Goal: Task Accomplishment & Management: Use online tool/utility

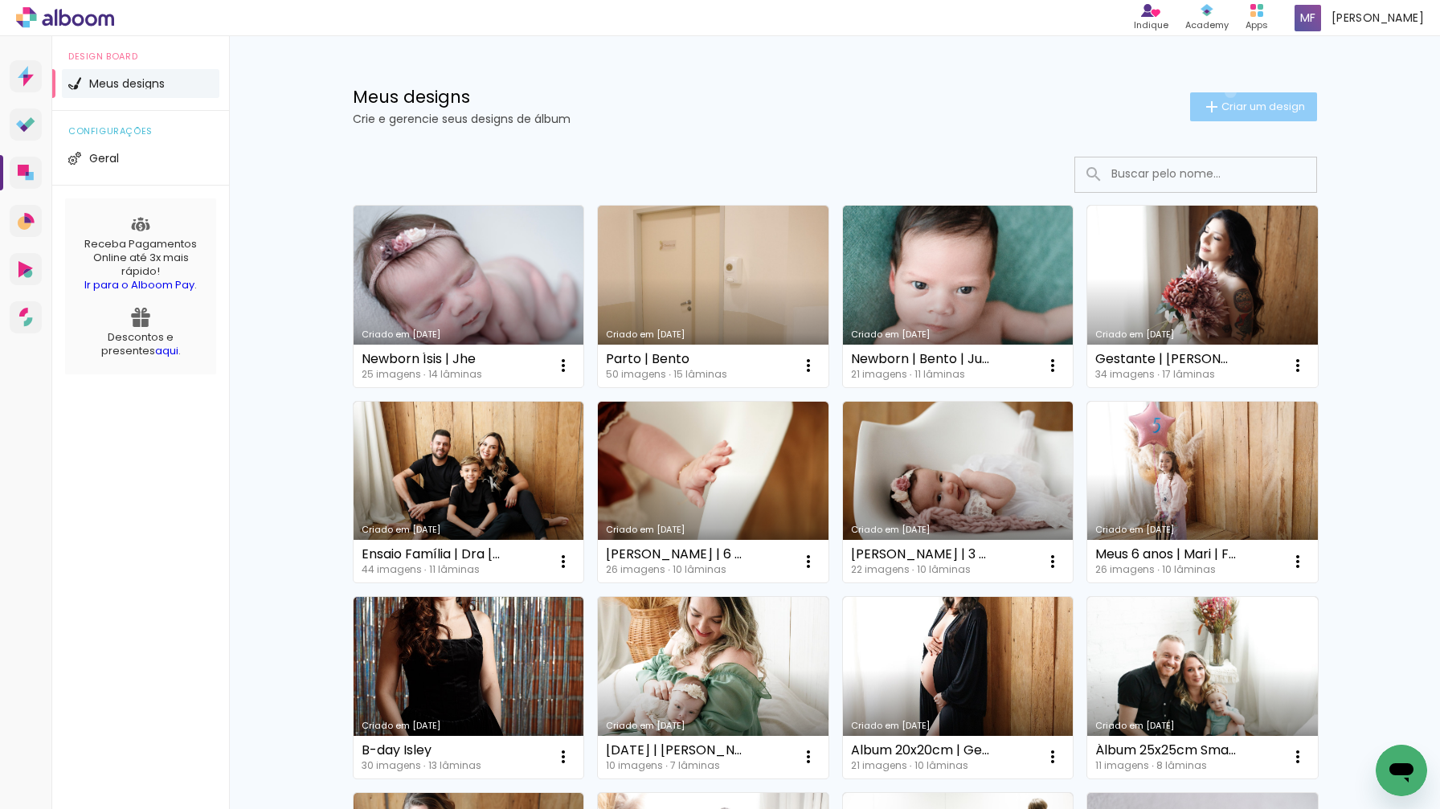
click at [1227, 92] on paper-button "Criar um design" at bounding box center [1253, 106] width 127 height 29
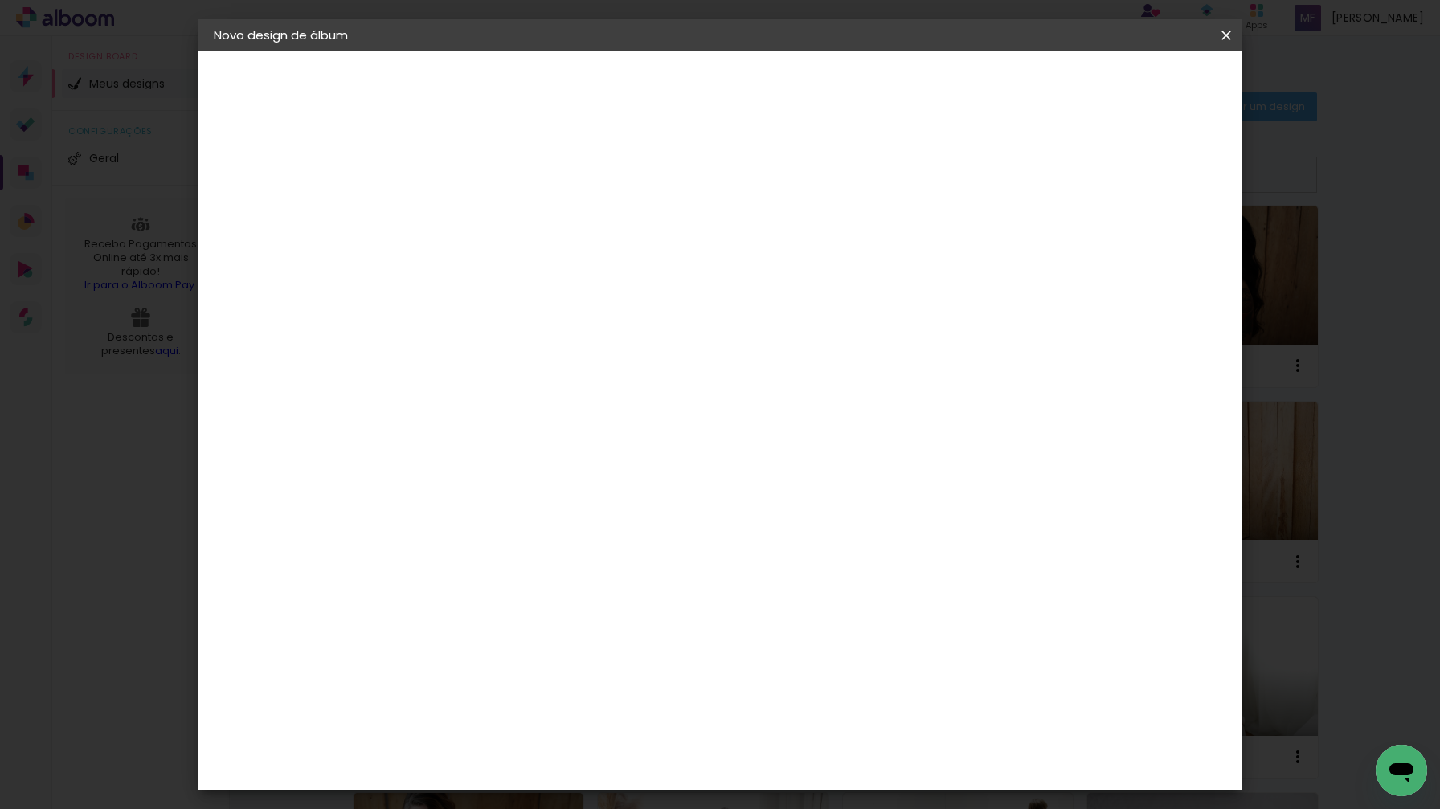
click at [522, 240] on div at bounding box center [477, 216] width 92 height 121
click at [482, 232] on paper-input-container "Título do álbum" at bounding box center [476, 216] width 11 height 41
type input "LAVI | FE & JACKS"
type paper-input "LAVI | FE & JACKS"
click at [0, 0] on slot "Avançar" at bounding box center [0, 0] width 0 height 0
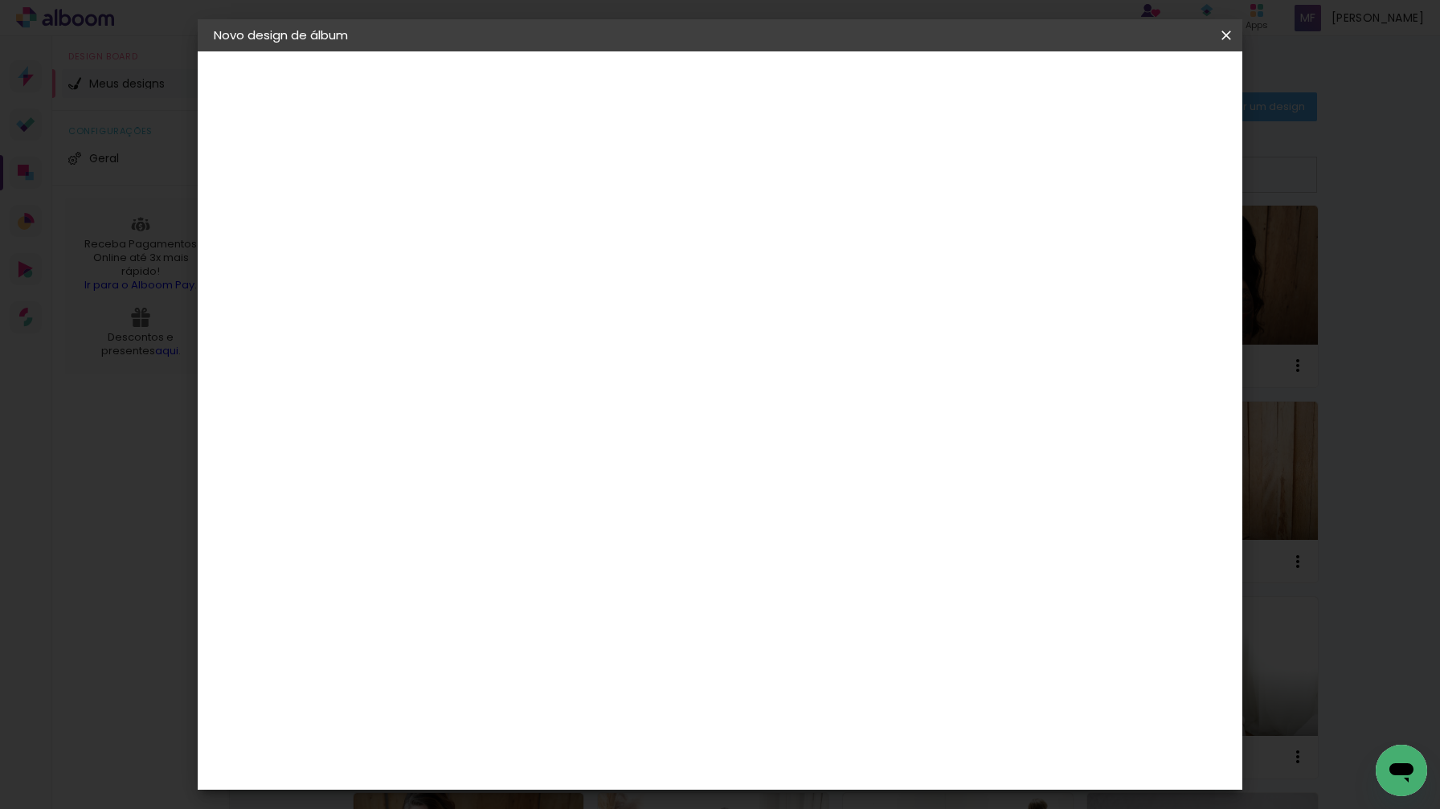
click at [0, 0] on slot "Avançar" at bounding box center [0, 0] width 0 height 0
click at [539, 273] on input "text" at bounding box center [508, 280] width 63 height 25
click at [834, 277] on paper-item "Padrão" at bounding box center [825, 267] width 322 height 32
type input "Padrão"
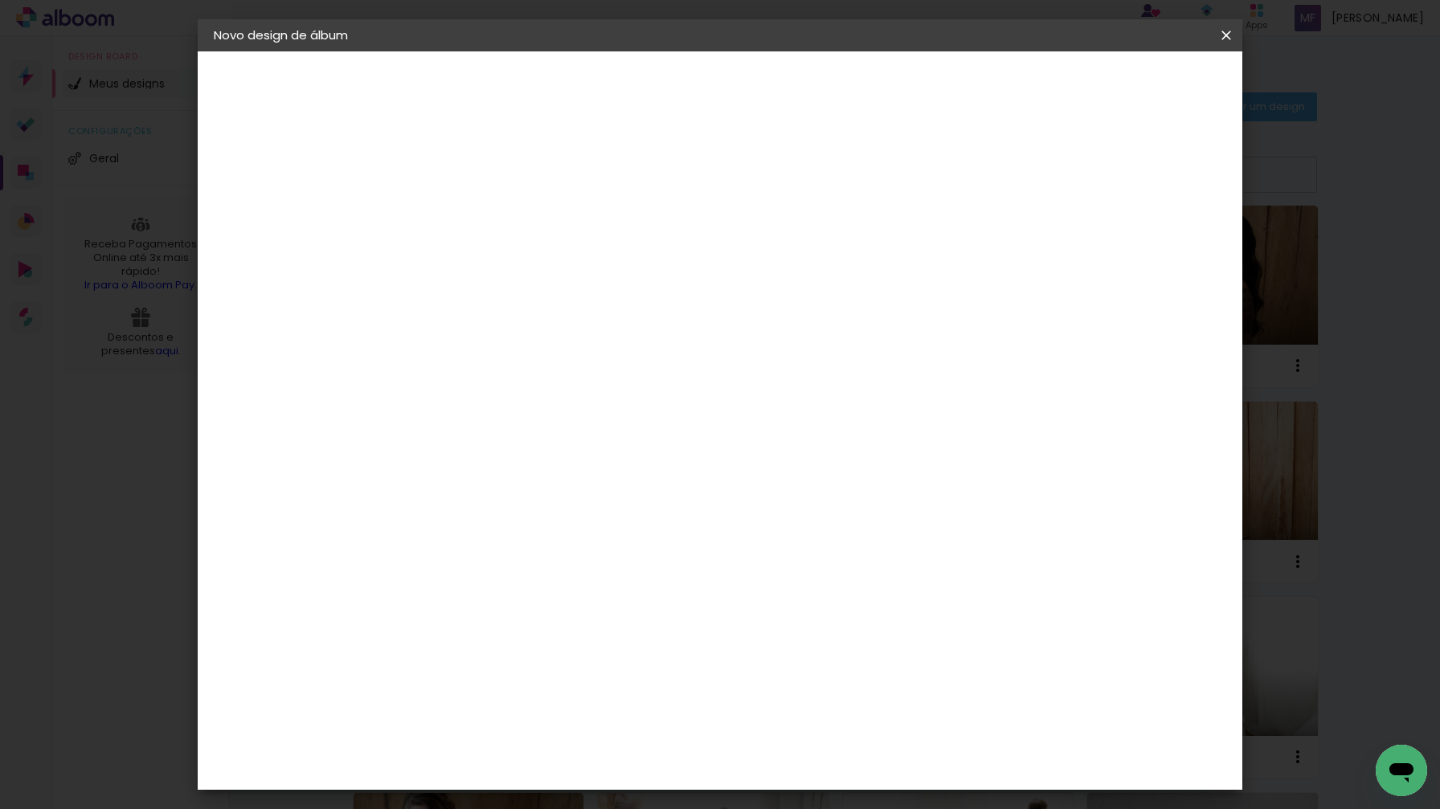
scroll to position [103, 0]
click at [585, 756] on span "20 × 20" at bounding box center [547, 777] width 75 height 43
click at [0, 0] on slot "Avançar" at bounding box center [0, 0] width 0 height 0
click at [1047, 171] on div at bounding box center [1040, 173] width 14 height 14
type paper-checkbox "on"
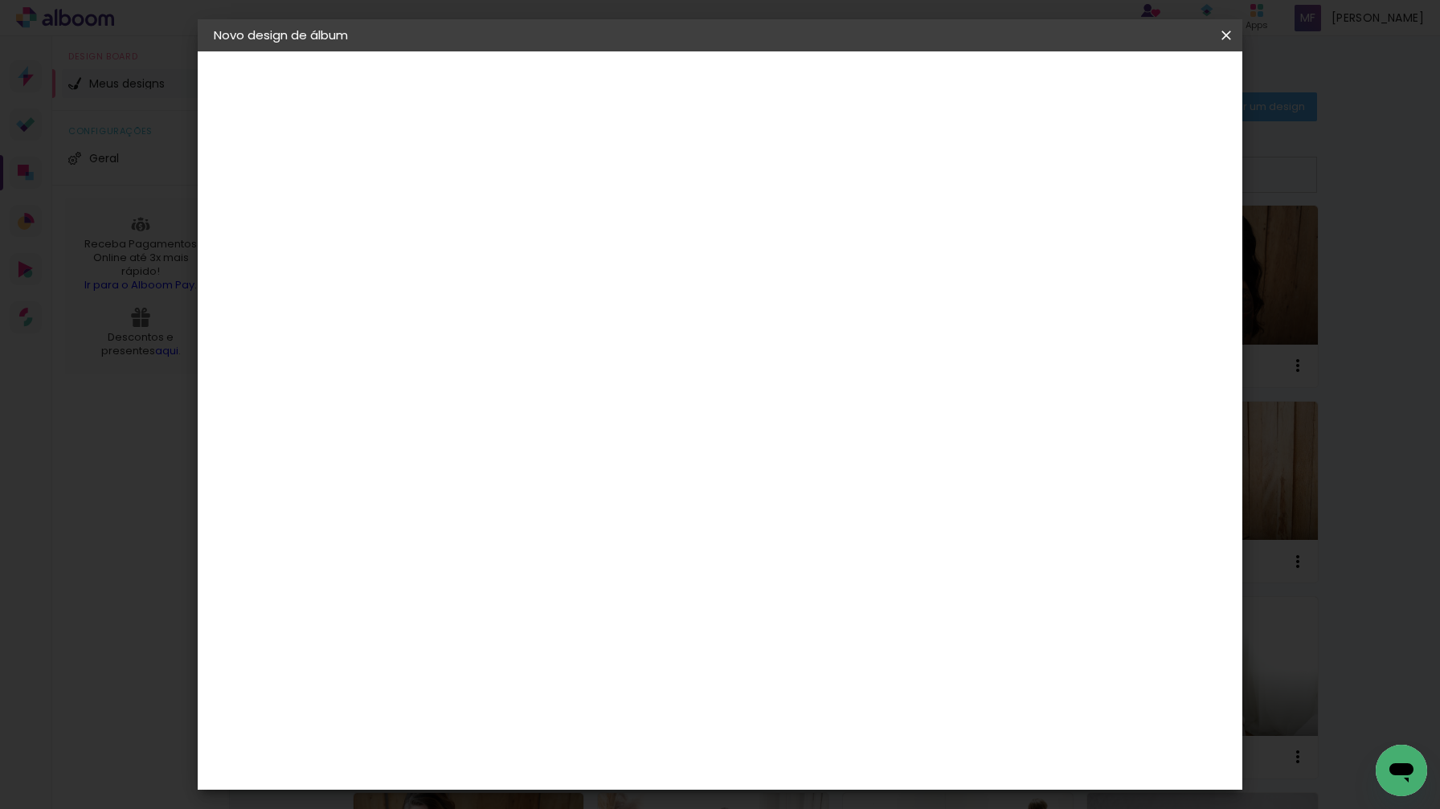
click at [1138, 84] on span "Iniciar design" at bounding box center [1101, 85] width 73 height 11
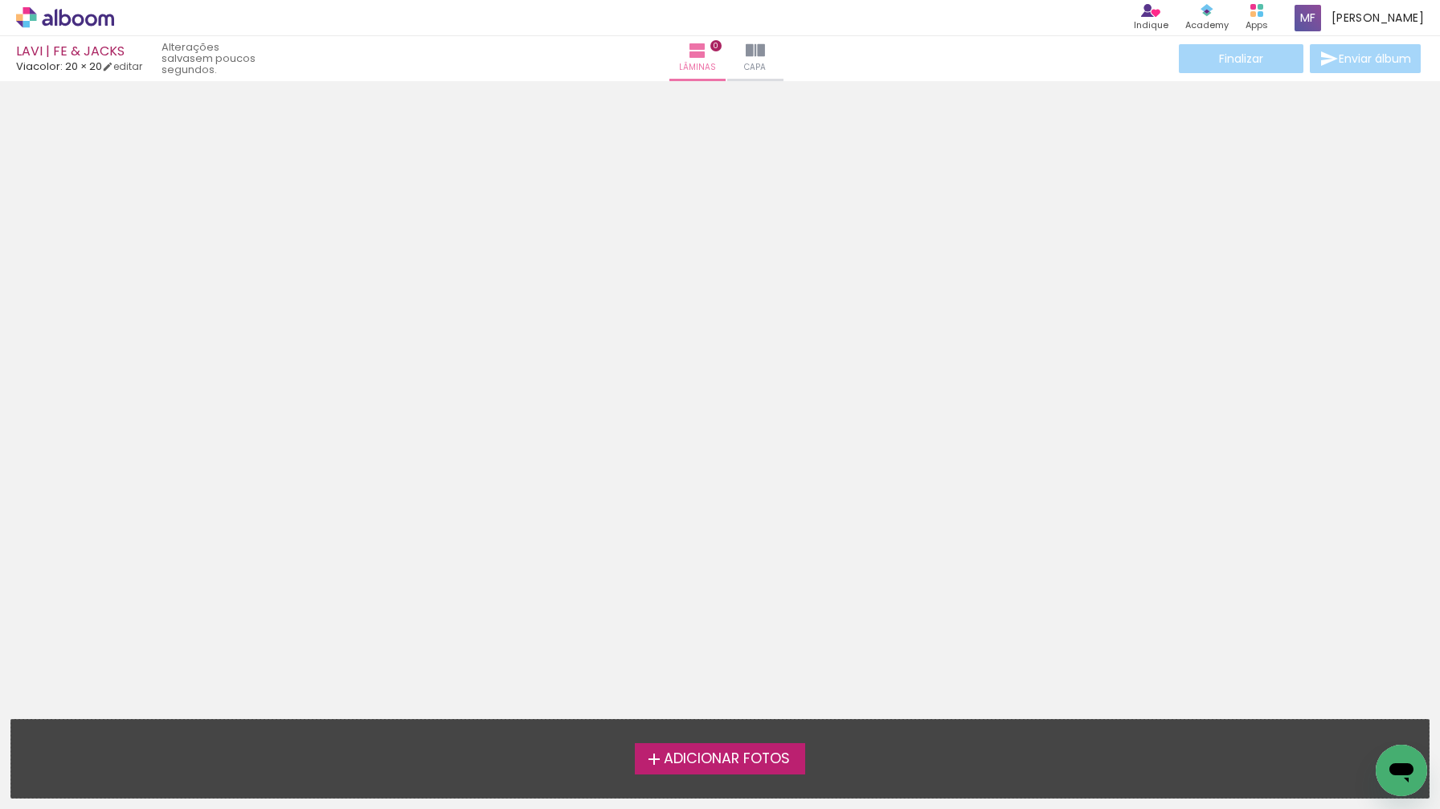
click at [728, 757] on span "Adicionar Fotos" at bounding box center [727, 759] width 126 height 14
click at [0, 0] on input "file" at bounding box center [0, 0] width 0 height 0
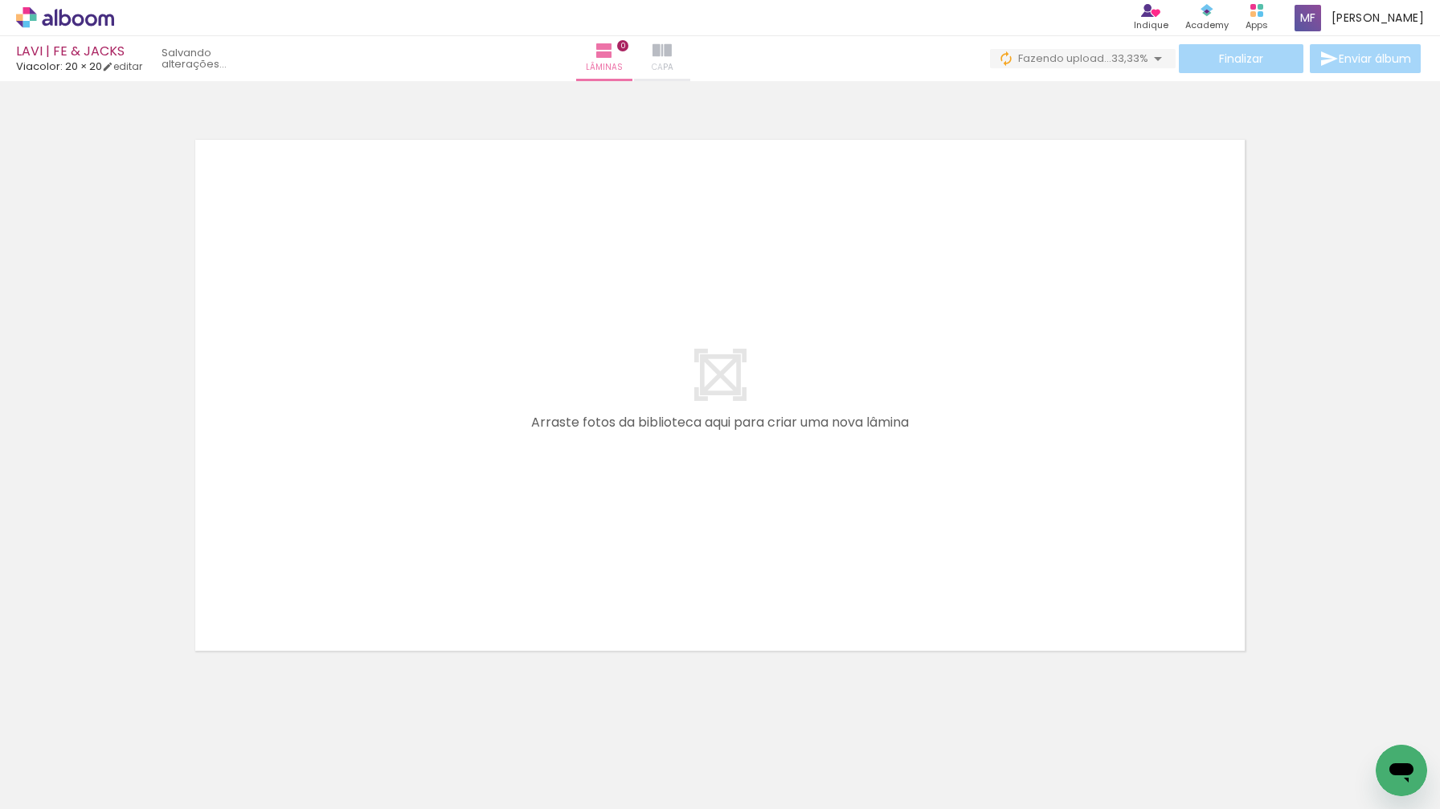
click at [674, 64] on span "Capa" at bounding box center [663, 67] width 22 height 14
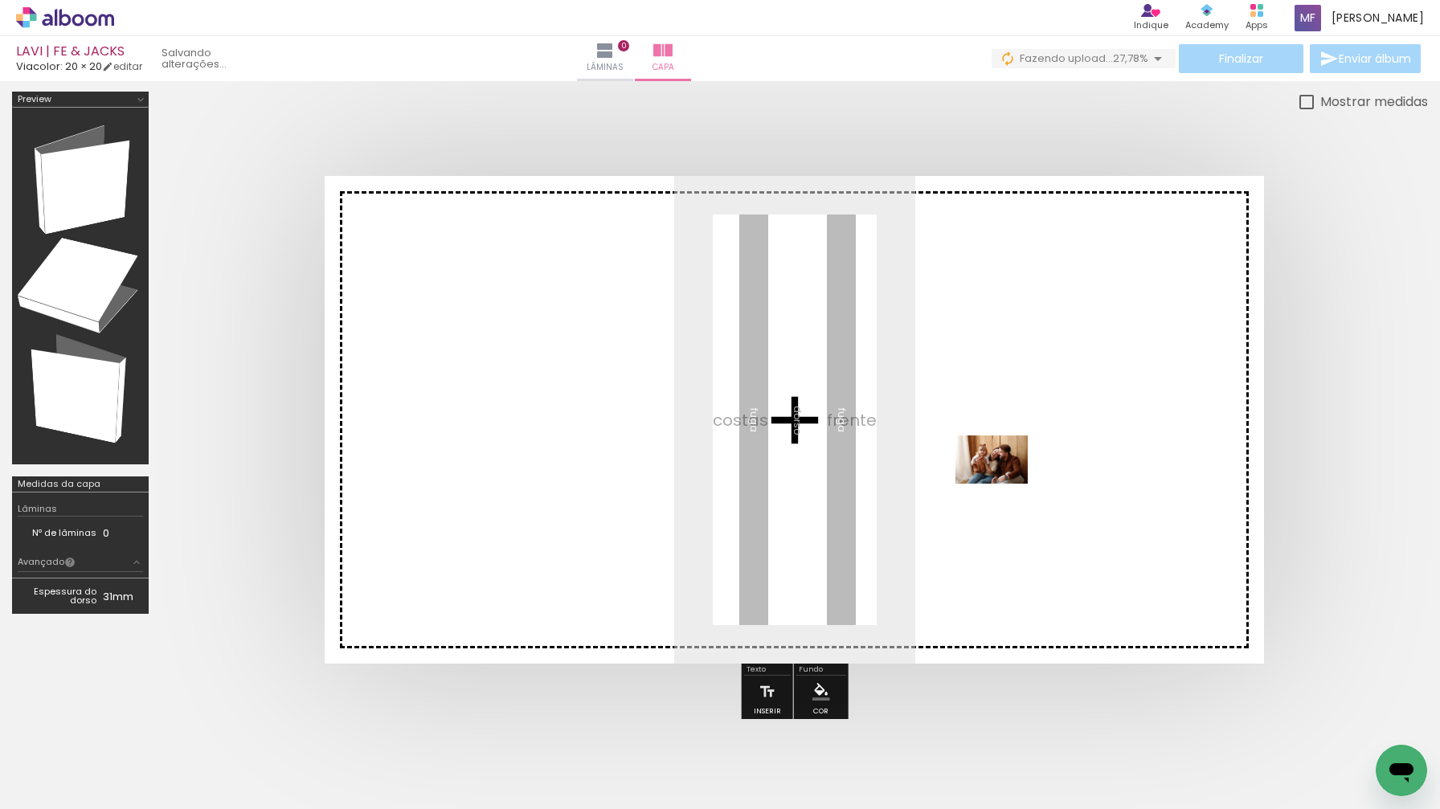
drag, startPoint x: 441, startPoint y: 767, endPoint x: 1005, endPoint y: 480, distance: 633.1
click at [1004, 482] on quentale-workspace at bounding box center [720, 404] width 1440 height 809
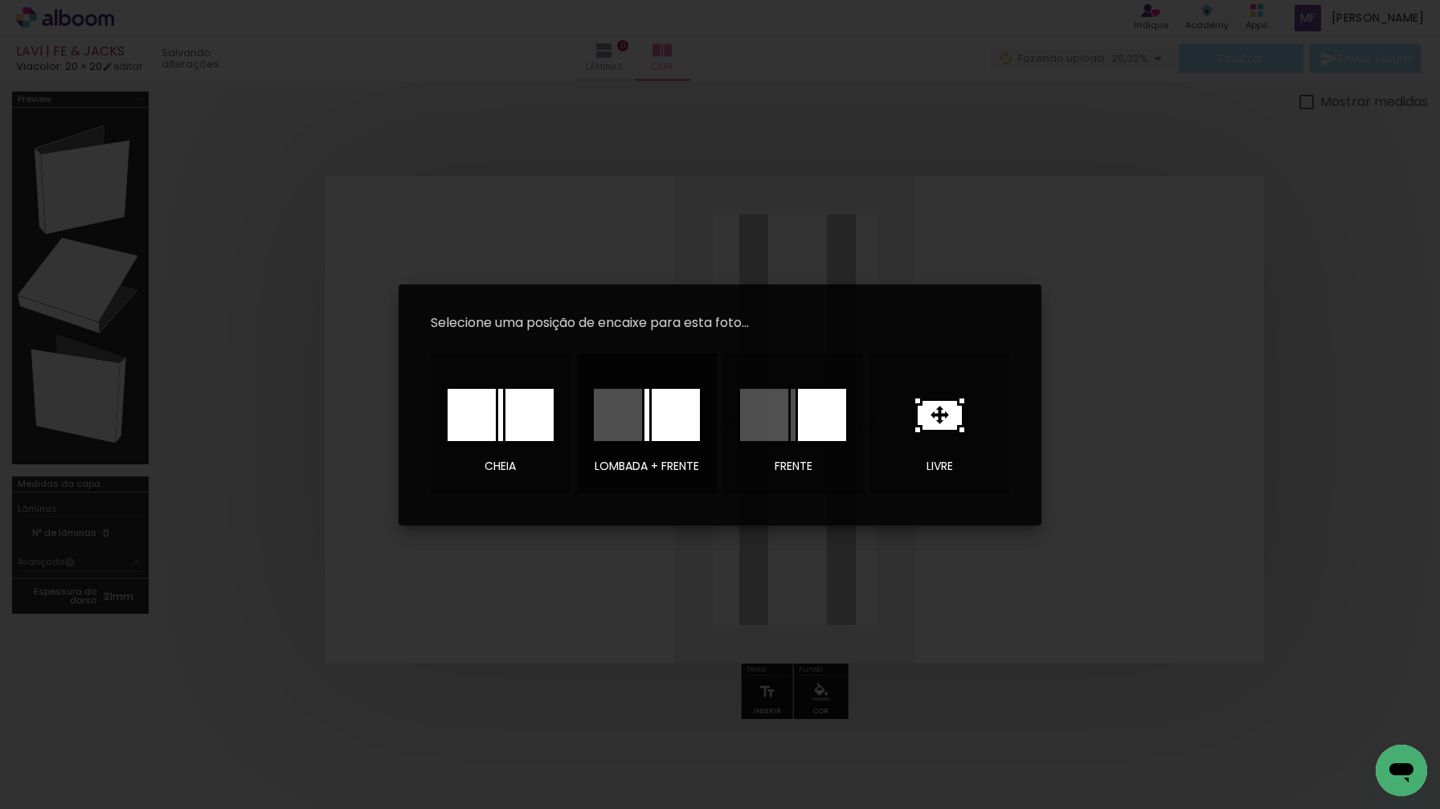
click at [648, 390] on div at bounding box center [647, 415] width 5 height 52
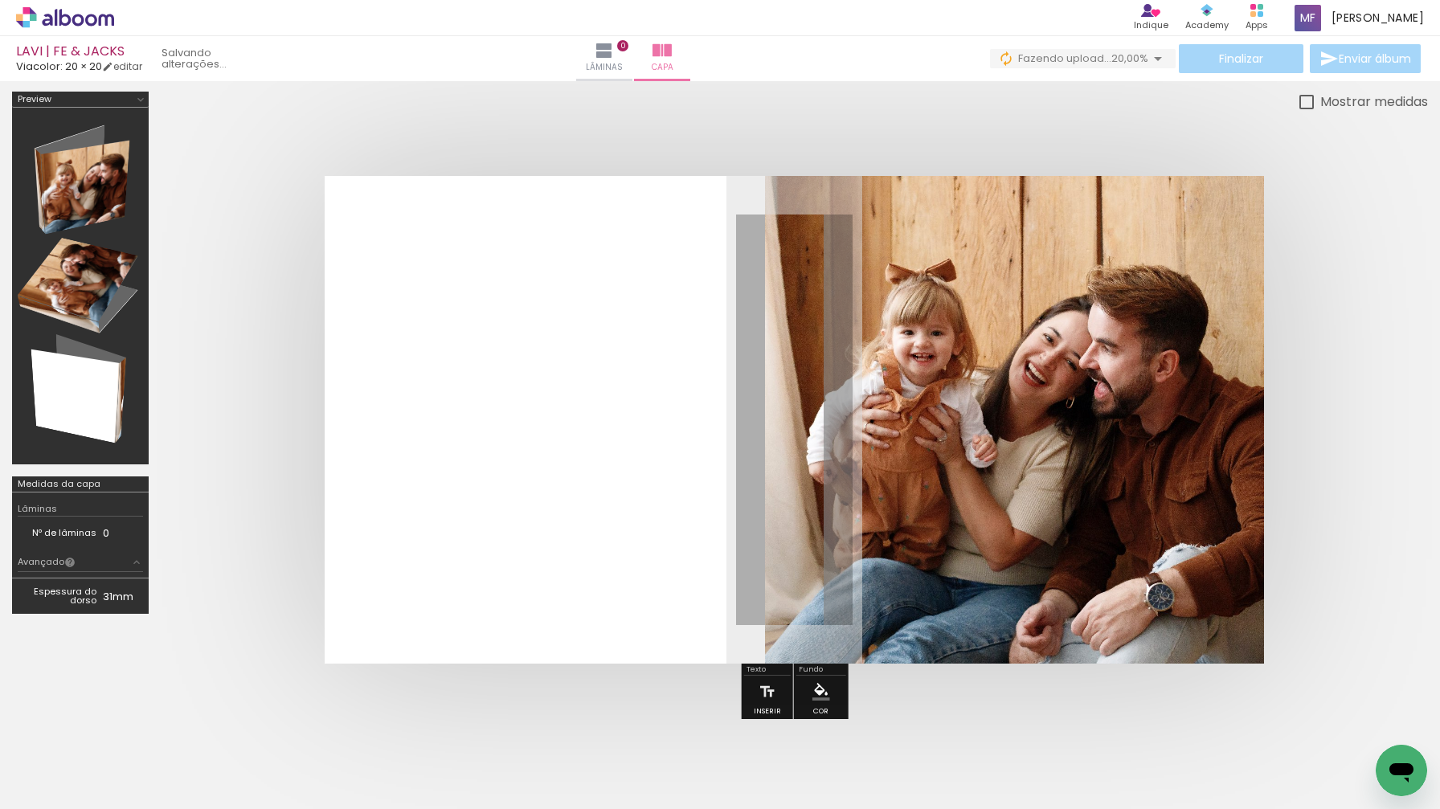
type paper-slider "100"
drag, startPoint x: 1005, startPoint y: 219, endPoint x: 1072, endPoint y: 237, distance: 69.8
click at [1072, 238] on quentale-photo at bounding box center [1014, 420] width 499 height 488
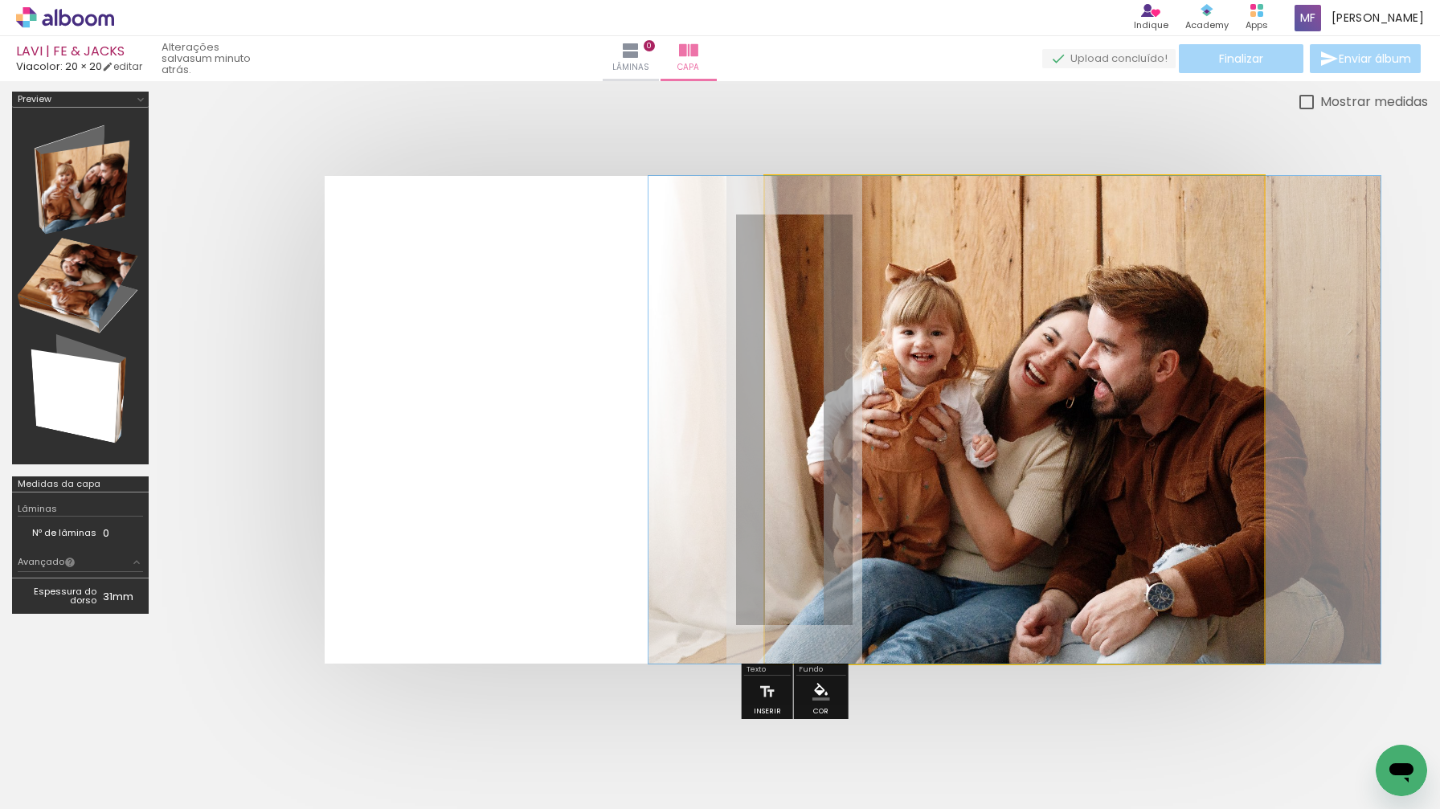
type paper-slider "100"
drag, startPoint x: 826, startPoint y: 216, endPoint x: 720, endPoint y: 235, distance: 106.9
click at [720, 235] on quentale-layouter at bounding box center [795, 420] width 940 height 488
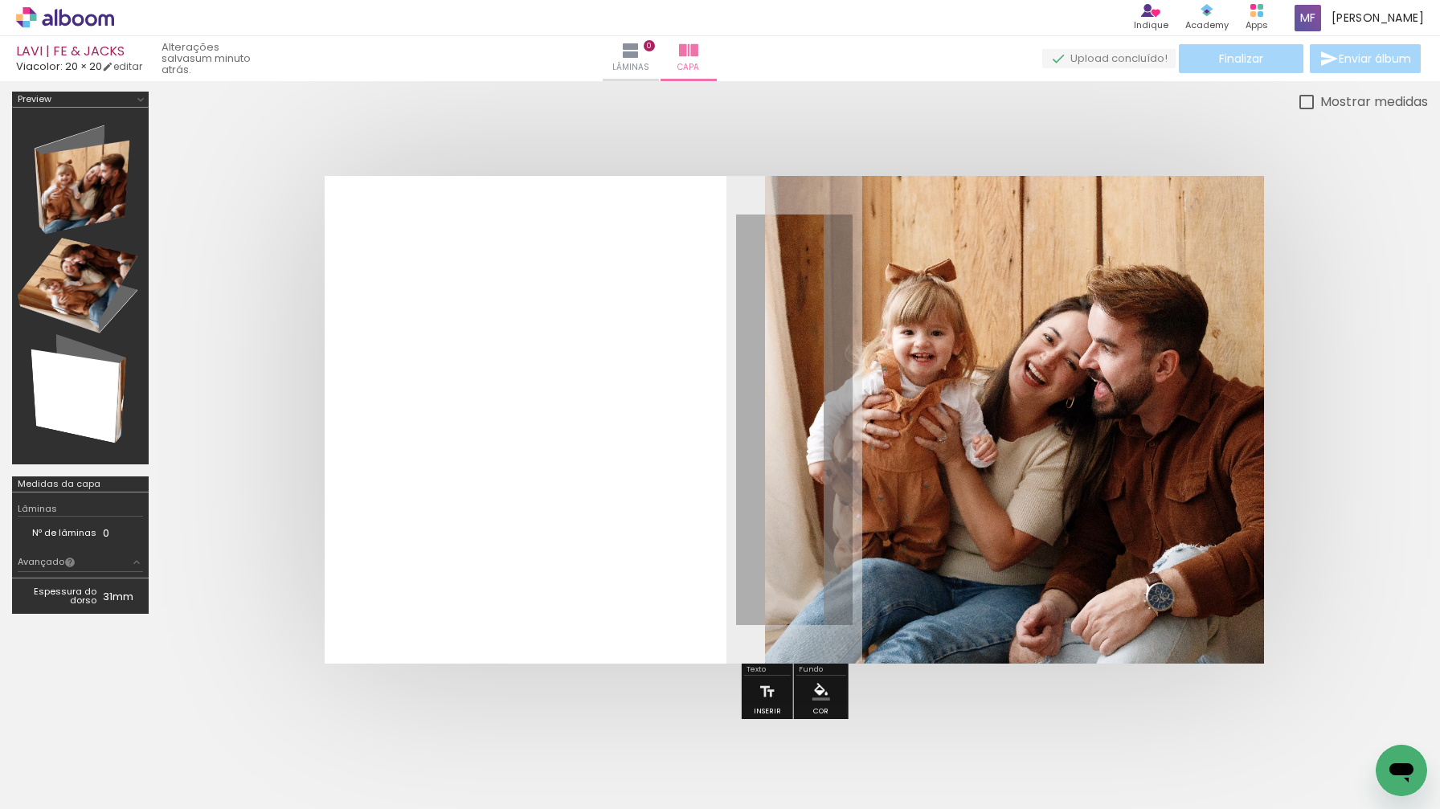
click at [802, 691] on paper-button "Cor" at bounding box center [821, 696] width 39 height 41
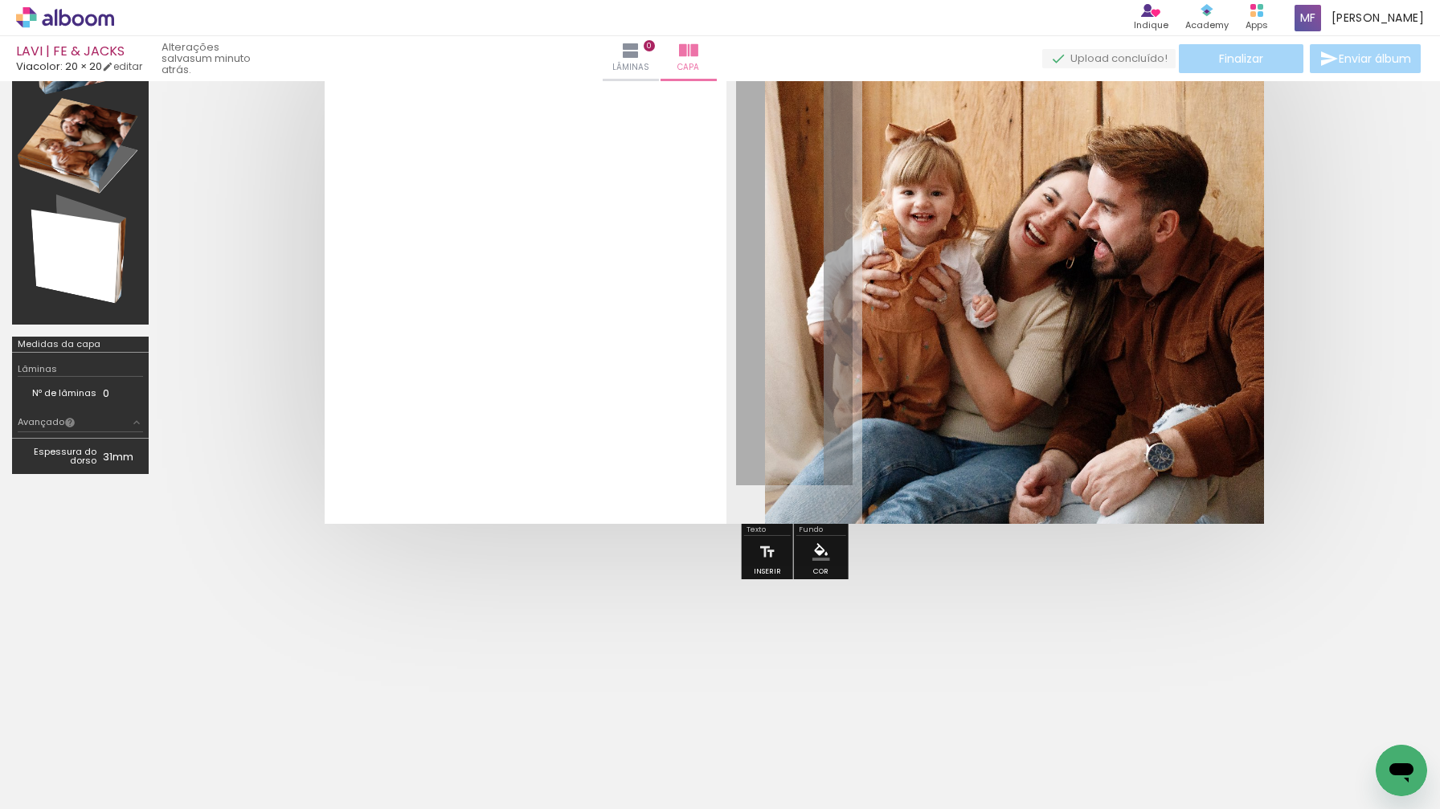
scroll to position [141, 0]
click at [817, 560] on iron-icon "color picker" at bounding box center [822, 552] width 18 height 18
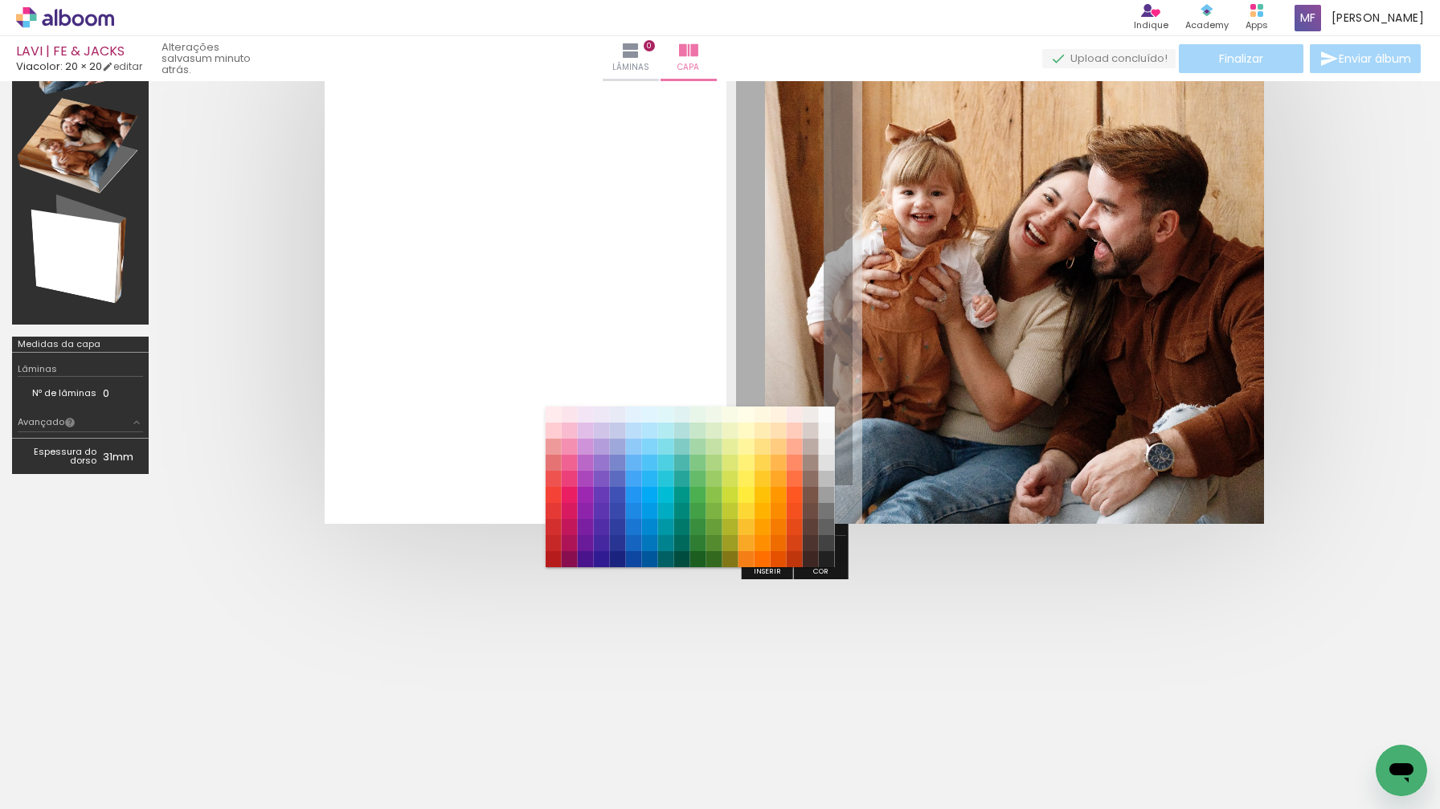
scroll to position [39, 0]
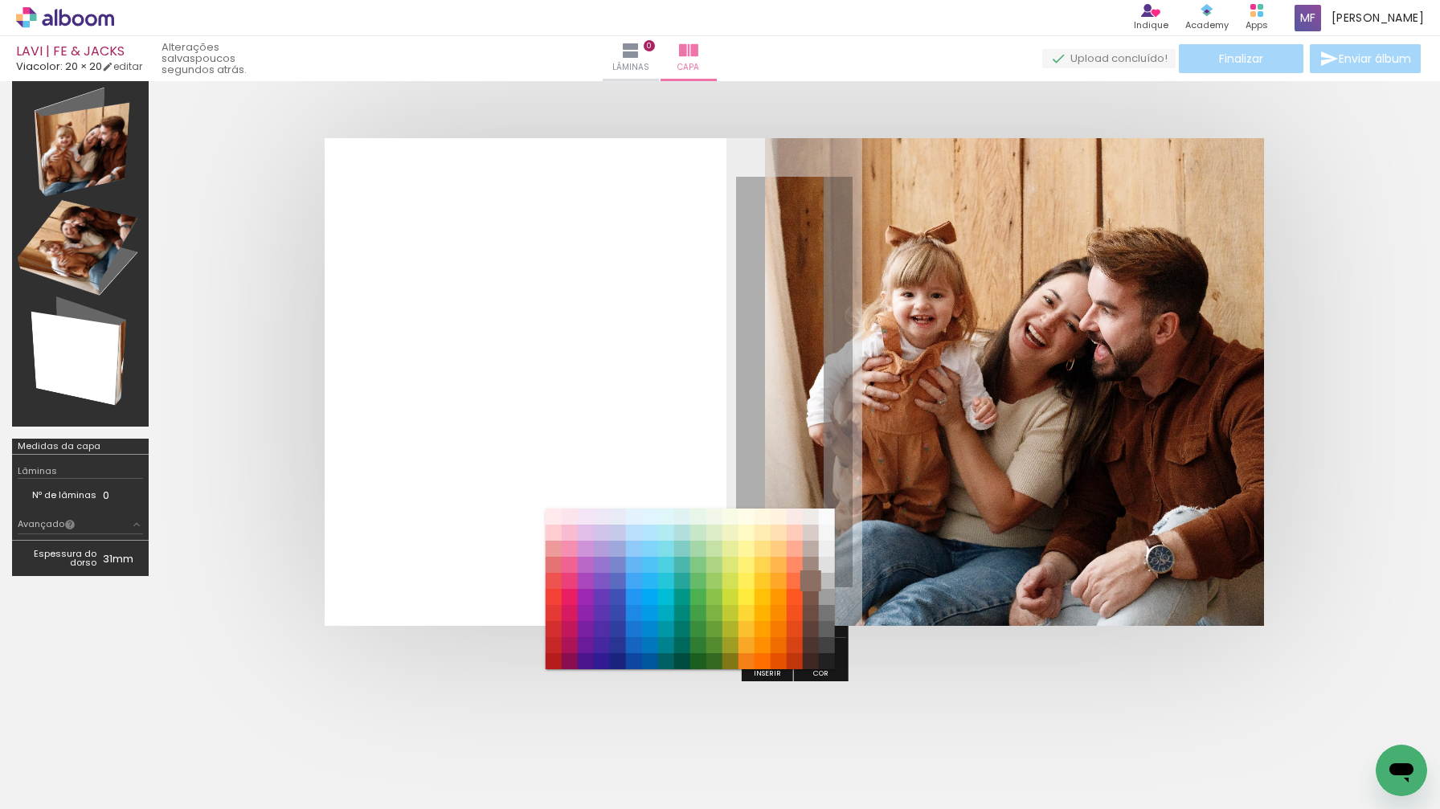
click at [812, 580] on paper-item "#8d6e63" at bounding box center [810, 581] width 16 height 16
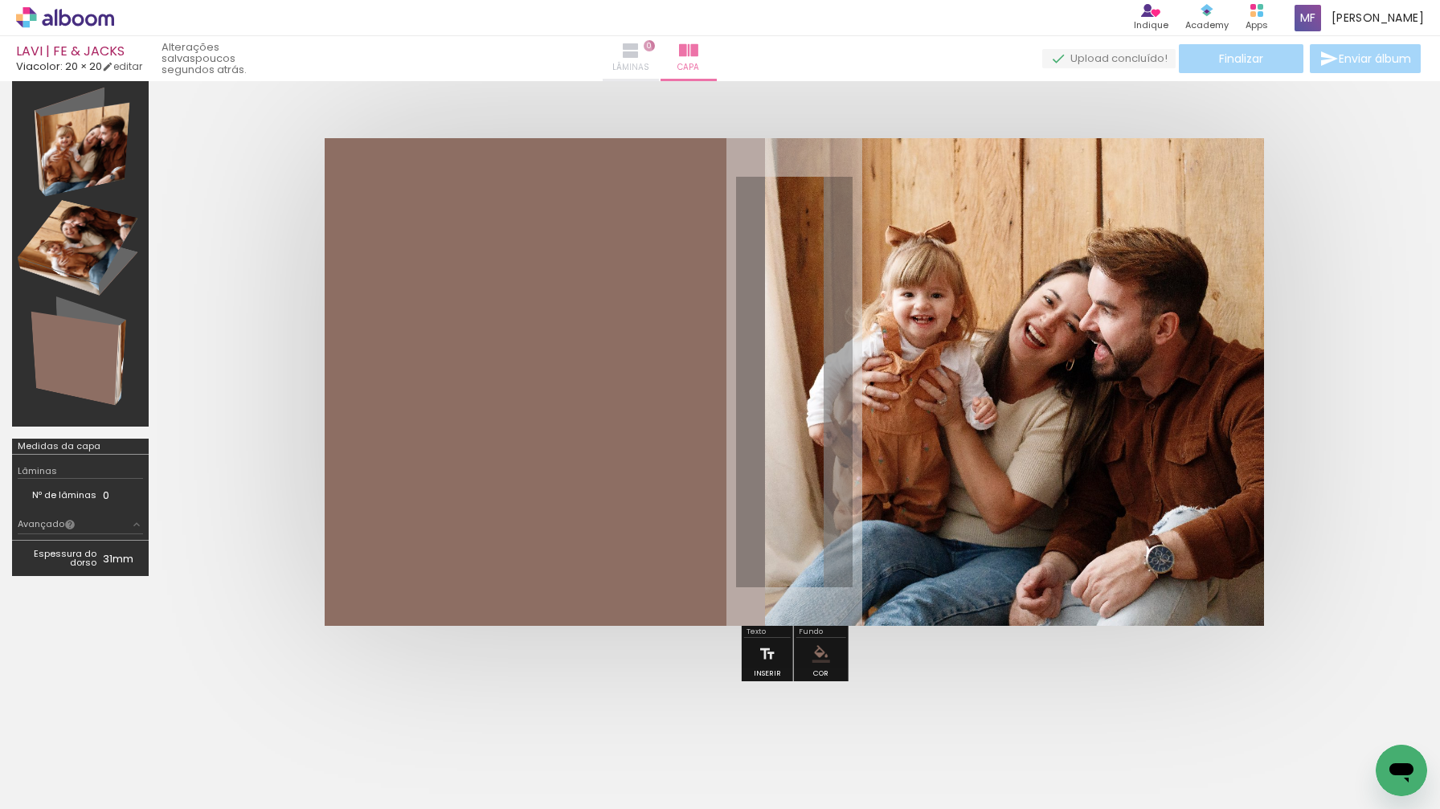
click at [641, 51] on iron-icon at bounding box center [630, 50] width 19 height 19
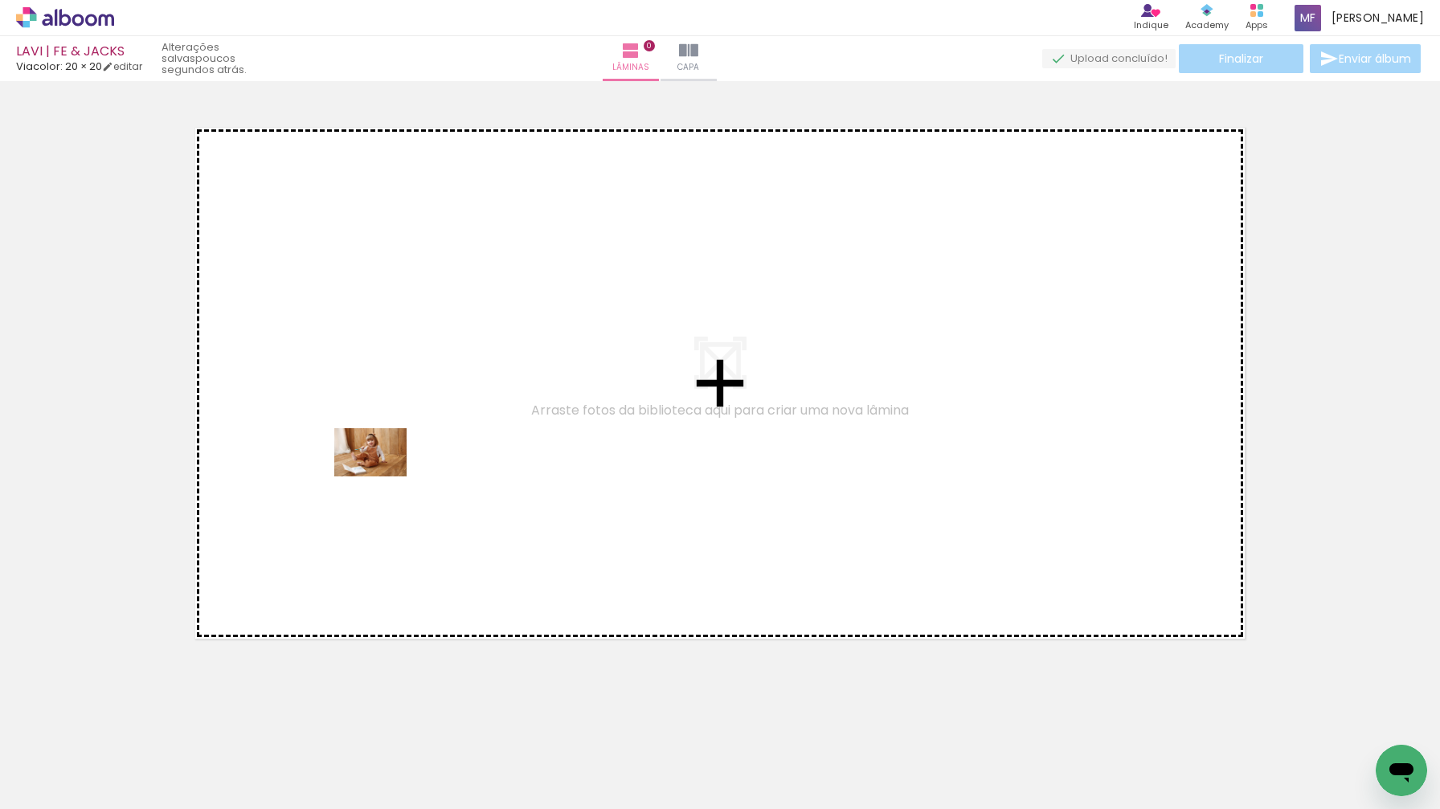
drag, startPoint x: 178, startPoint y: 754, endPoint x: 383, endPoint y: 477, distance: 344.4
click at [383, 477] on quentale-workspace at bounding box center [720, 404] width 1440 height 809
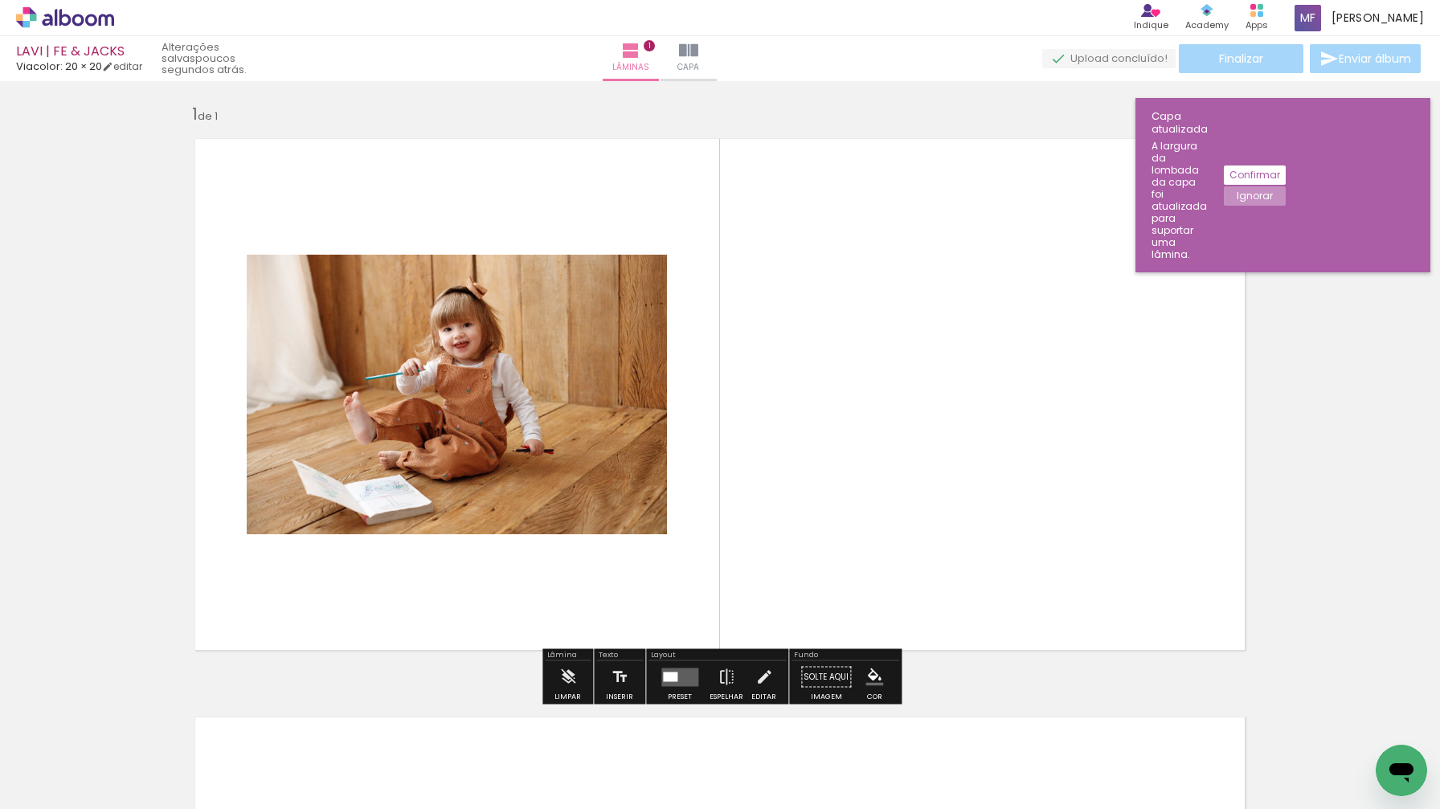
scroll to position [2, 0]
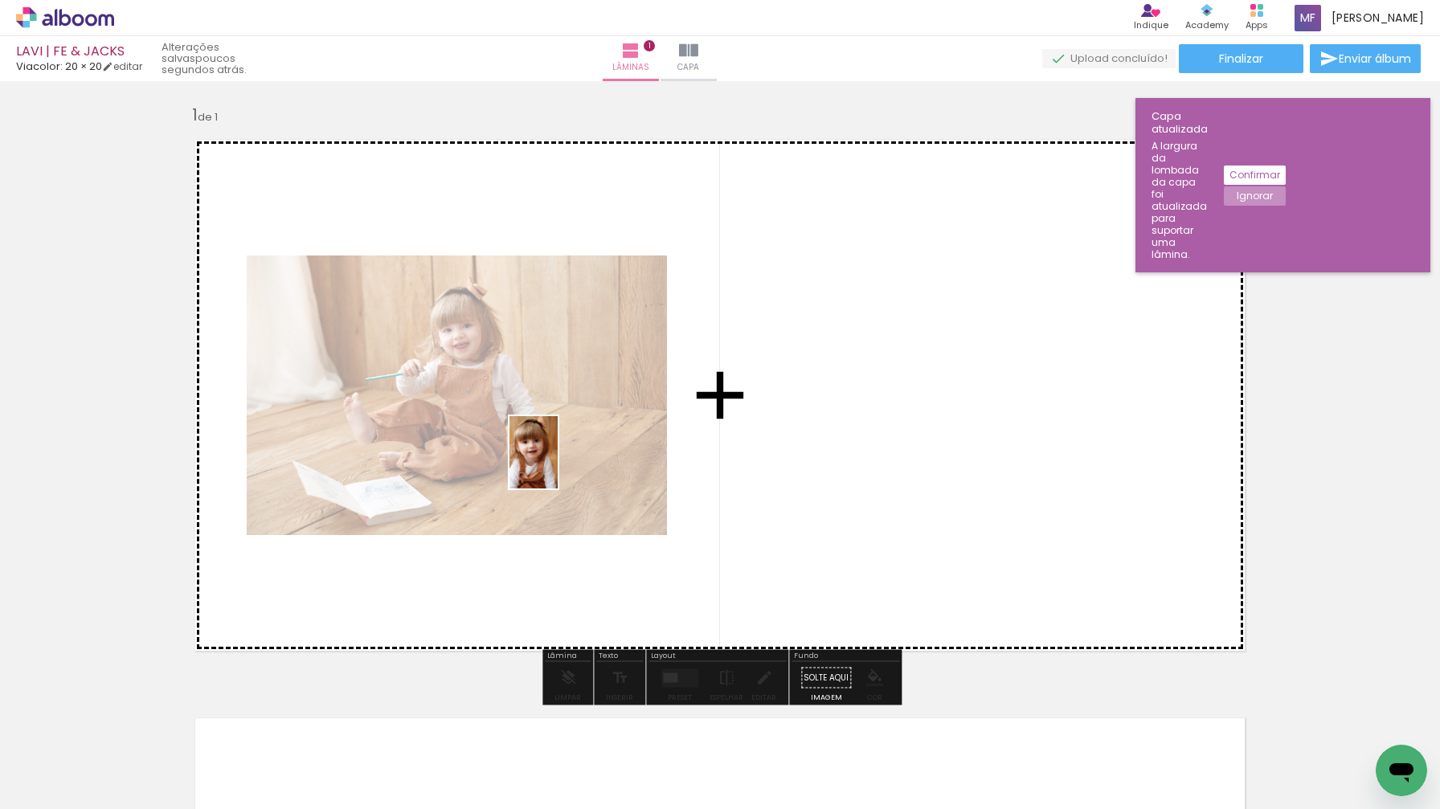
drag, startPoint x: 258, startPoint y: 744, endPoint x: 562, endPoint y: 461, distance: 415.2
click at [562, 461] on quentale-workspace at bounding box center [720, 404] width 1440 height 809
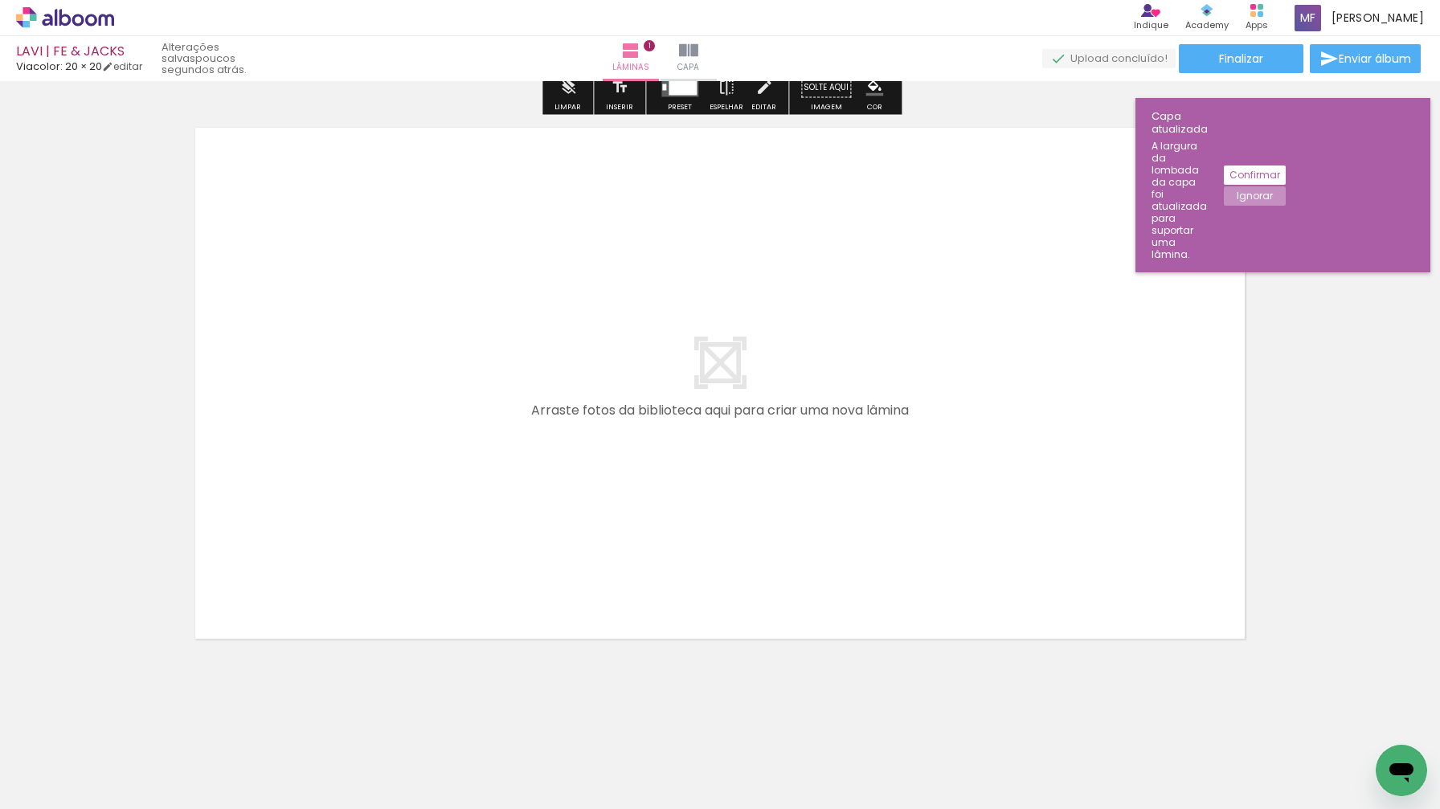
scroll to position [592, 0]
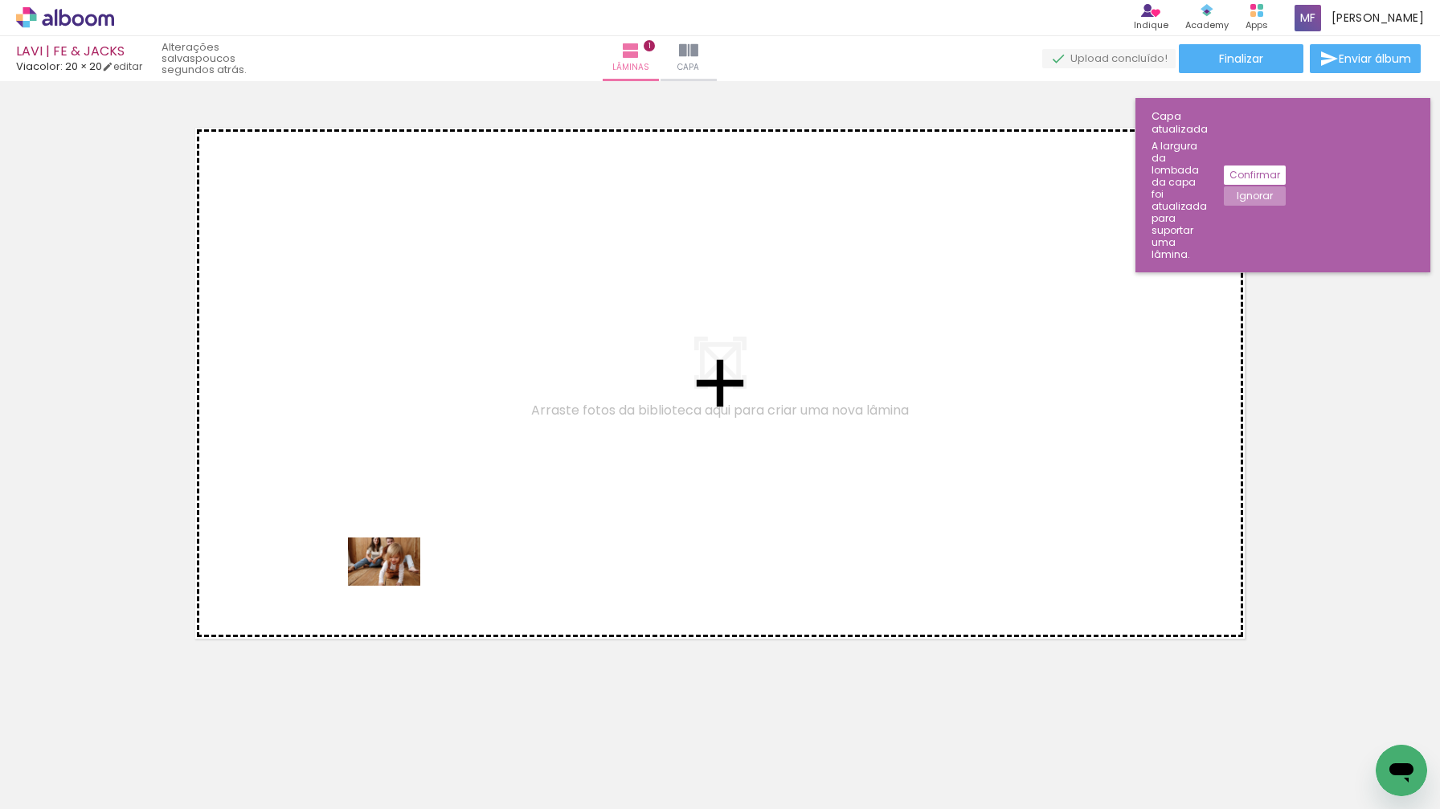
drag, startPoint x: 345, startPoint y: 764, endPoint x: 397, endPoint y: 586, distance: 185.2
click at [397, 586] on quentale-workspace at bounding box center [720, 404] width 1440 height 809
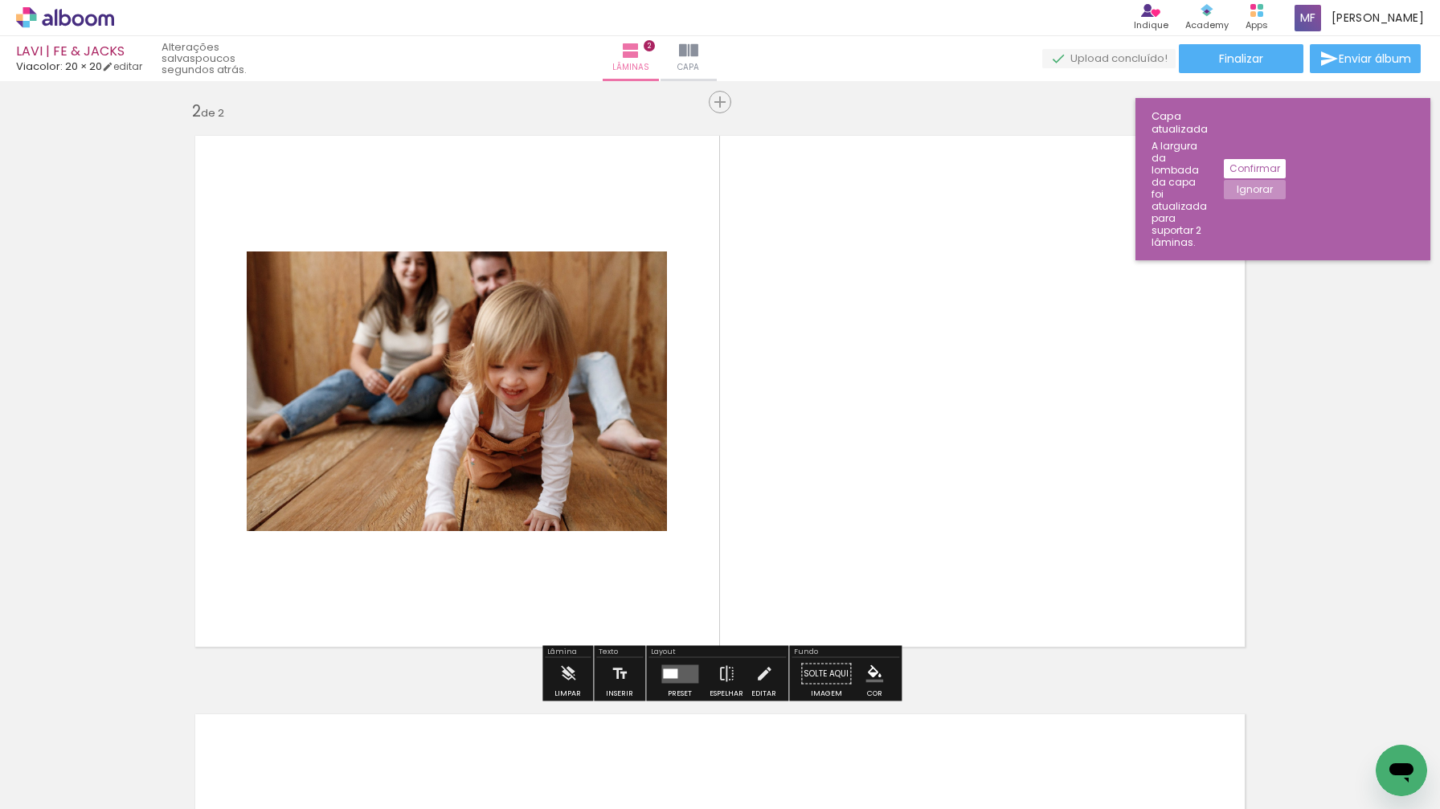
scroll to position [580, 0]
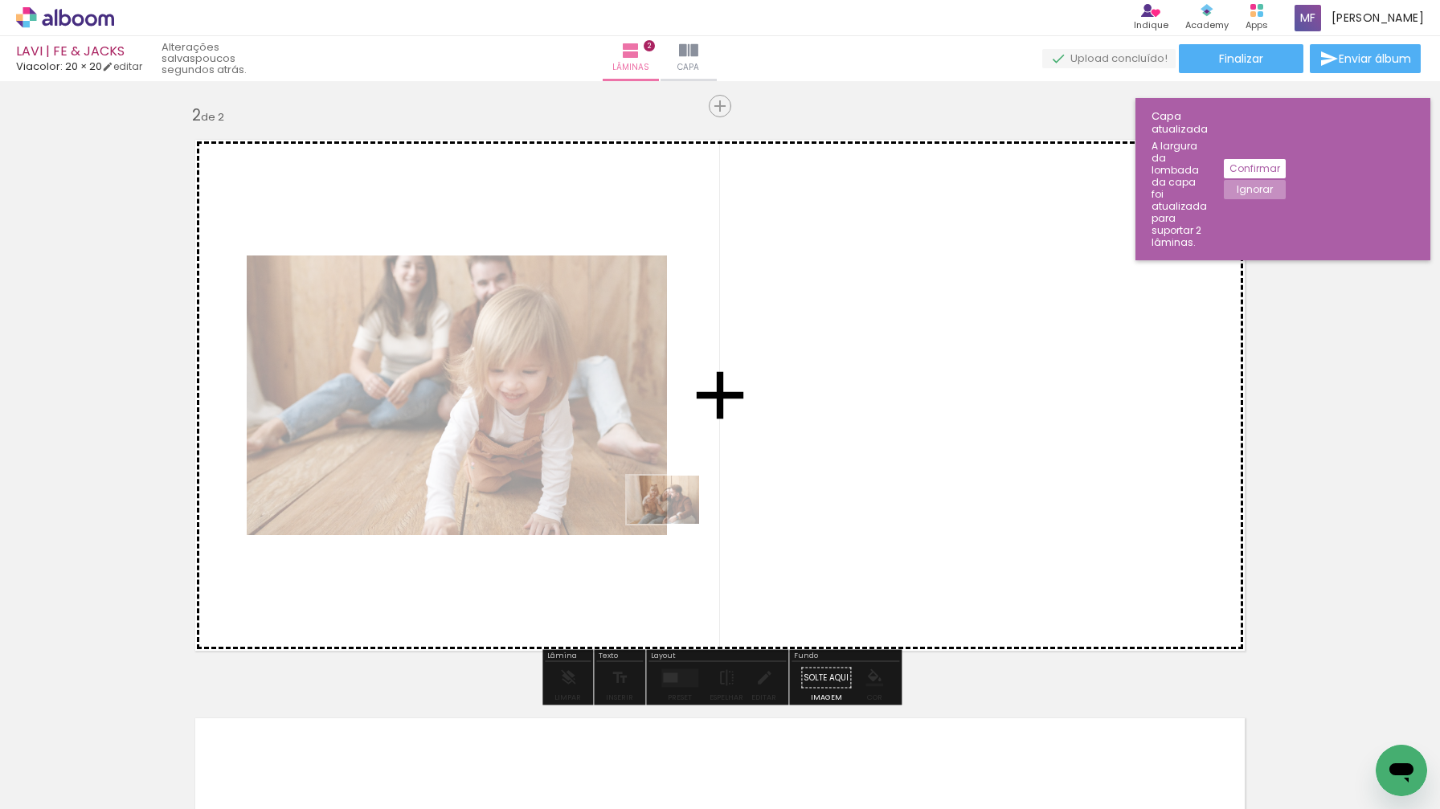
drag, startPoint x: 416, startPoint y: 763, endPoint x: 675, endPoint y: 522, distance: 353.8
click at [675, 522] on quentale-workspace at bounding box center [720, 404] width 1440 height 809
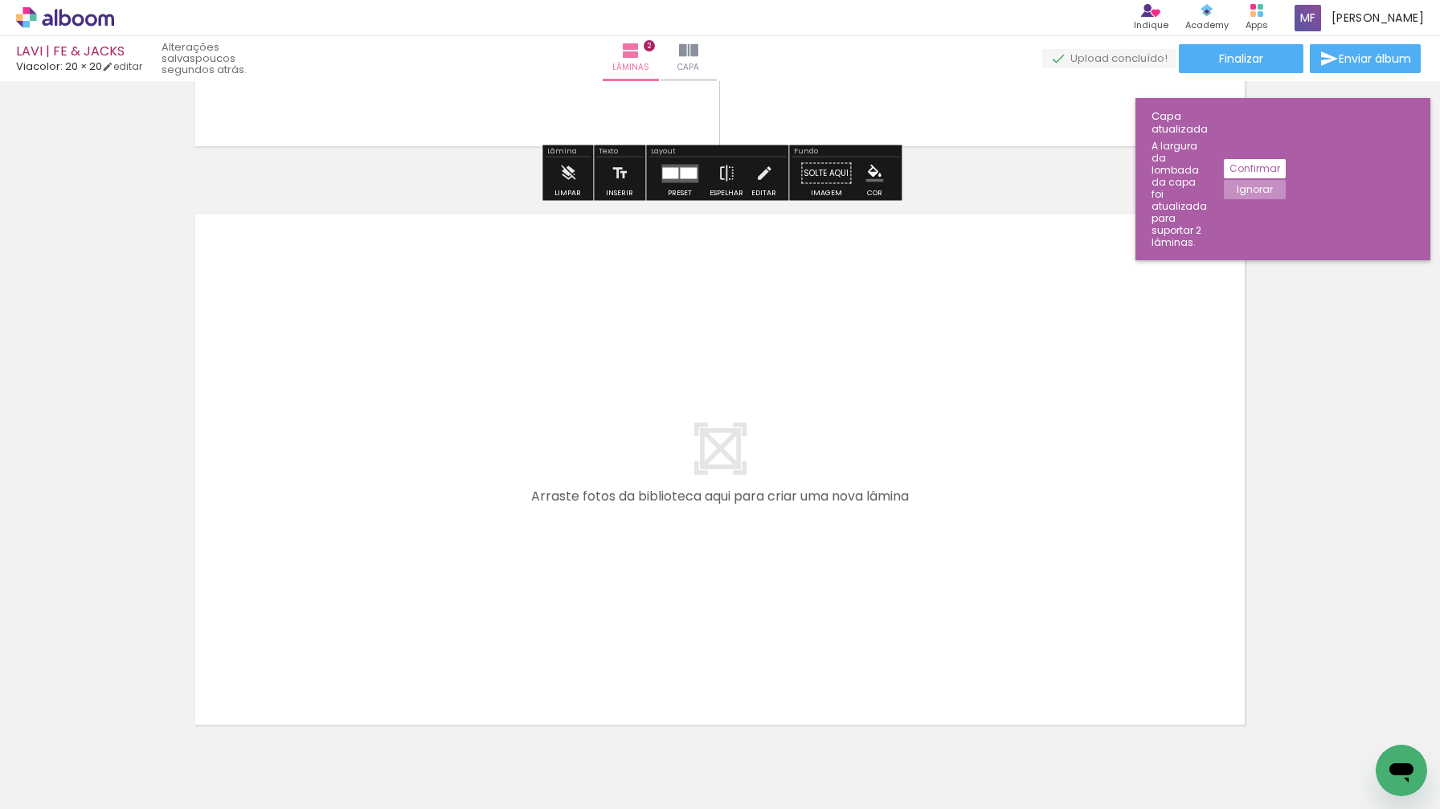
scroll to position [1117, 0]
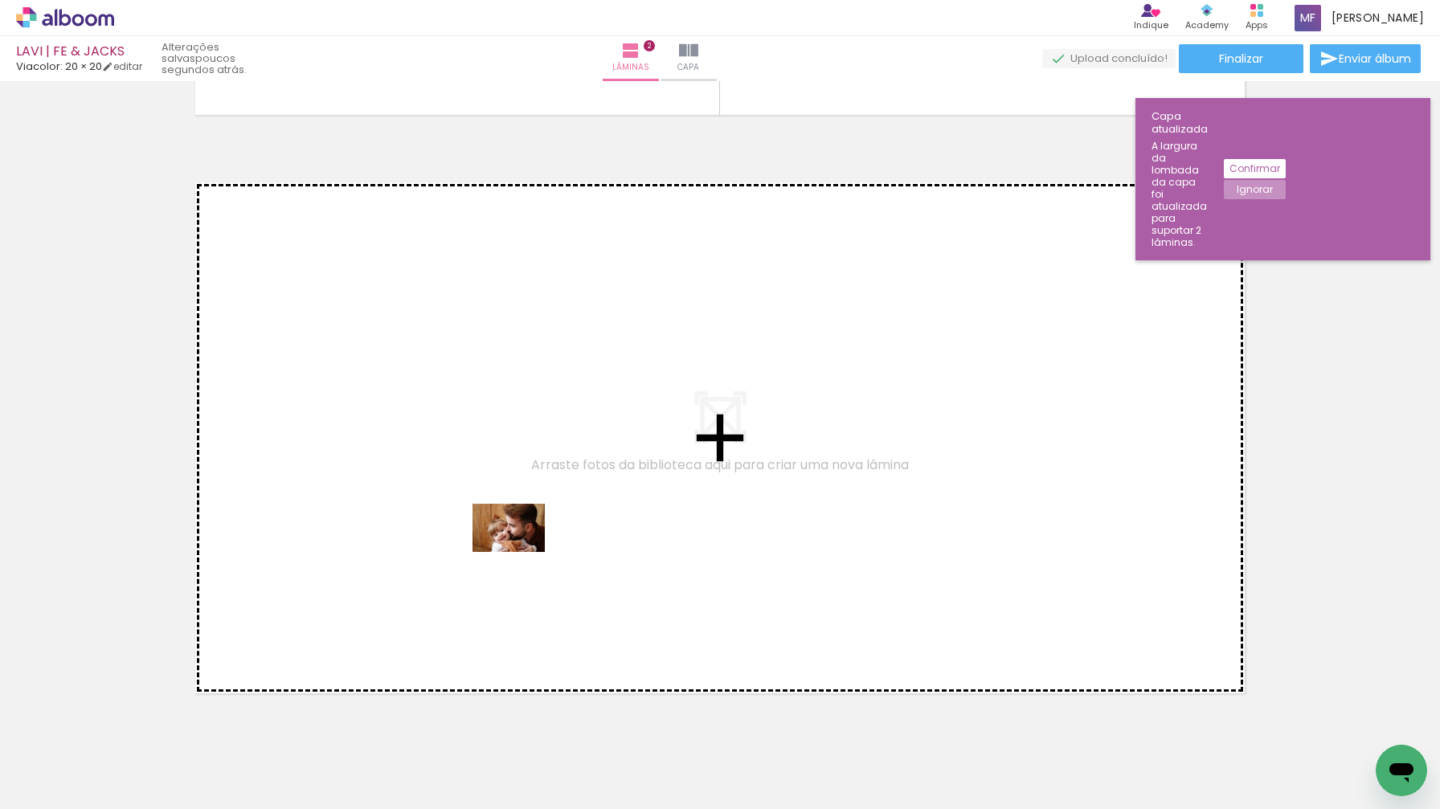
drag, startPoint x: 518, startPoint y: 752, endPoint x: 520, endPoint y: 551, distance: 201.0
click at [520, 551] on quentale-workspace at bounding box center [720, 404] width 1440 height 809
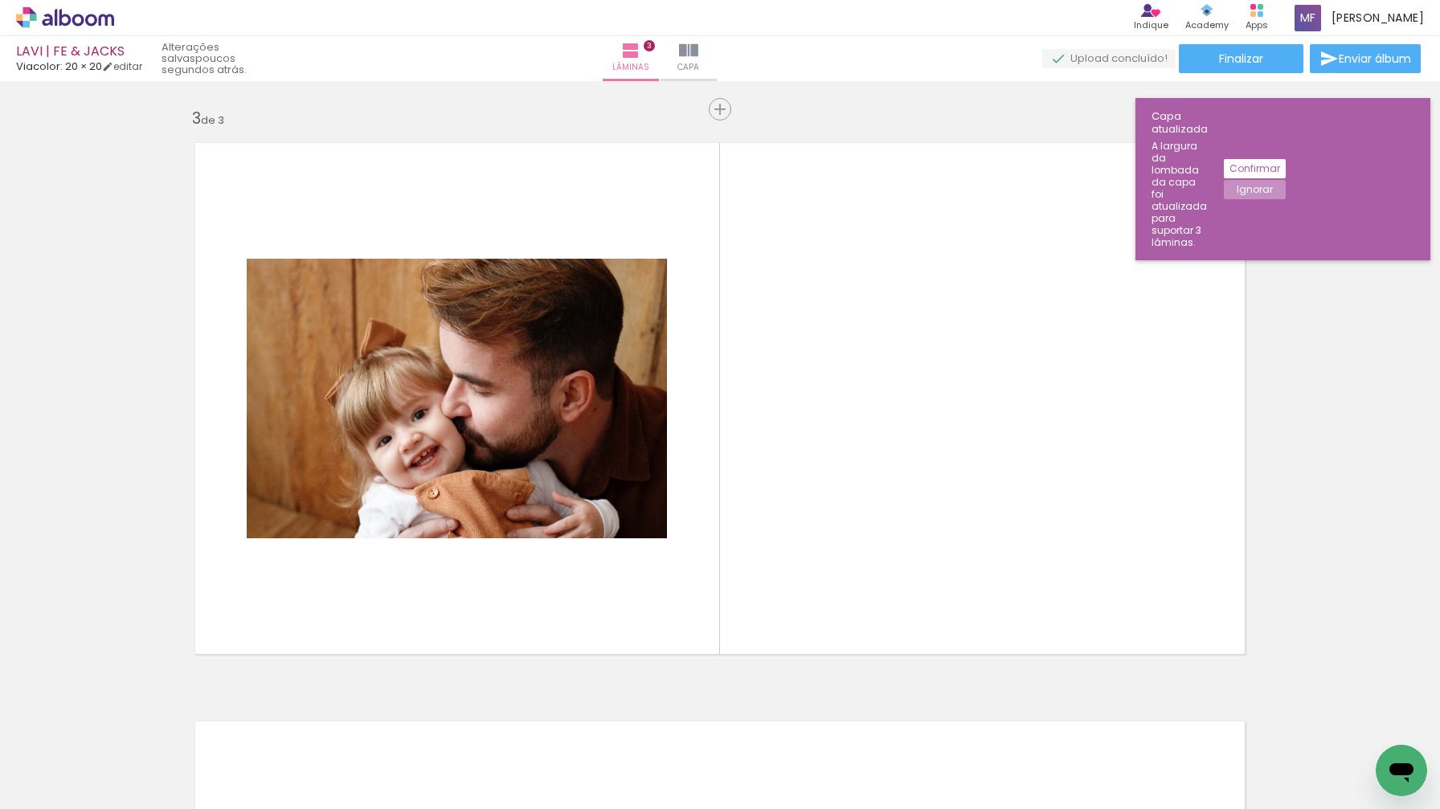
scroll to position [1159, 0]
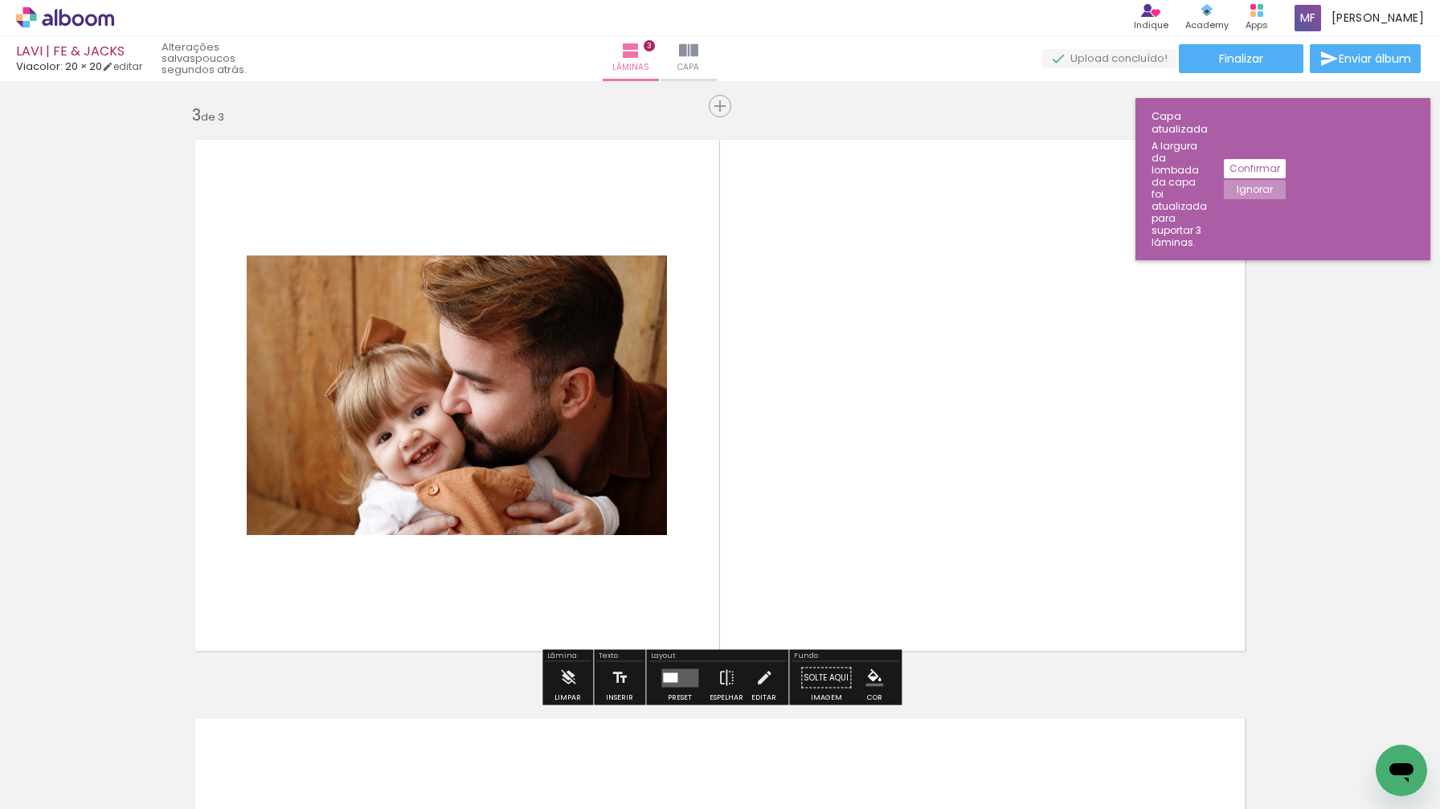
click at [33, 781] on iron-icon at bounding box center [23, 787] width 19 height 19
click at [0, 0] on input "file" at bounding box center [0, 0] width 0 height 0
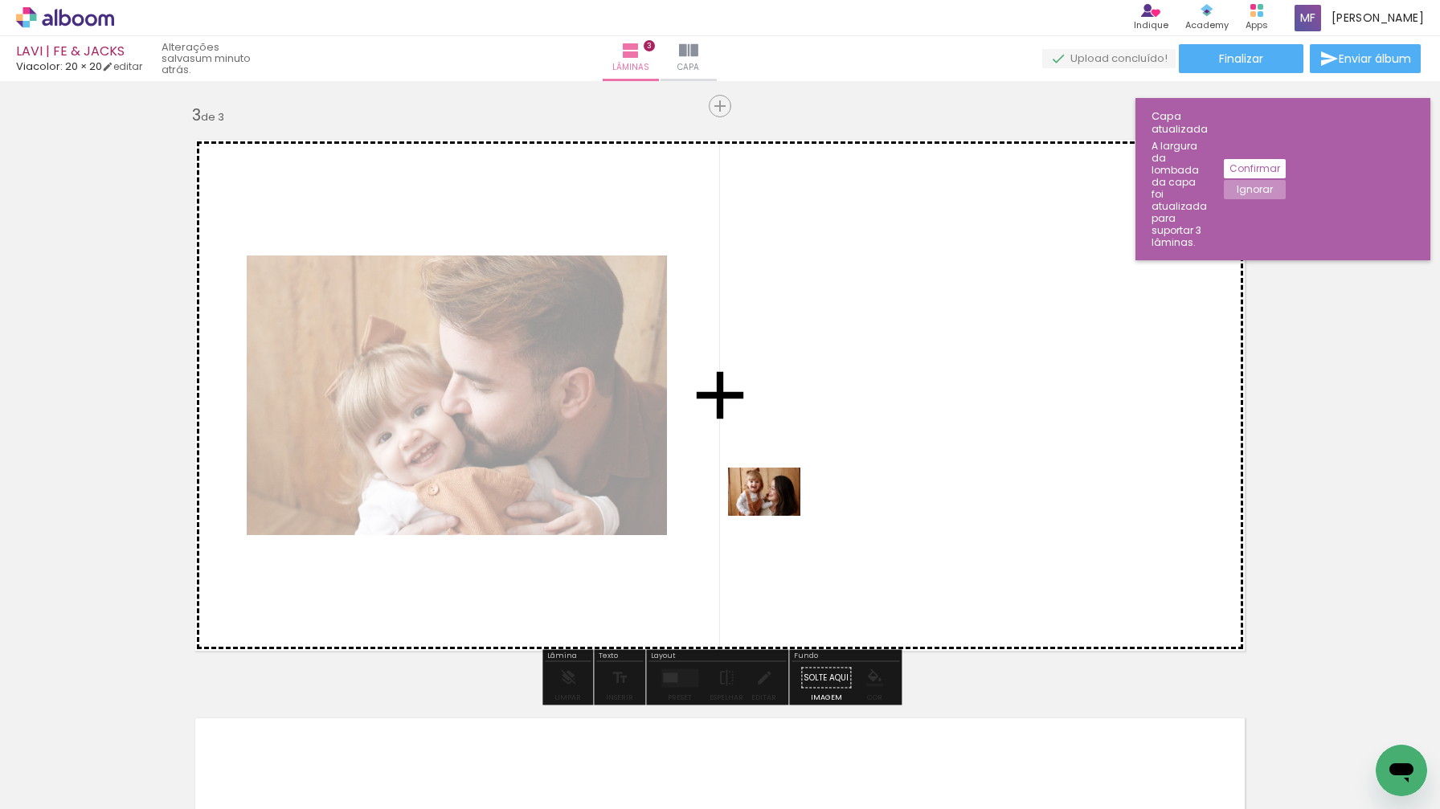
drag, startPoint x: 631, startPoint y: 748, endPoint x: 777, endPoint y: 516, distance: 274.1
click at [777, 516] on quentale-workspace at bounding box center [720, 404] width 1440 height 809
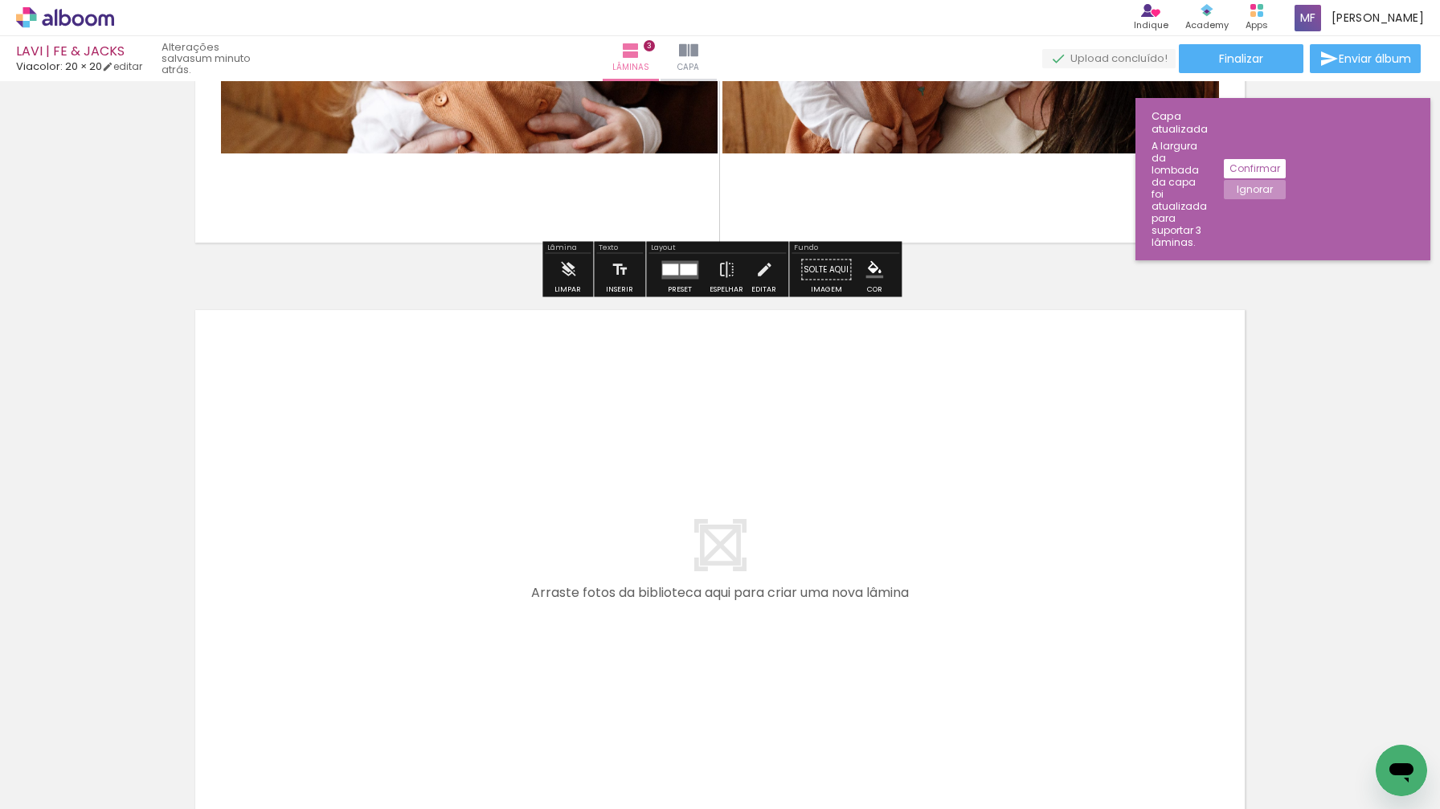
scroll to position [1567, 0]
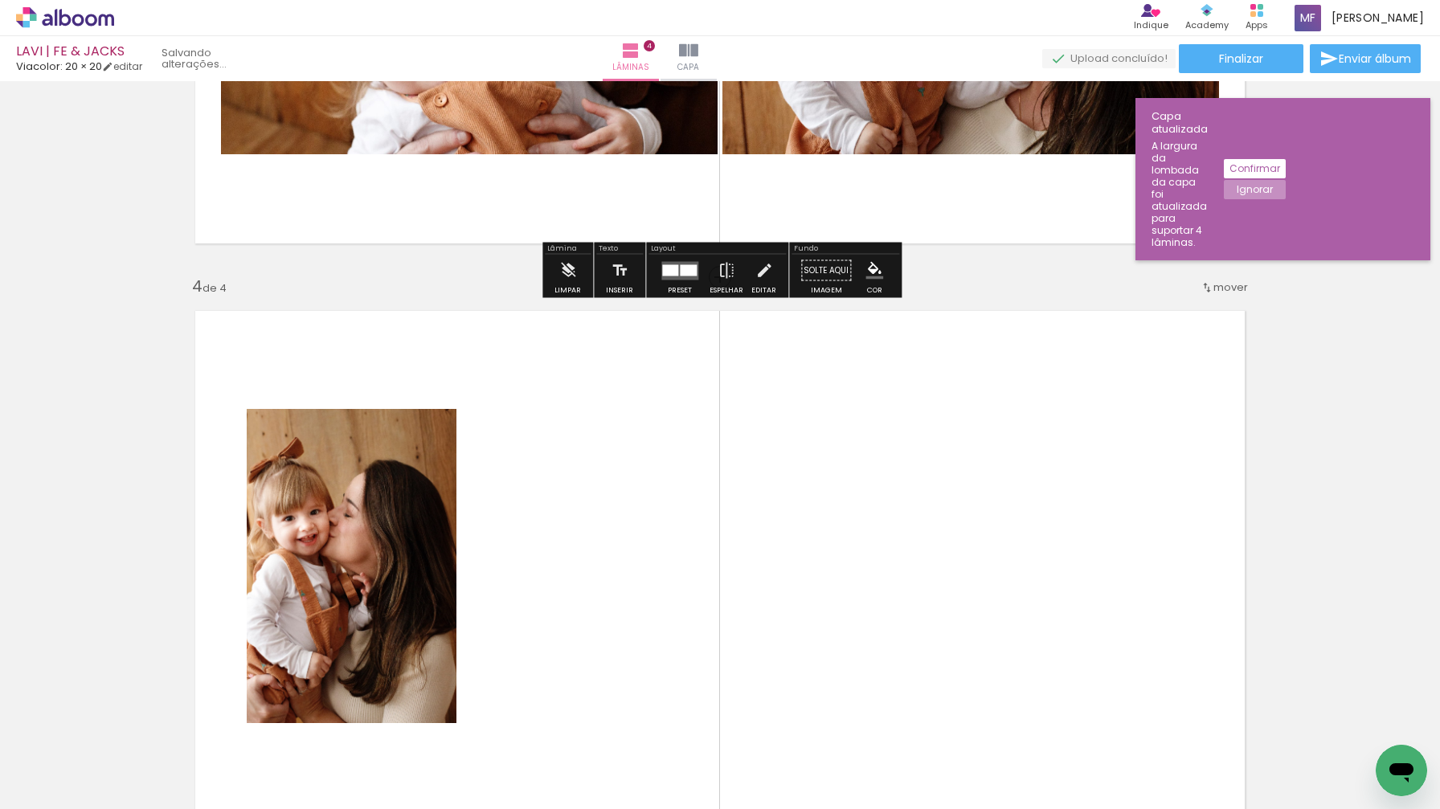
drag, startPoint x: 703, startPoint y: 748, endPoint x: 736, endPoint y: 658, distance: 95.6
click at [736, 658] on quentale-workspace at bounding box center [720, 404] width 1440 height 809
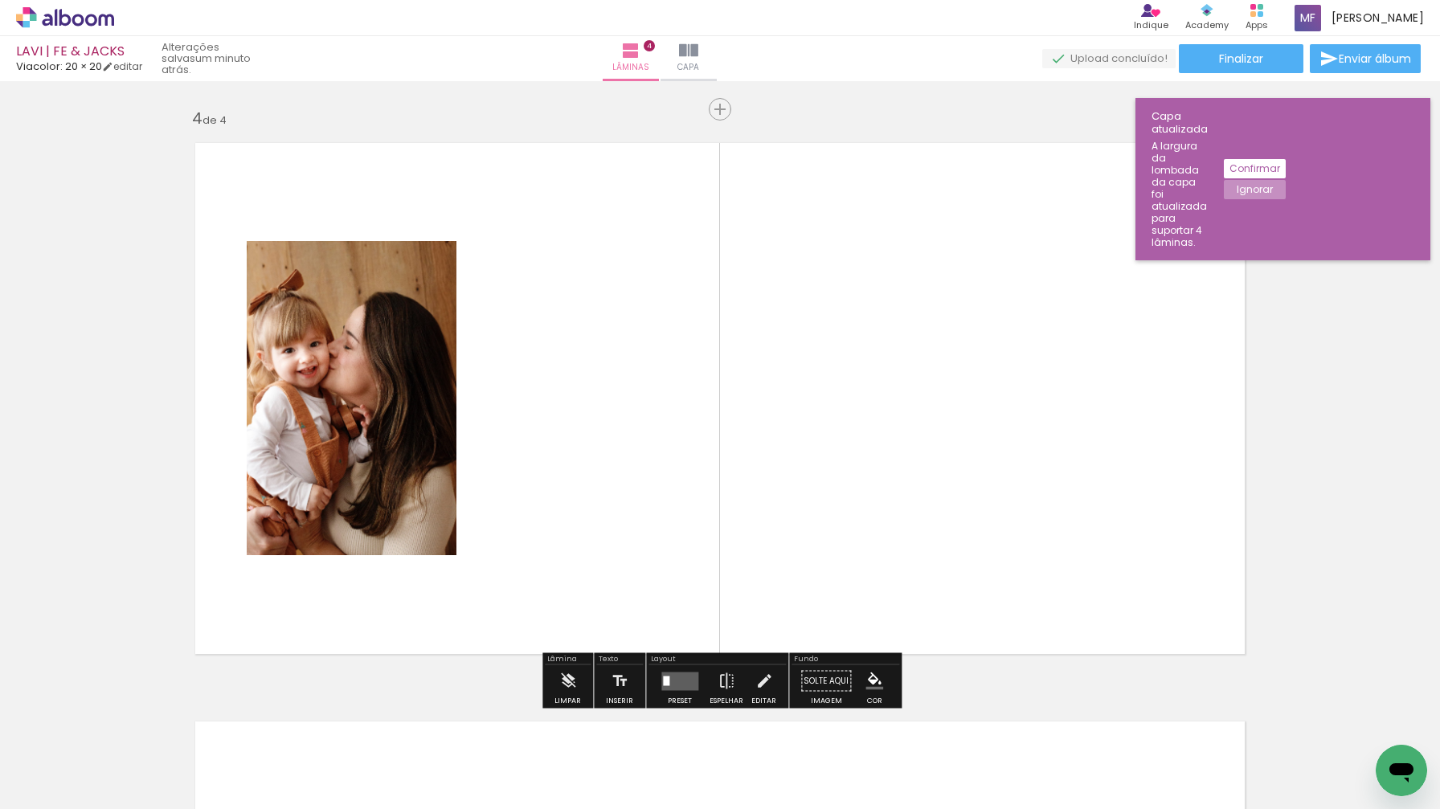
scroll to position [1738, 0]
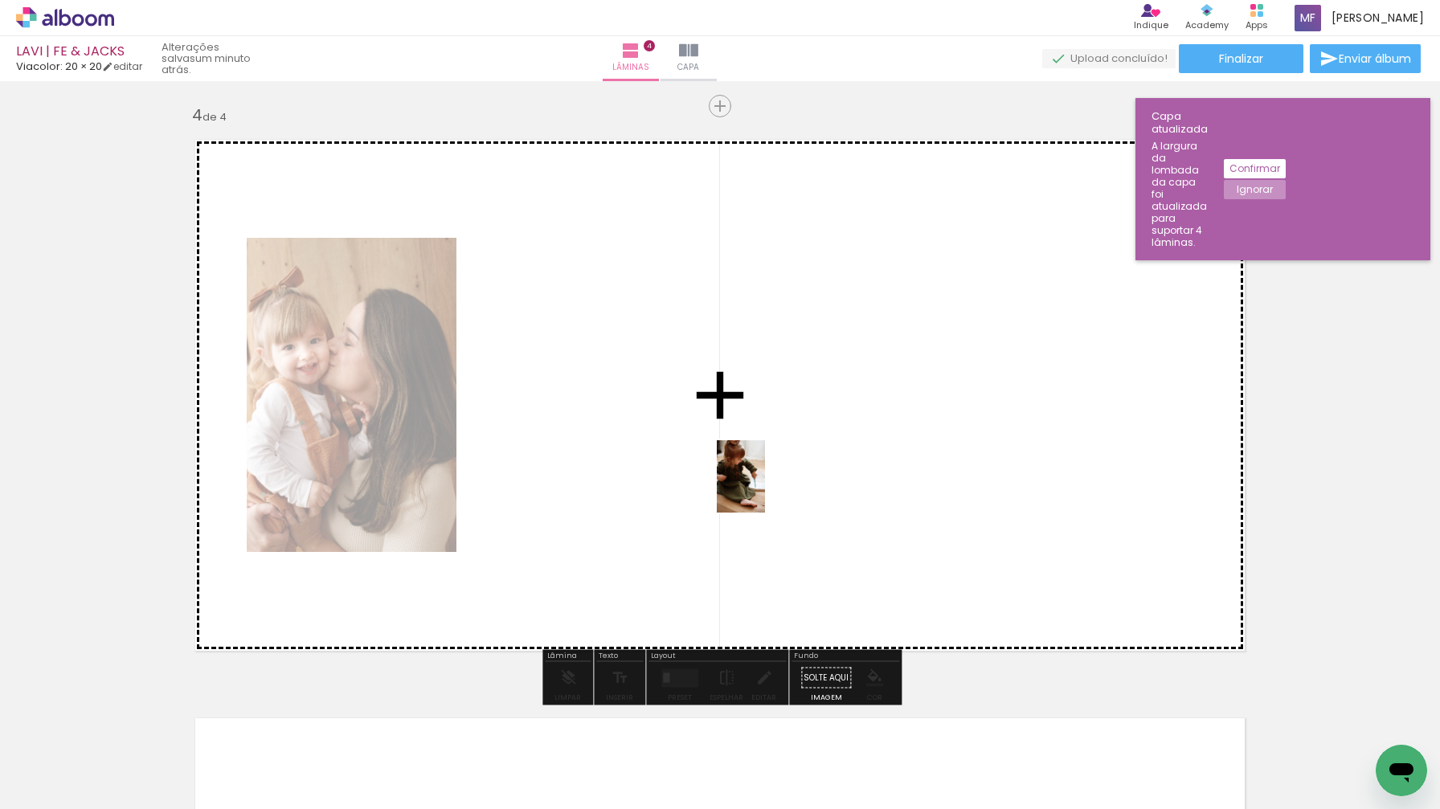
drag, startPoint x: 783, startPoint y: 735, endPoint x: 765, endPoint y: 488, distance: 247.4
click at [765, 488] on quentale-workspace at bounding box center [720, 404] width 1440 height 809
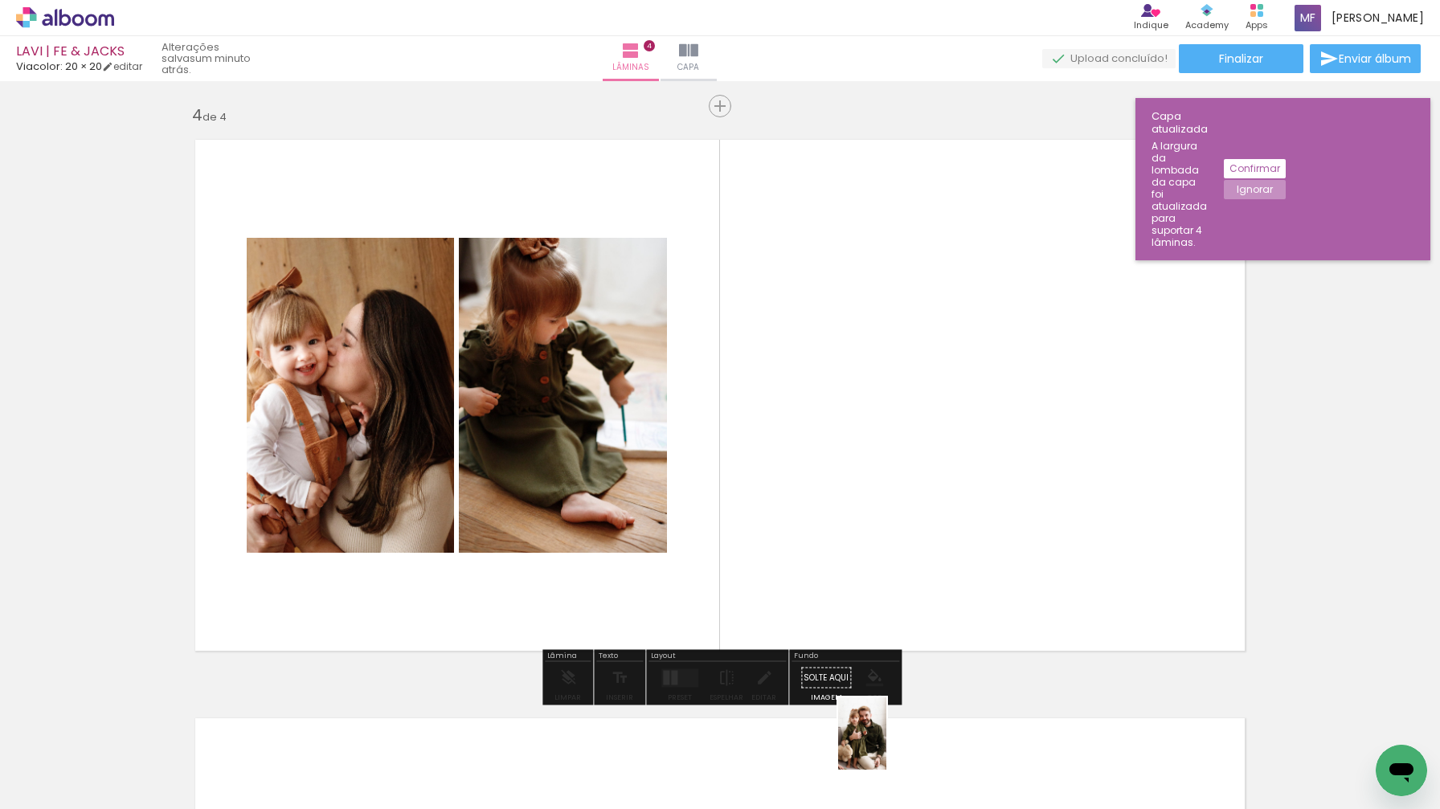
drag, startPoint x: 888, startPoint y: 726, endPoint x: 887, endPoint y: 744, distance: 17.8
click at [887, 745] on div at bounding box center [880, 755] width 53 height 80
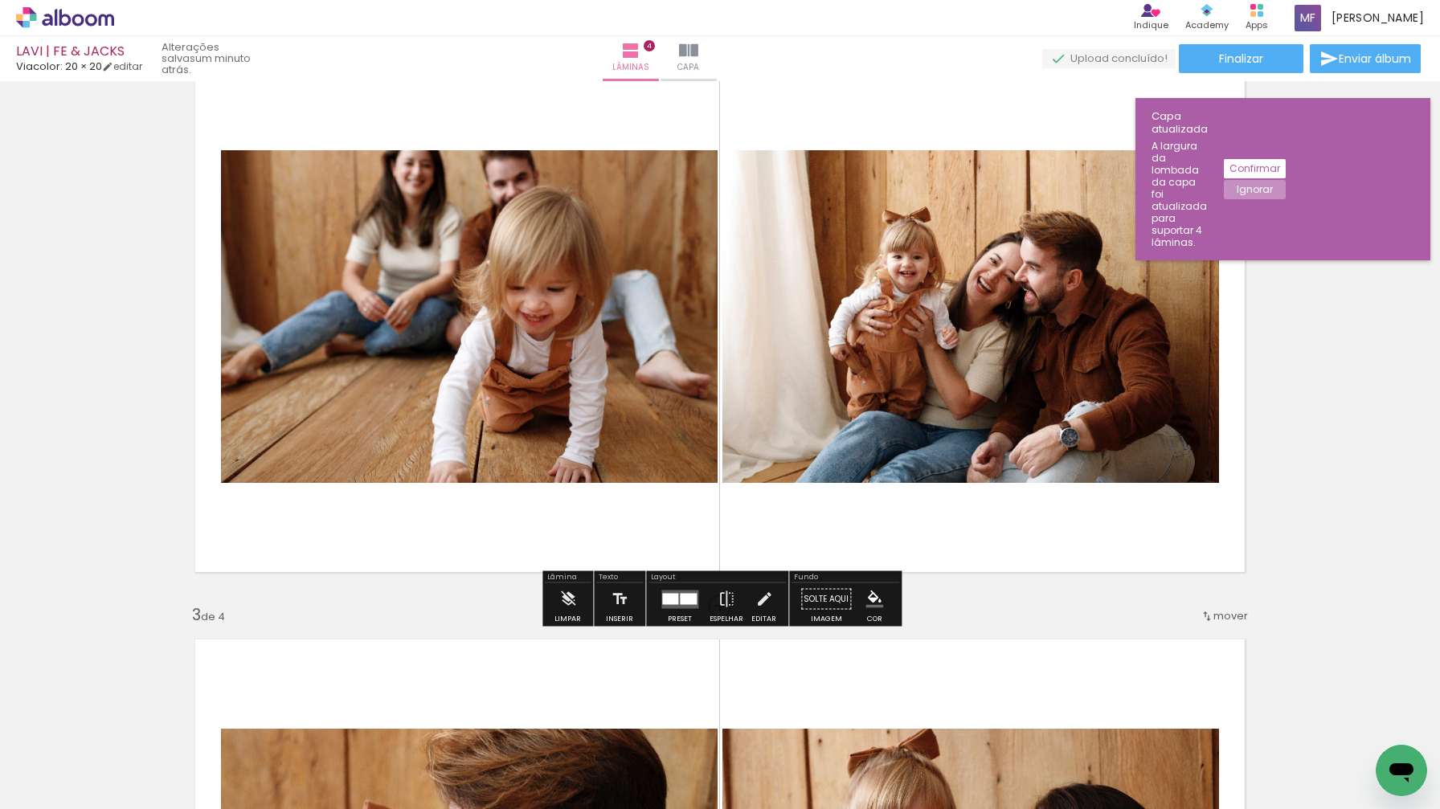
scroll to position [662, 0]
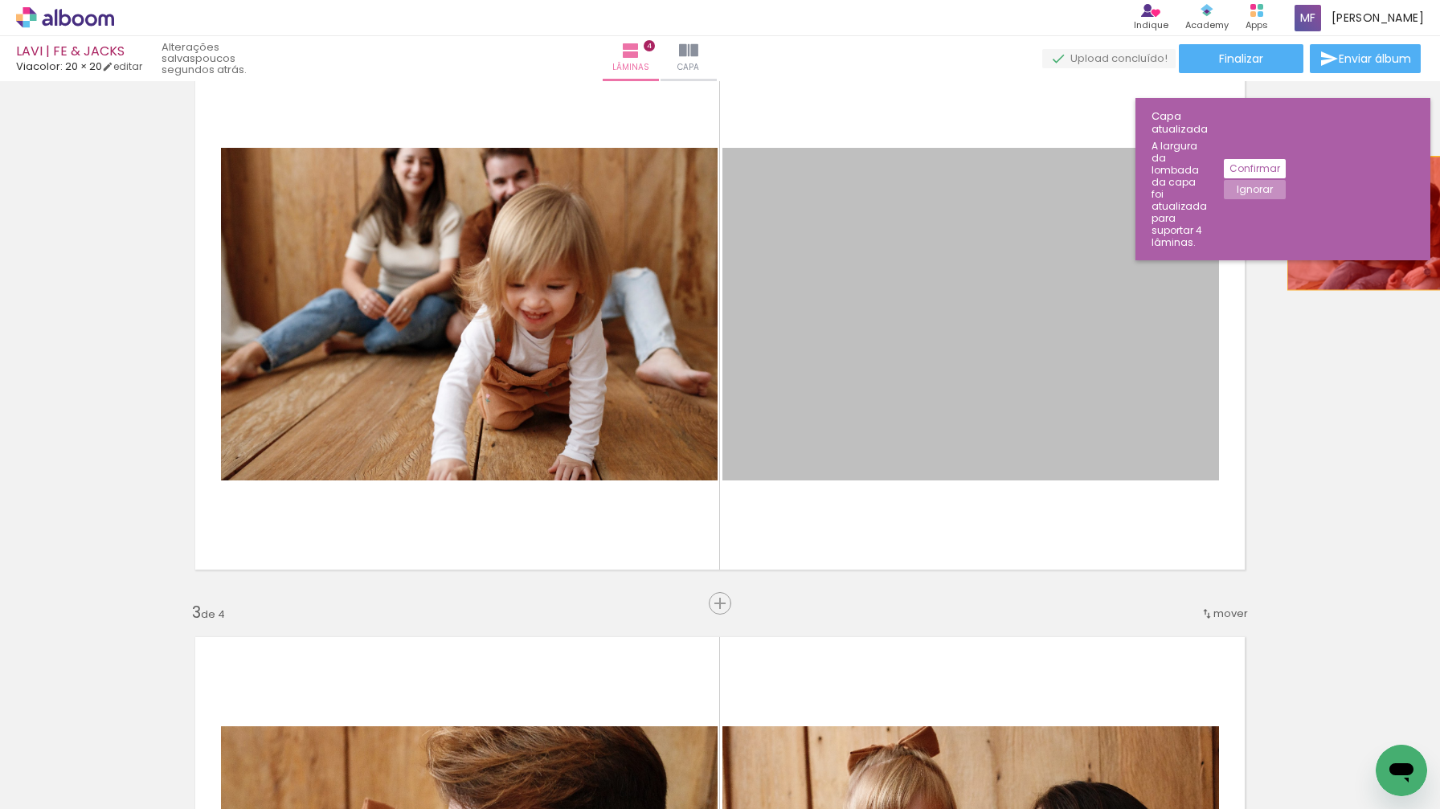
drag, startPoint x: 923, startPoint y: 318, endPoint x: 1388, endPoint y: 220, distance: 475.6
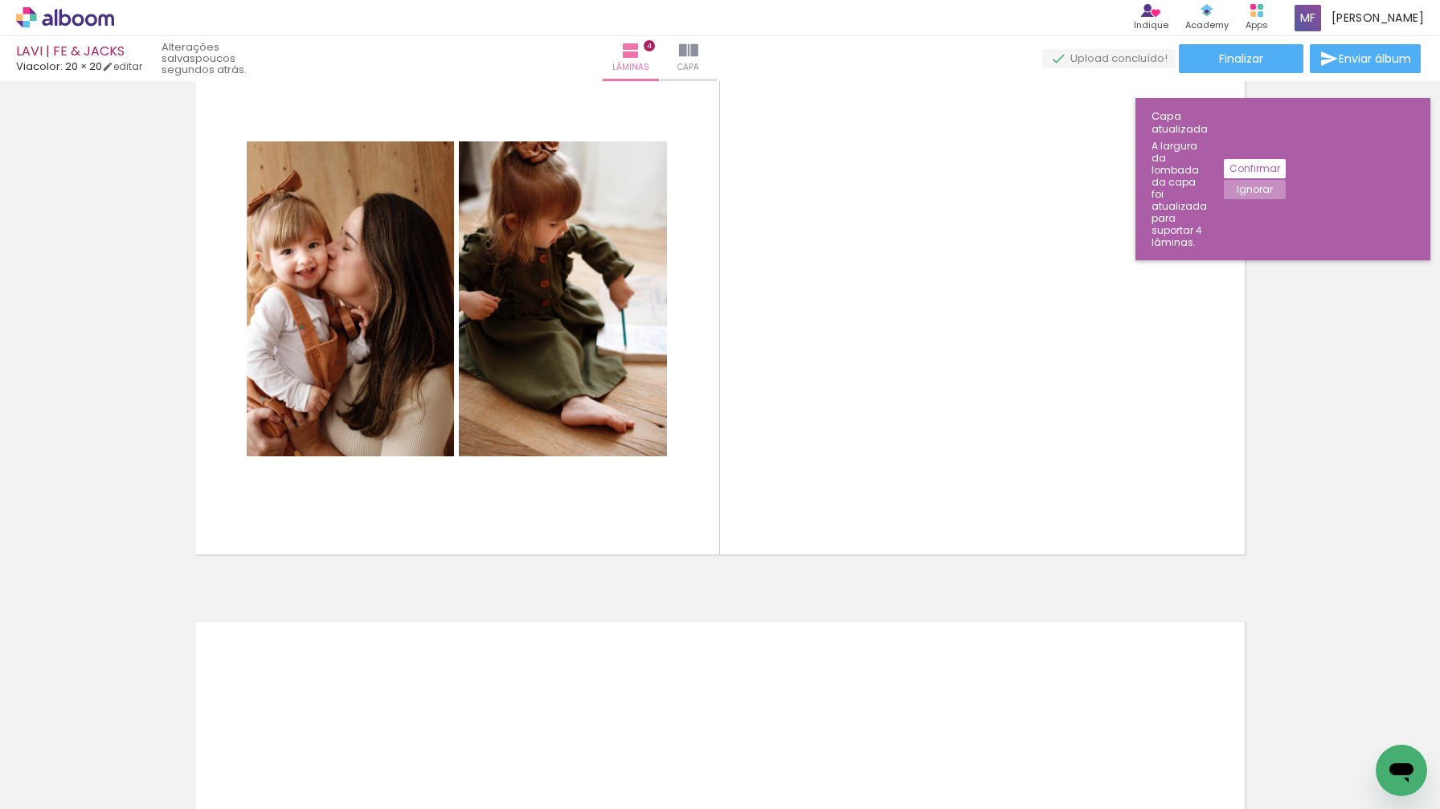
scroll to position [0, 0]
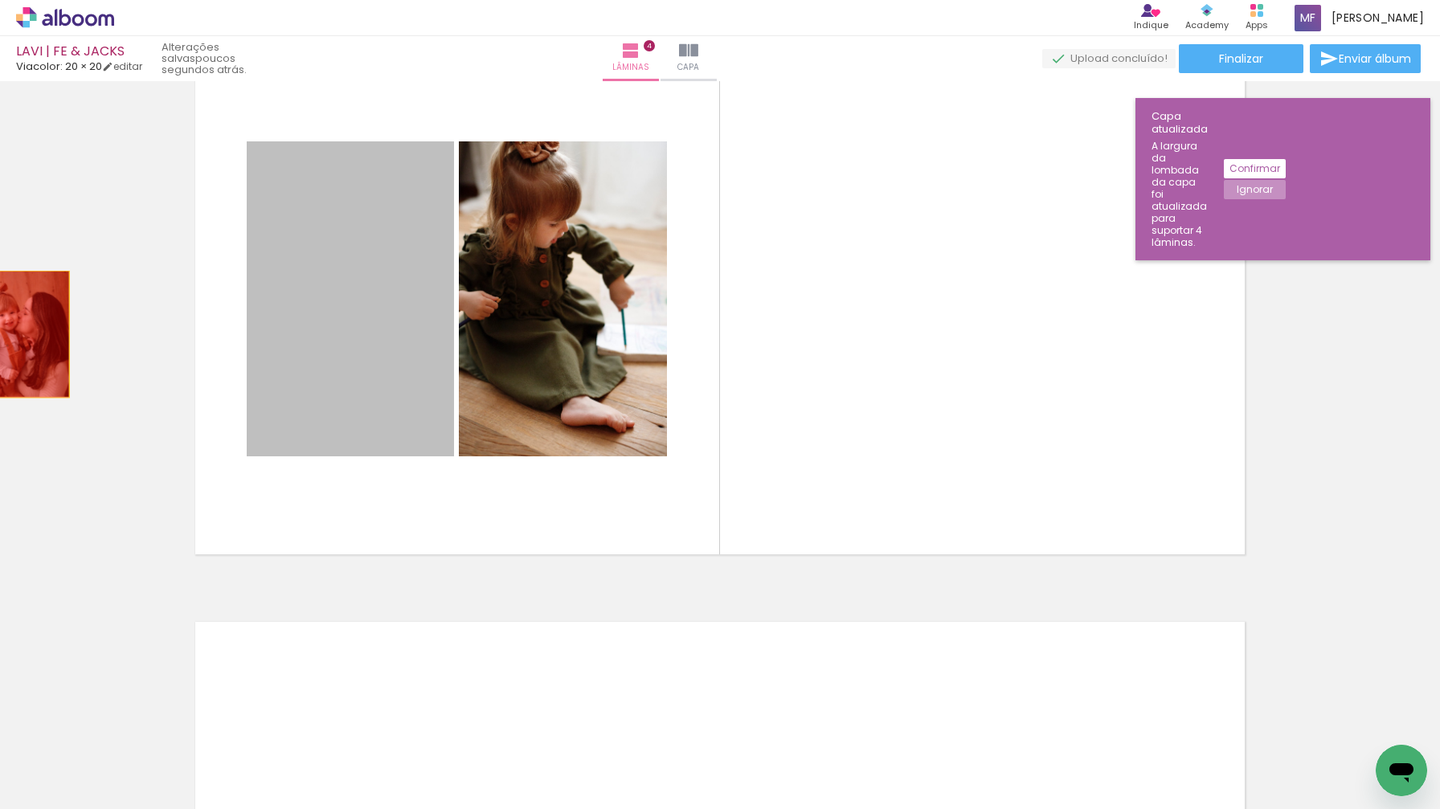
drag, startPoint x: 336, startPoint y: 300, endPoint x: 27, endPoint y: 334, distance: 310.5
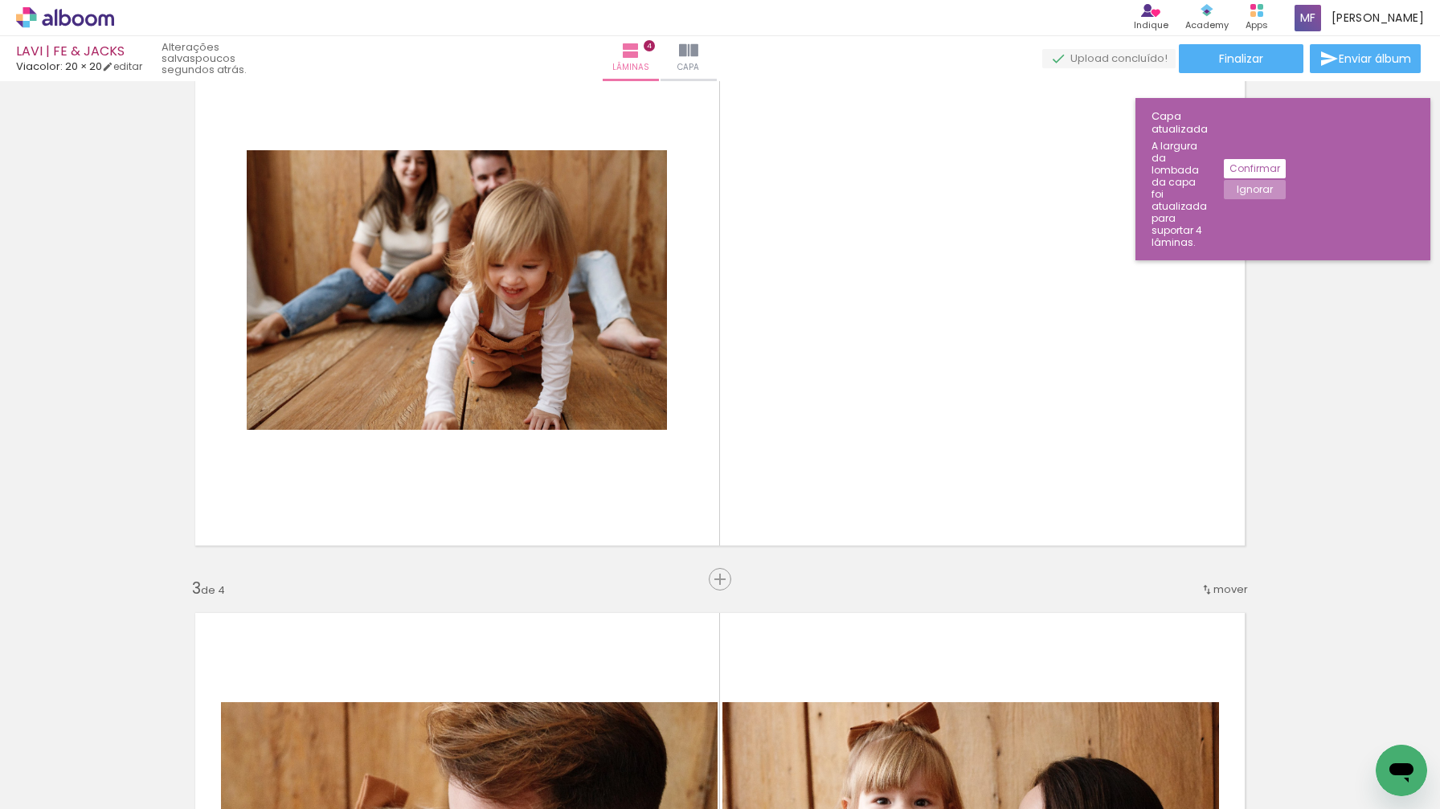
scroll to position [686, 0]
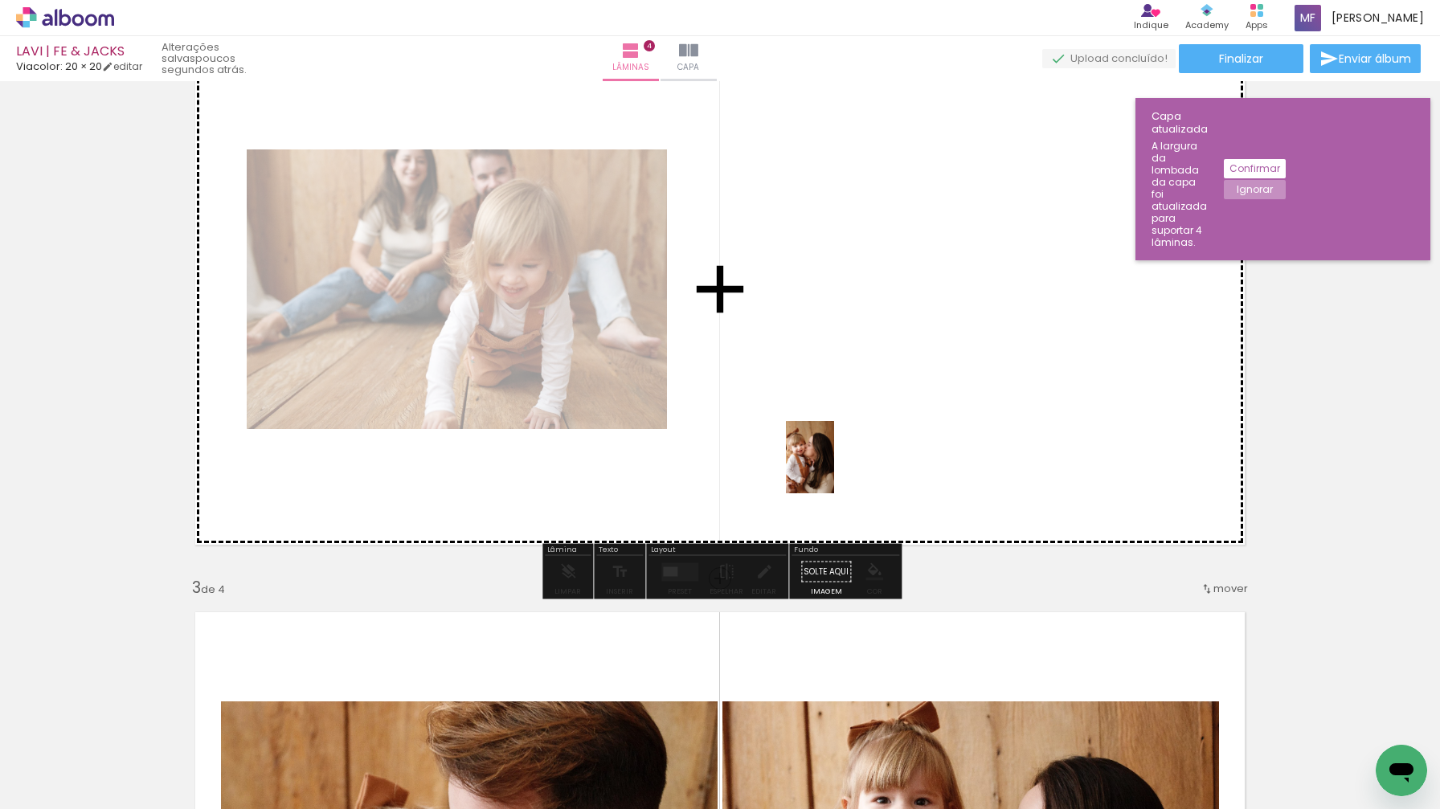
drag, startPoint x: 710, startPoint y: 765, endPoint x: 835, endPoint y: 468, distance: 322.8
click at [835, 468] on quentale-workspace at bounding box center [720, 404] width 1440 height 809
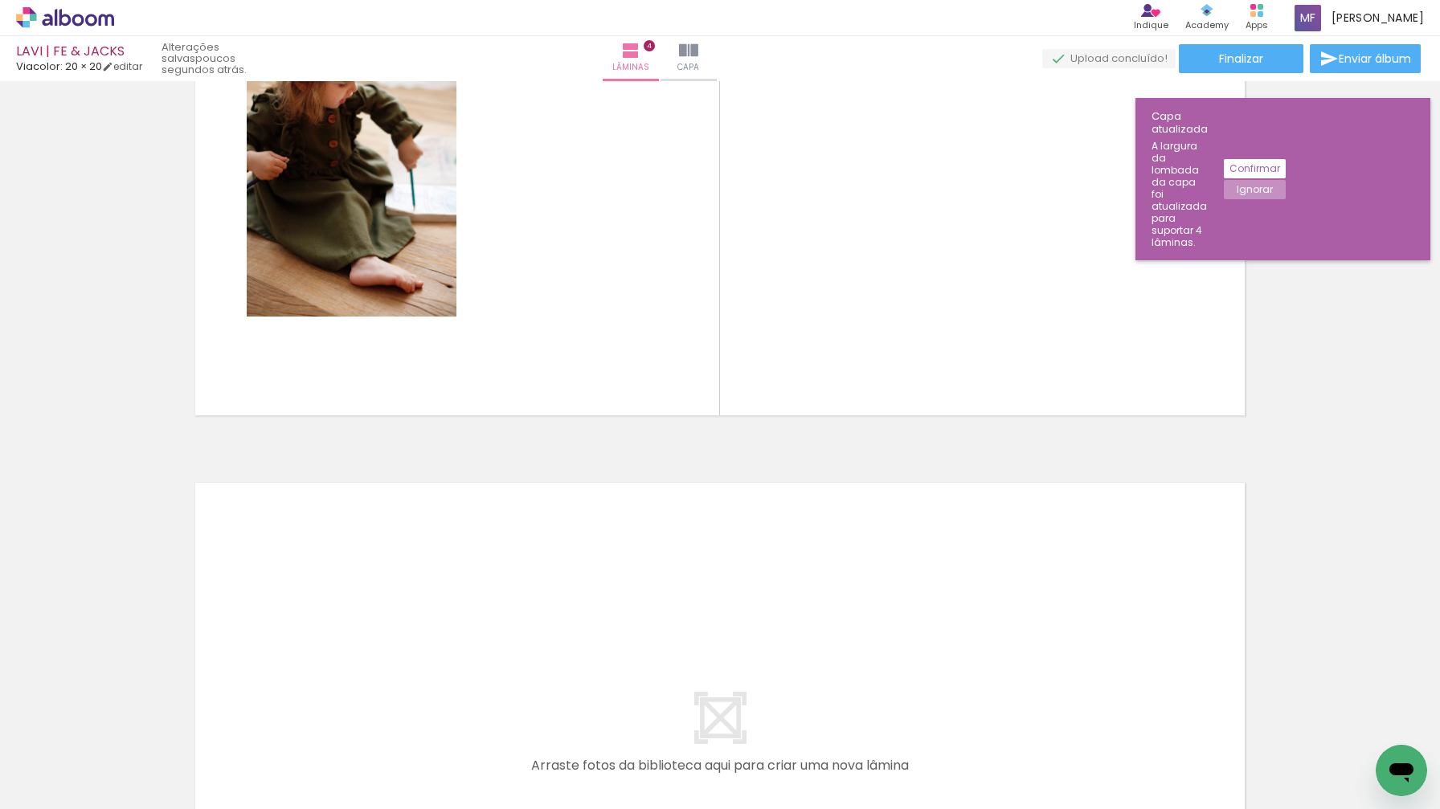
scroll to position [1974, 0]
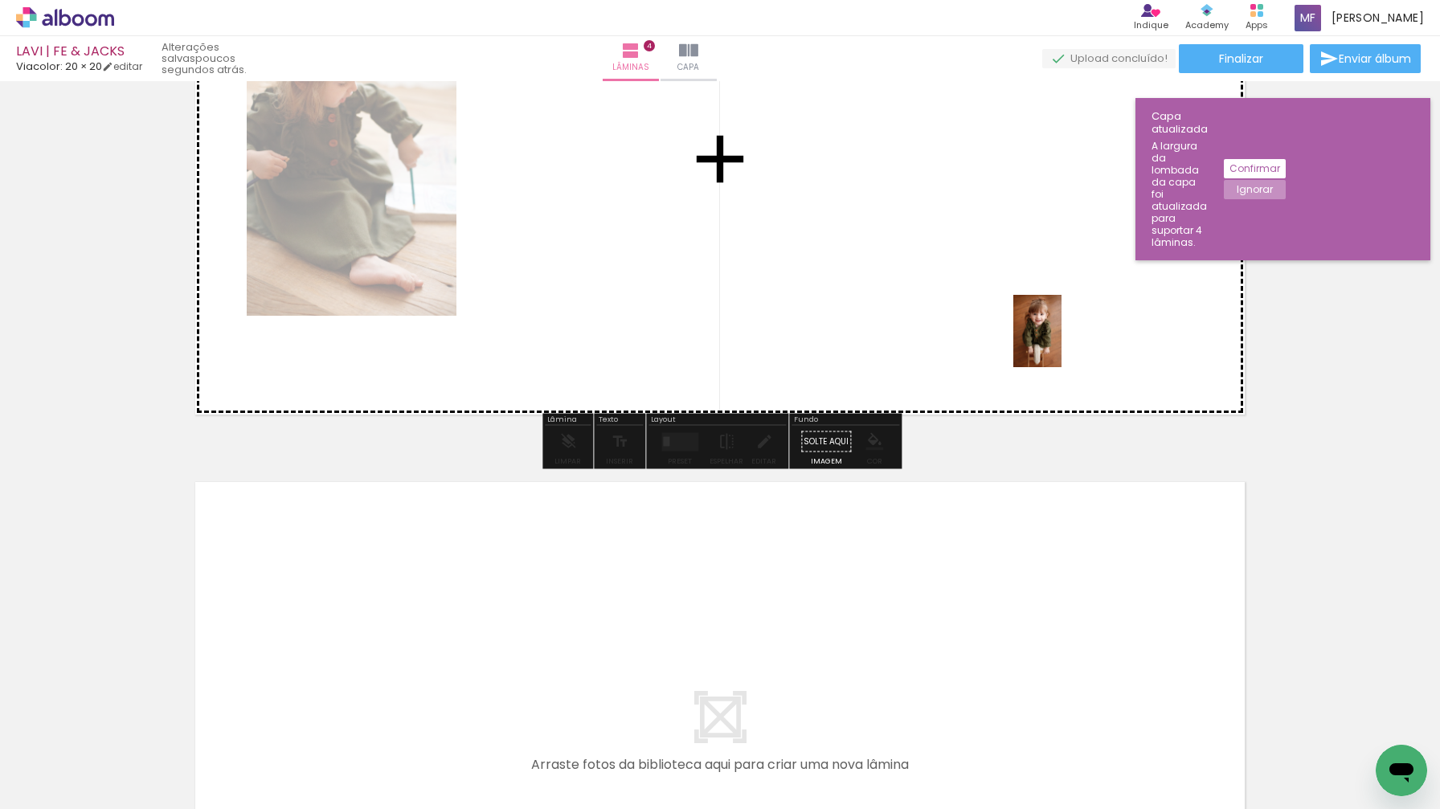
drag, startPoint x: 1251, startPoint y: 749, endPoint x: 1060, endPoint y: 341, distance: 450.6
click at [1060, 341] on quentale-workspace at bounding box center [720, 404] width 1440 height 809
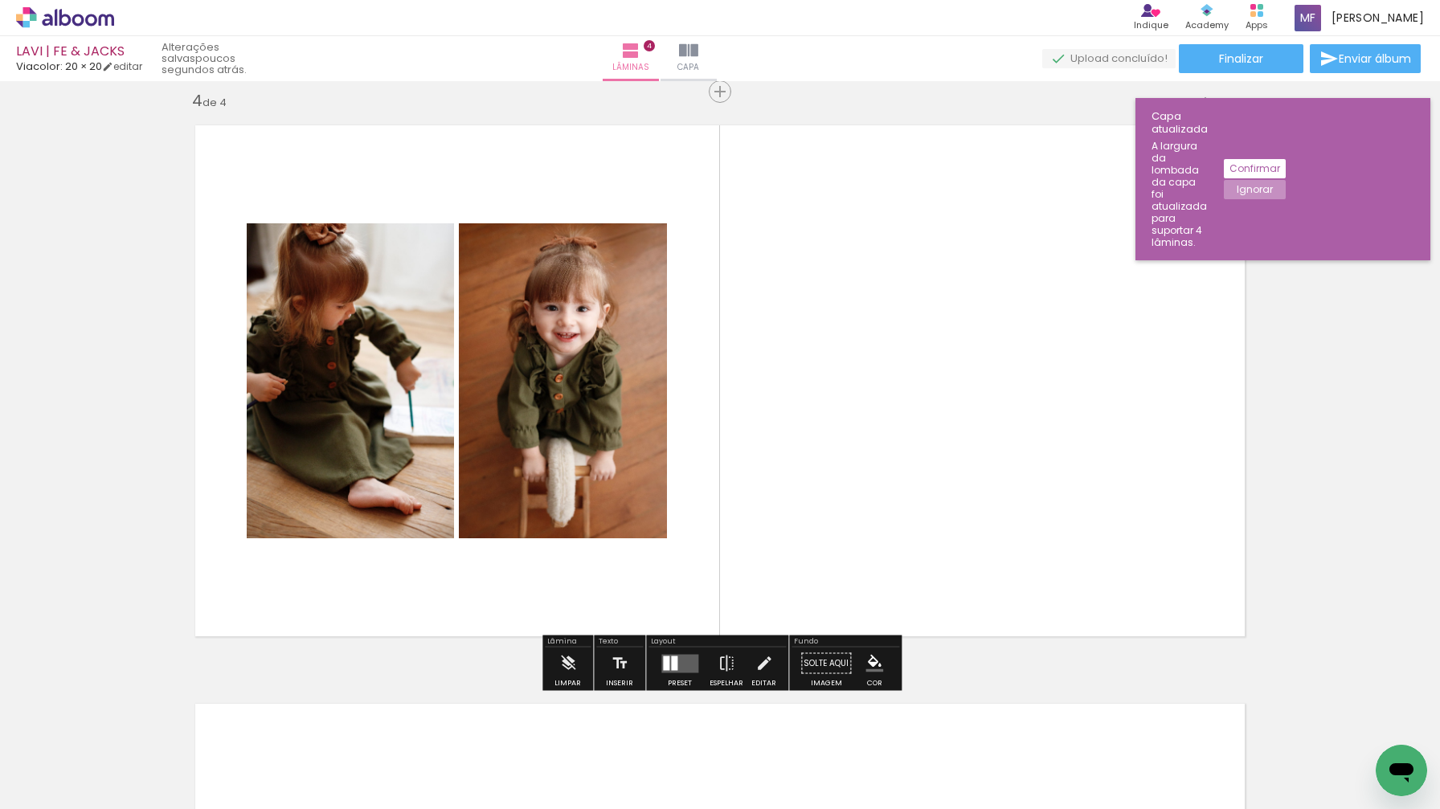
scroll to position [1757, 0]
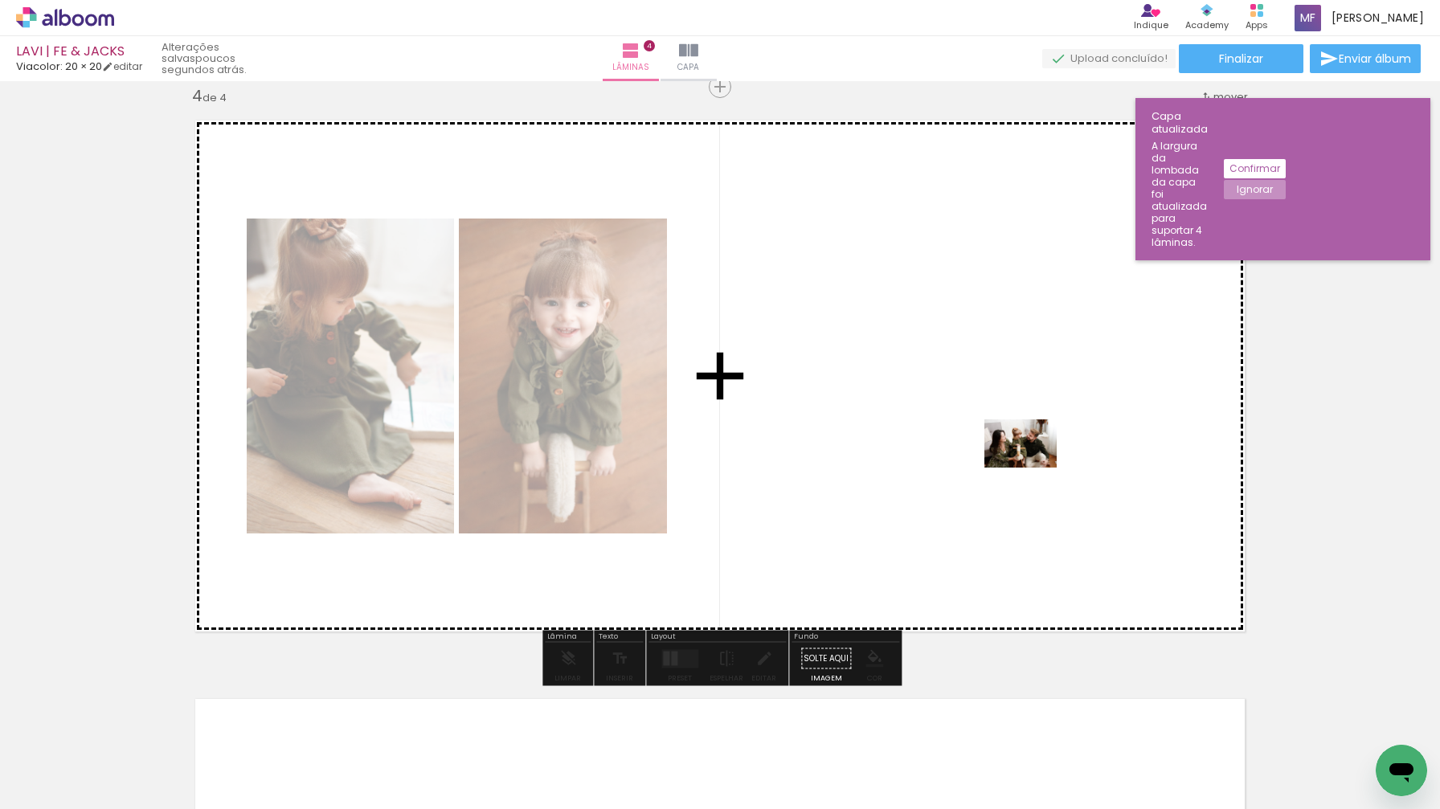
drag, startPoint x: 1064, startPoint y: 760, endPoint x: 1034, endPoint y: 468, distance: 294.2
click at [1034, 468] on quentale-workspace at bounding box center [720, 404] width 1440 height 809
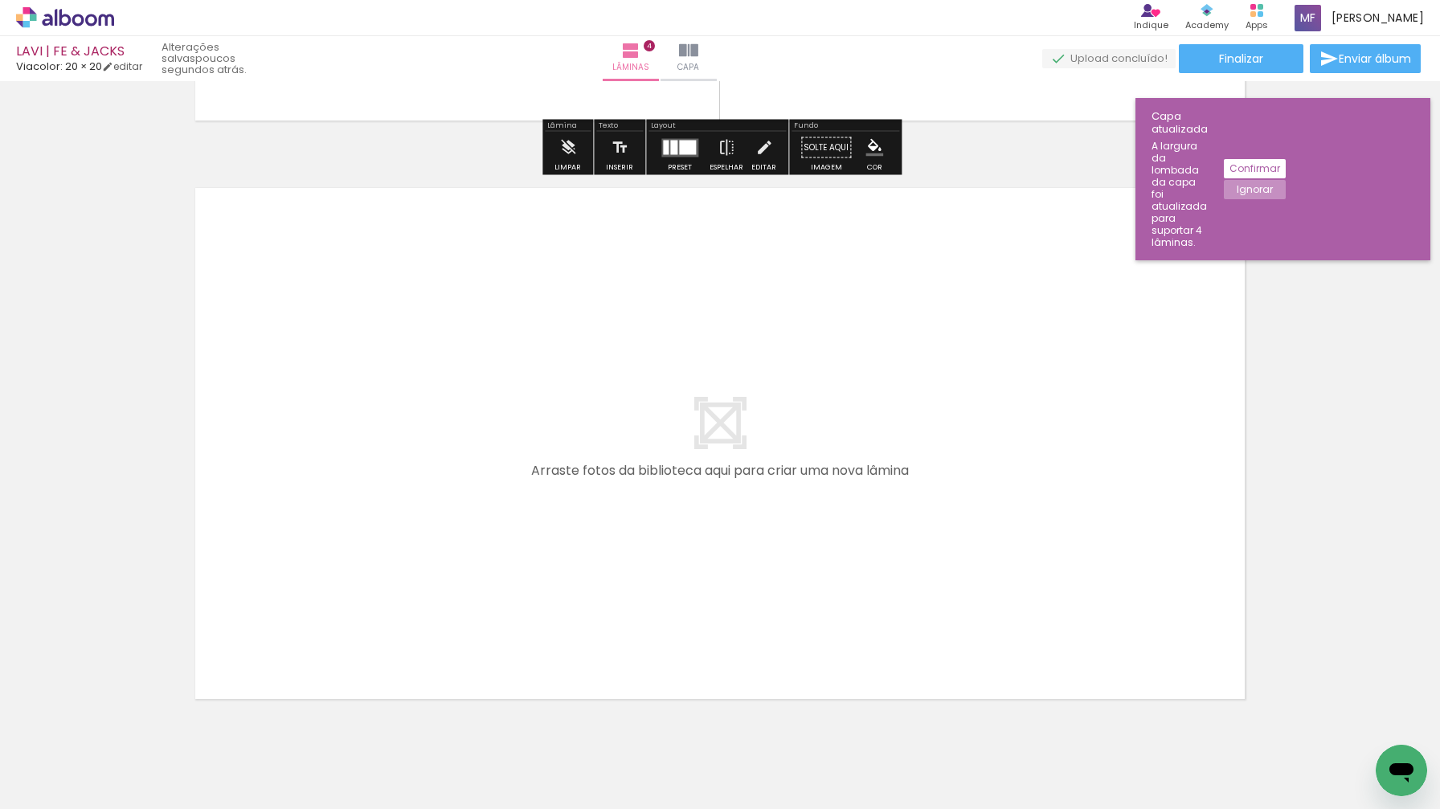
scroll to position [2280, 0]
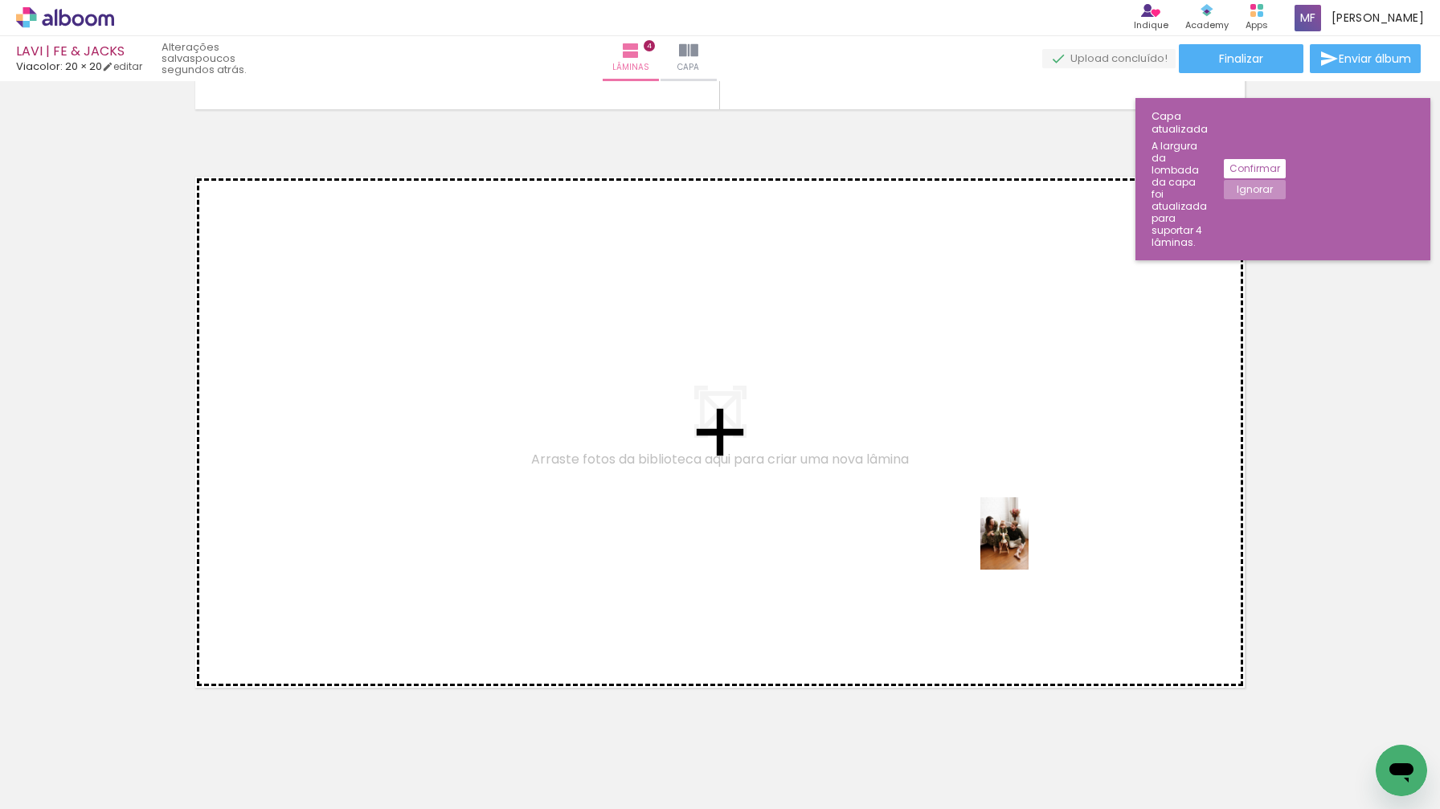
drag, startPoint x: 982, startPoint y: 755, endPoint x: 1029, endPoint y: 546, distance: 214.1
click at [1029, 546] on quentale-workspace at bounding box center [720, 404] width 1440 height 809
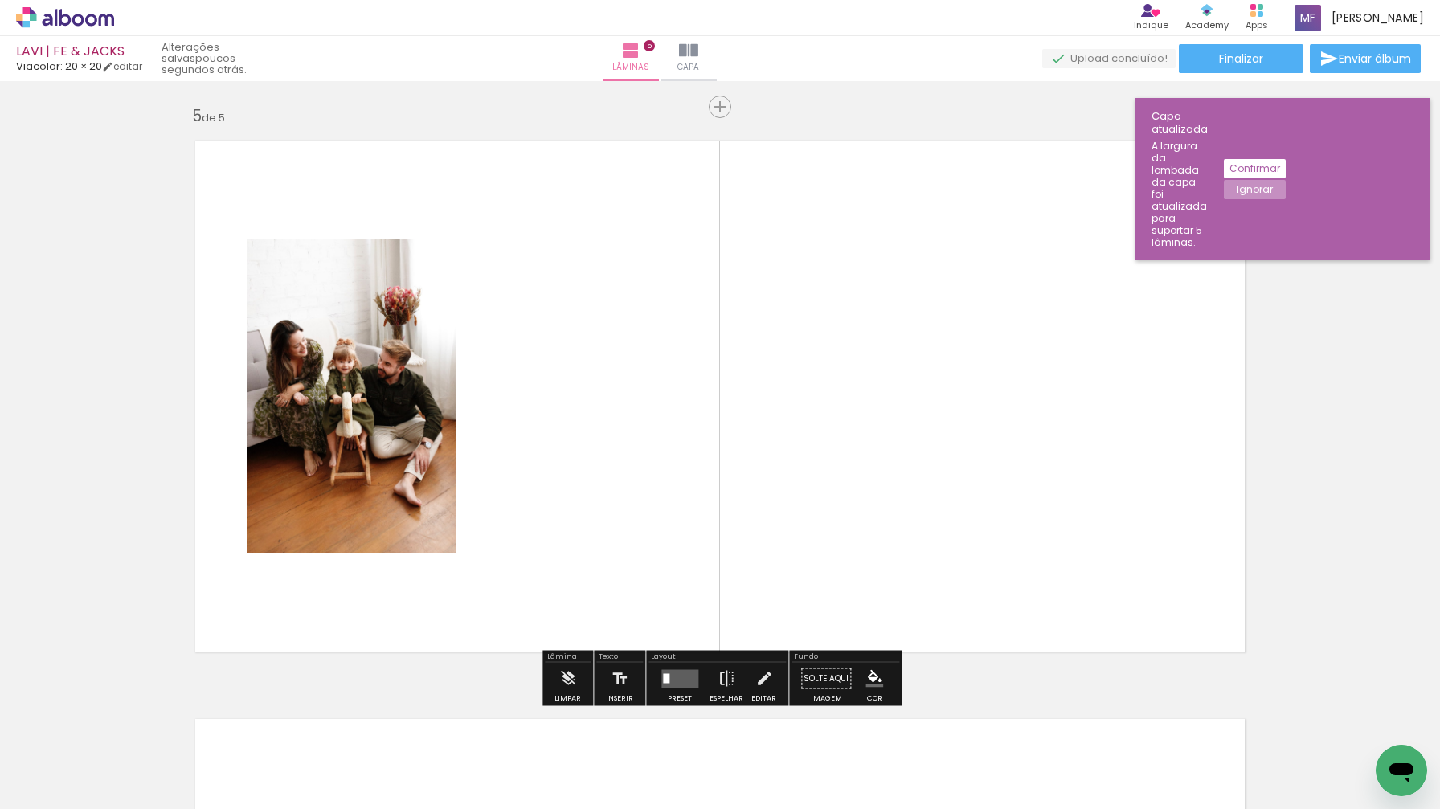
scroll to position [2317, 0]
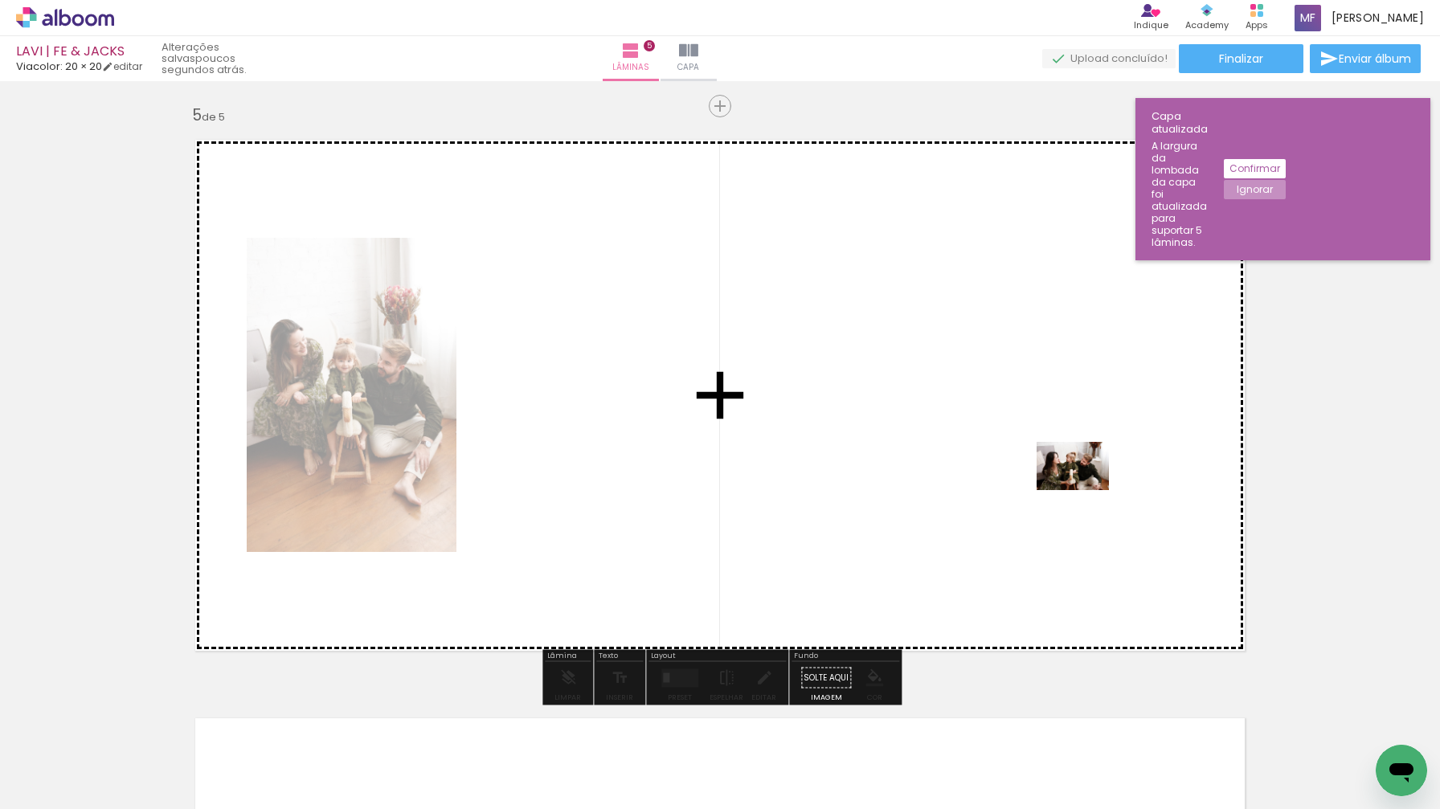
drag, startPoint x: 1140, startPoint y: 763, endPoint x: 1085, endPoint y: 490, distance: 277.9
click at [1085, 490] on quentale-workspace at bounding box center [720, 404] width 1440 height 809
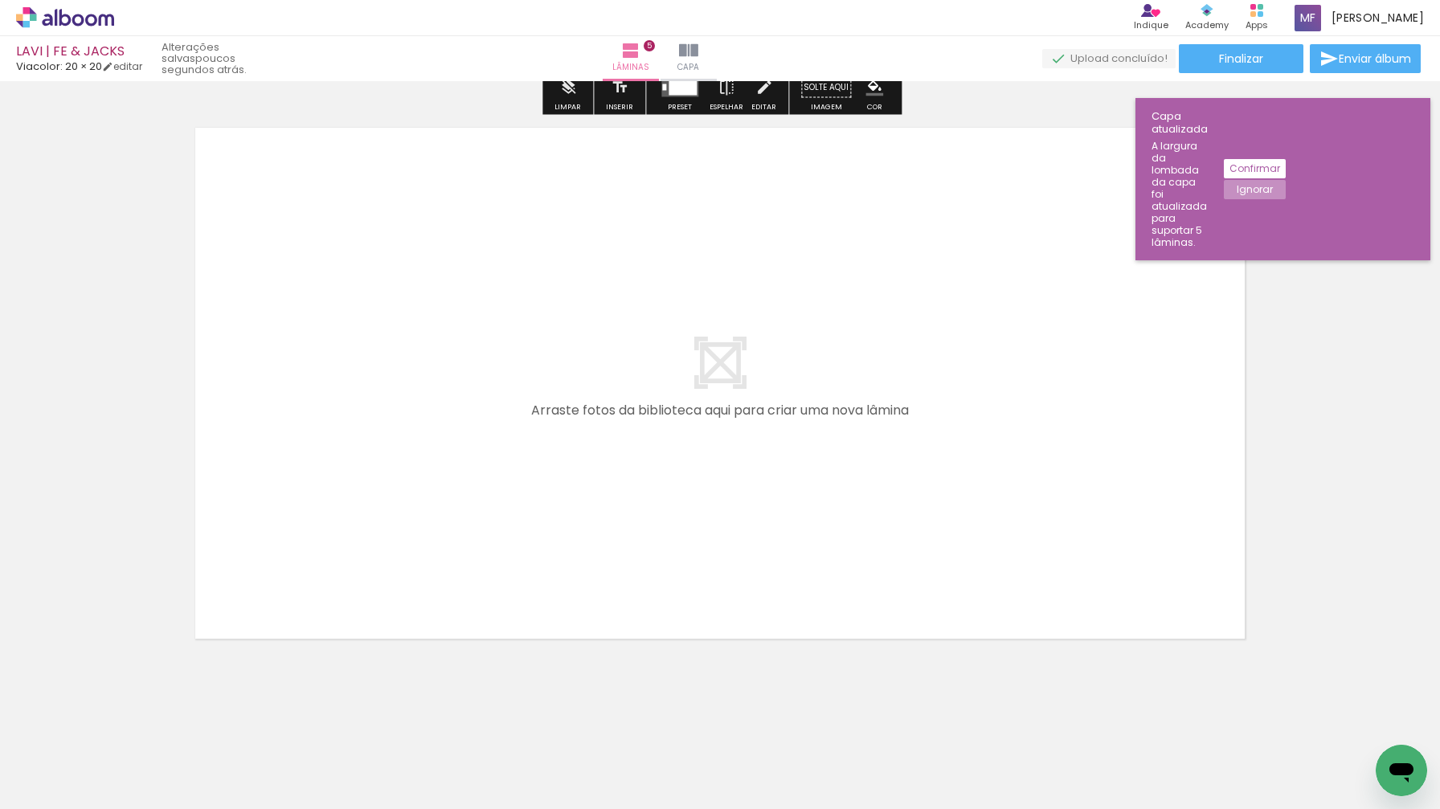
scroll to position [2907, 0]
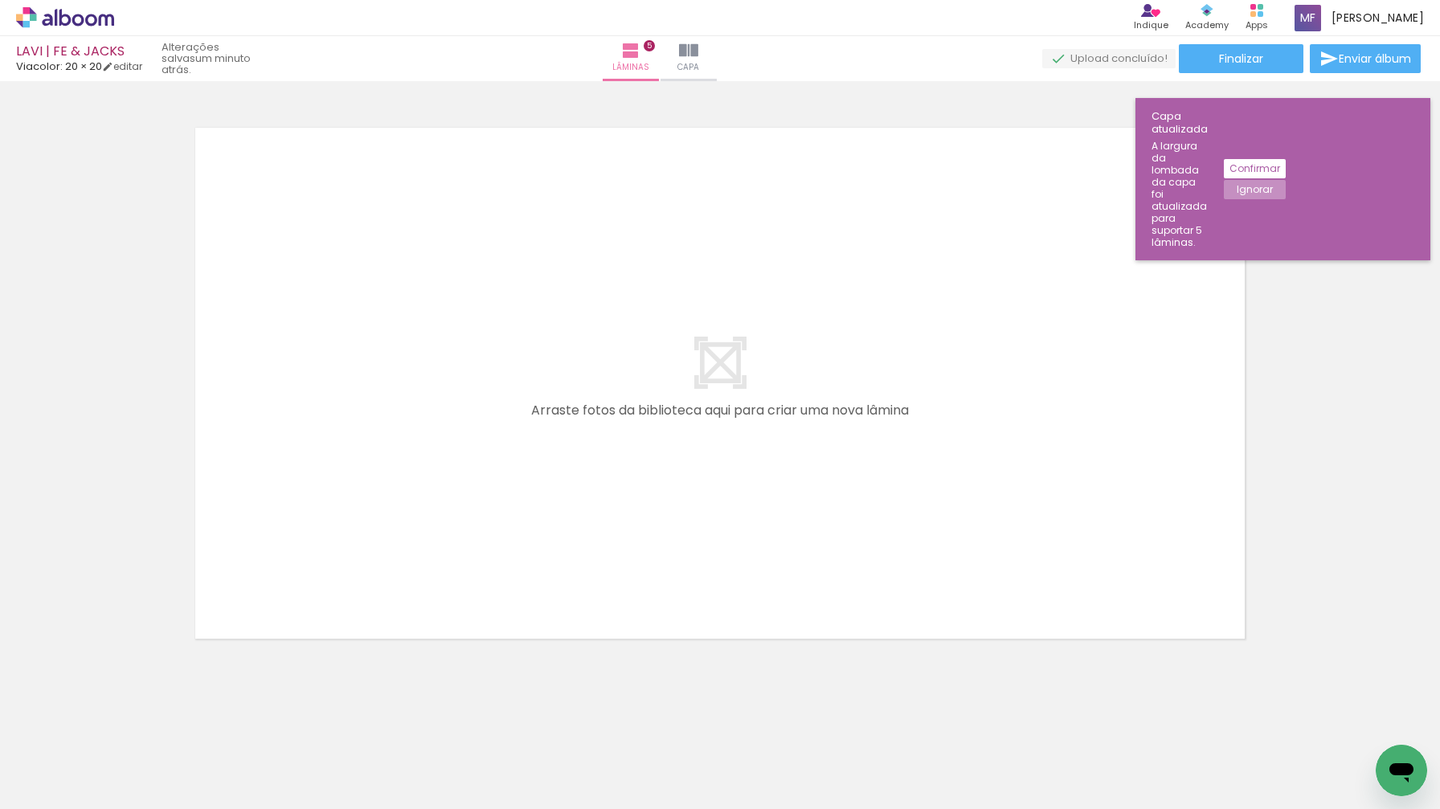
click at [881, 755] on div at bounding box center [880, 755] width 53 height 80
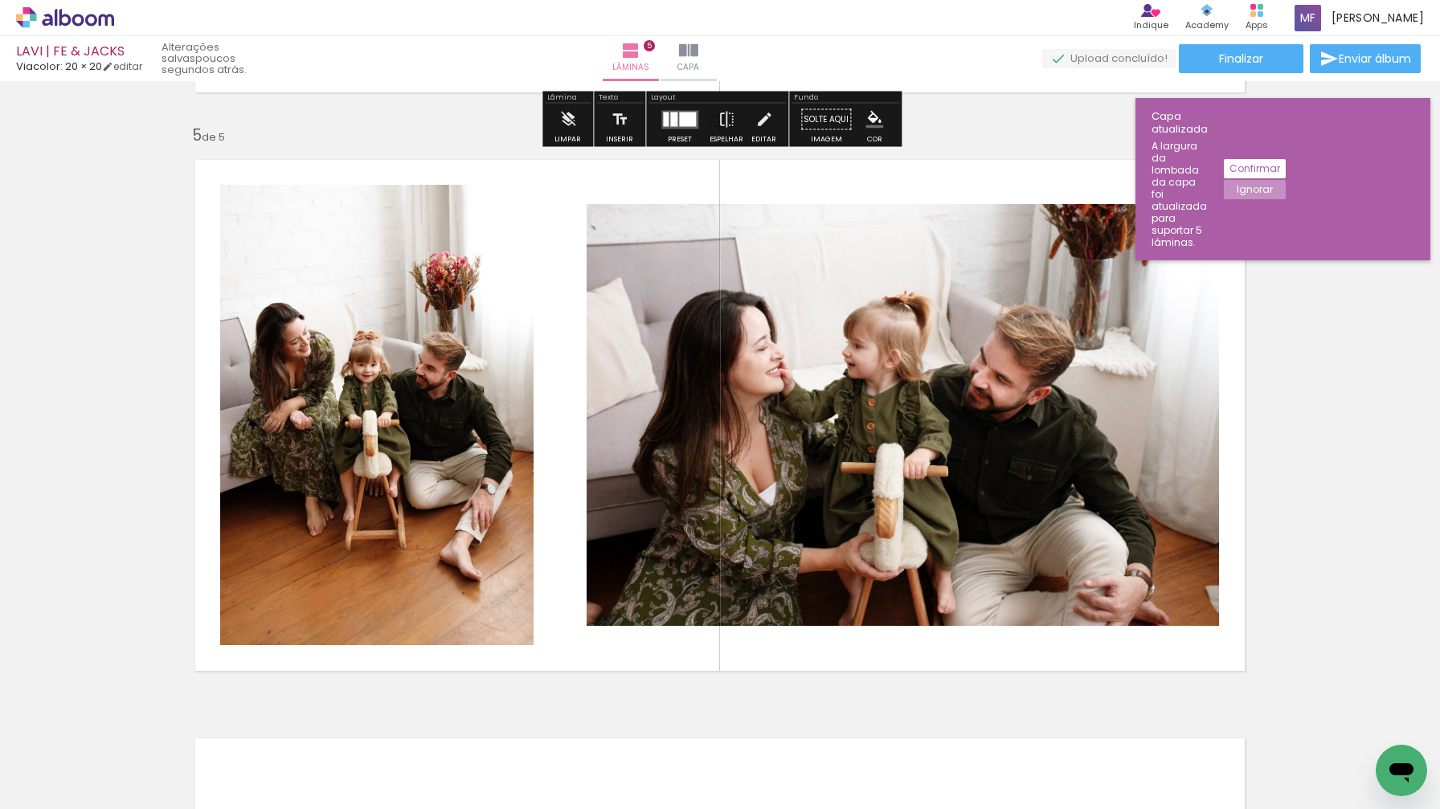
scroll to position [2299, 0]
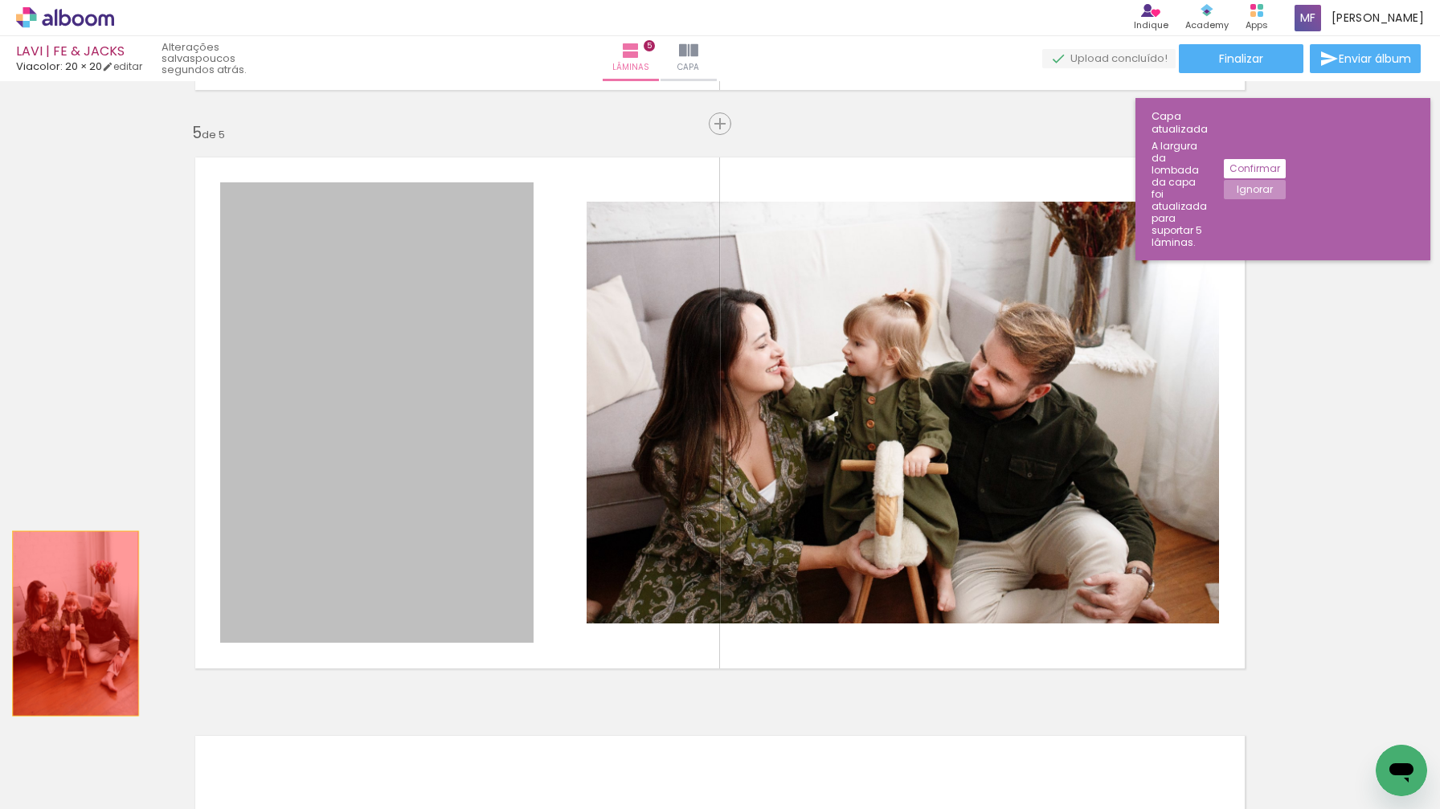
drag, startPoint x: 367, startPoint y: 494, endPoint x: 76, endPoint y: 622, distance: 318.9
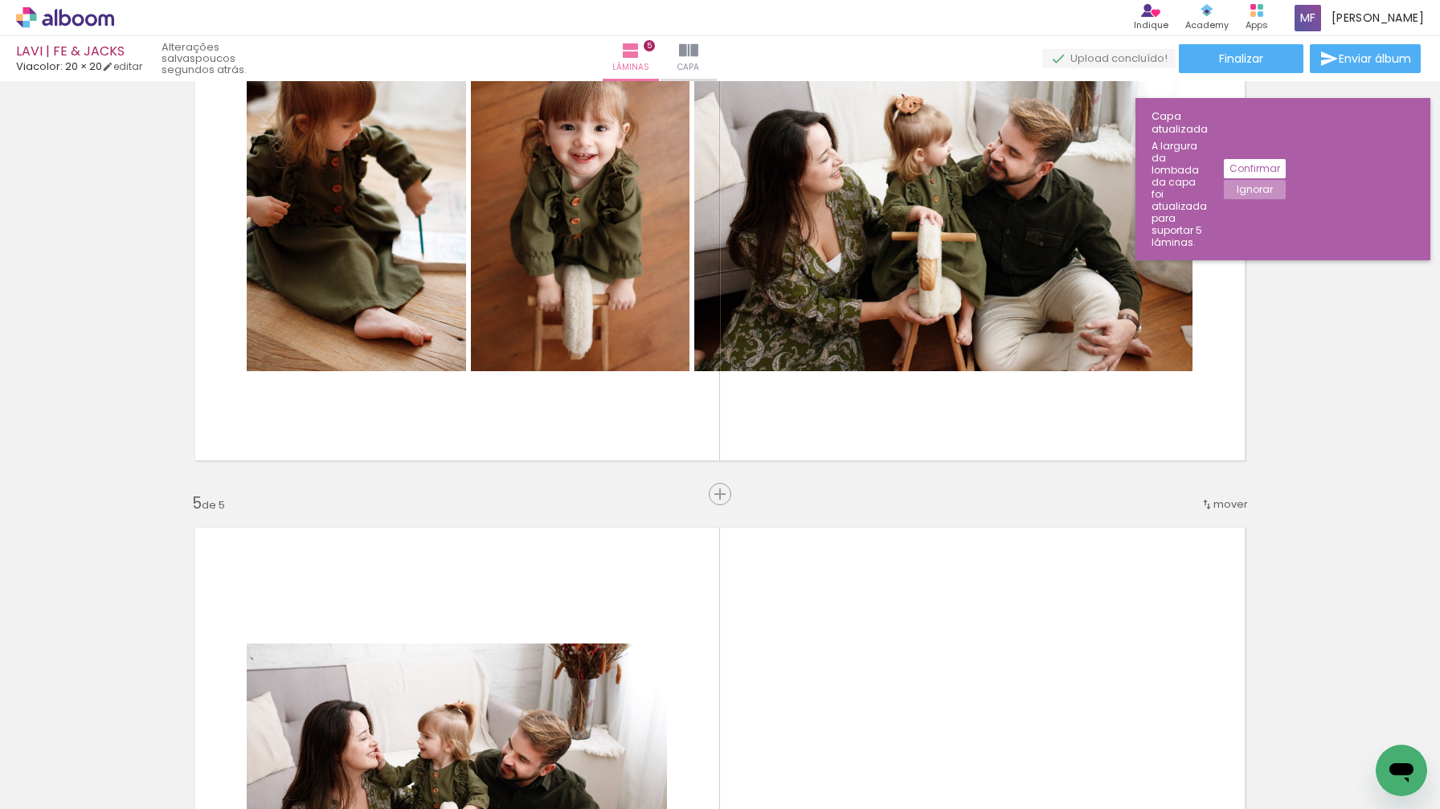
scroll to position [1928, 0]
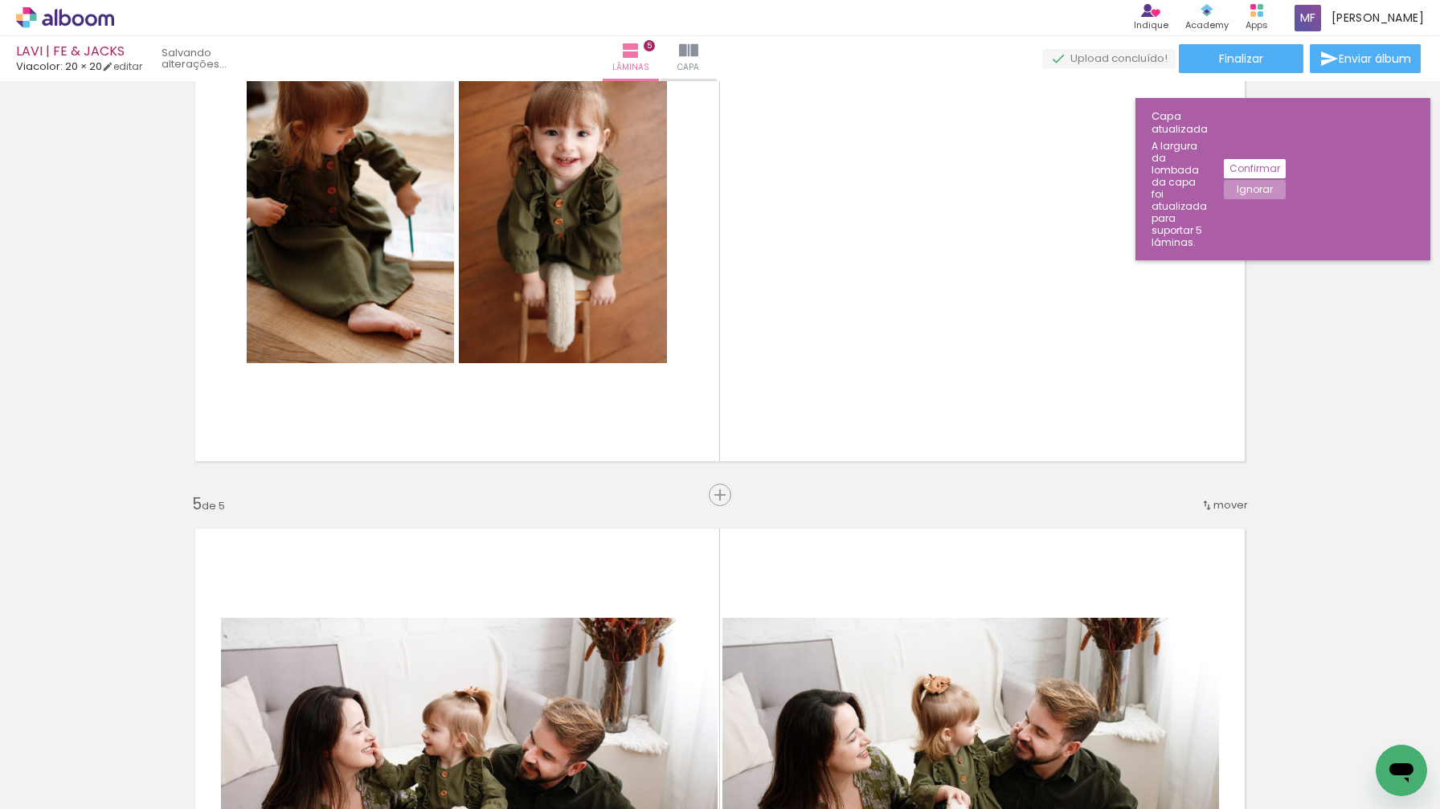
drag, startPoint x: 906, startPoint y: 186, endPoint x: 848, endPoint y: 565, distance: 383.8
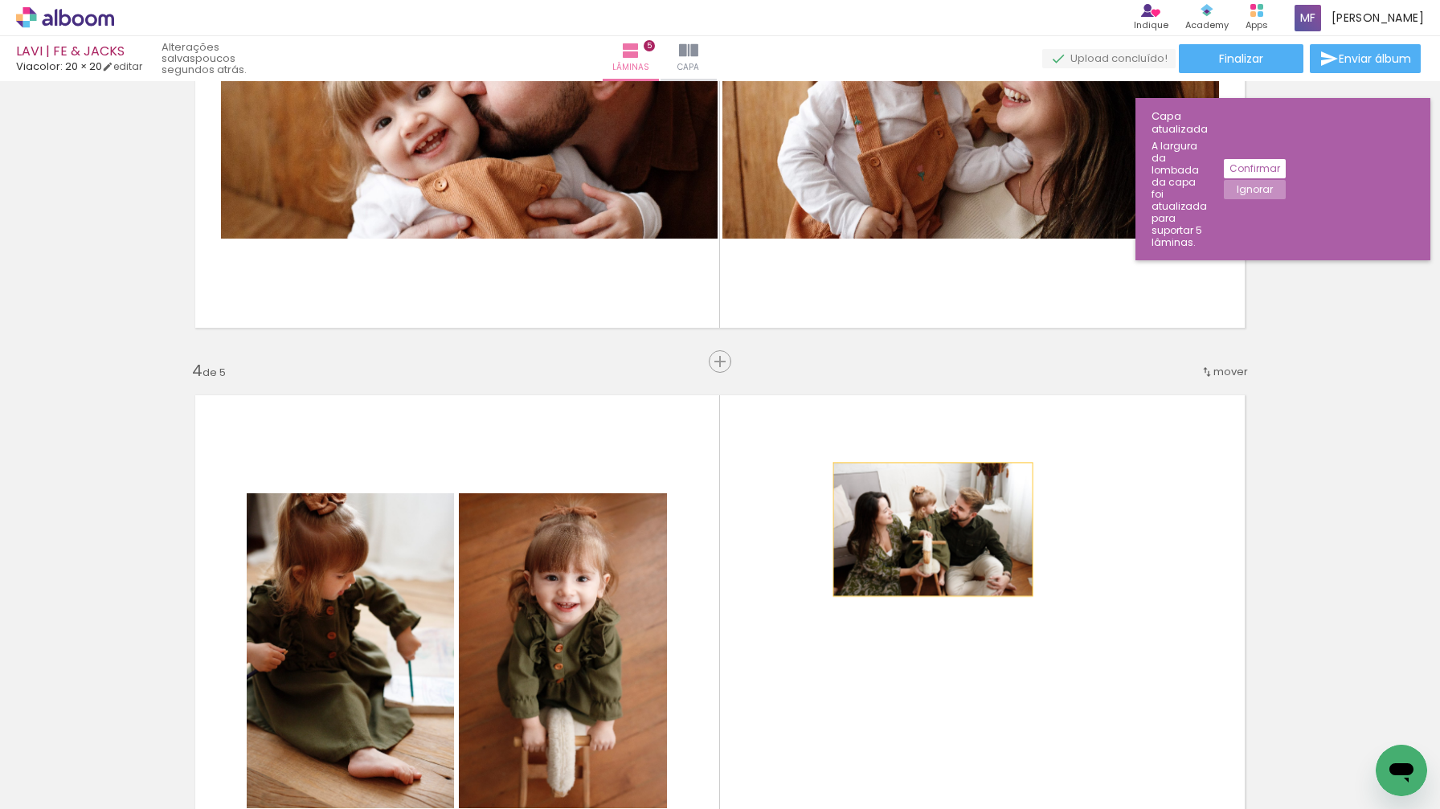
scroll to position [1181, 0]
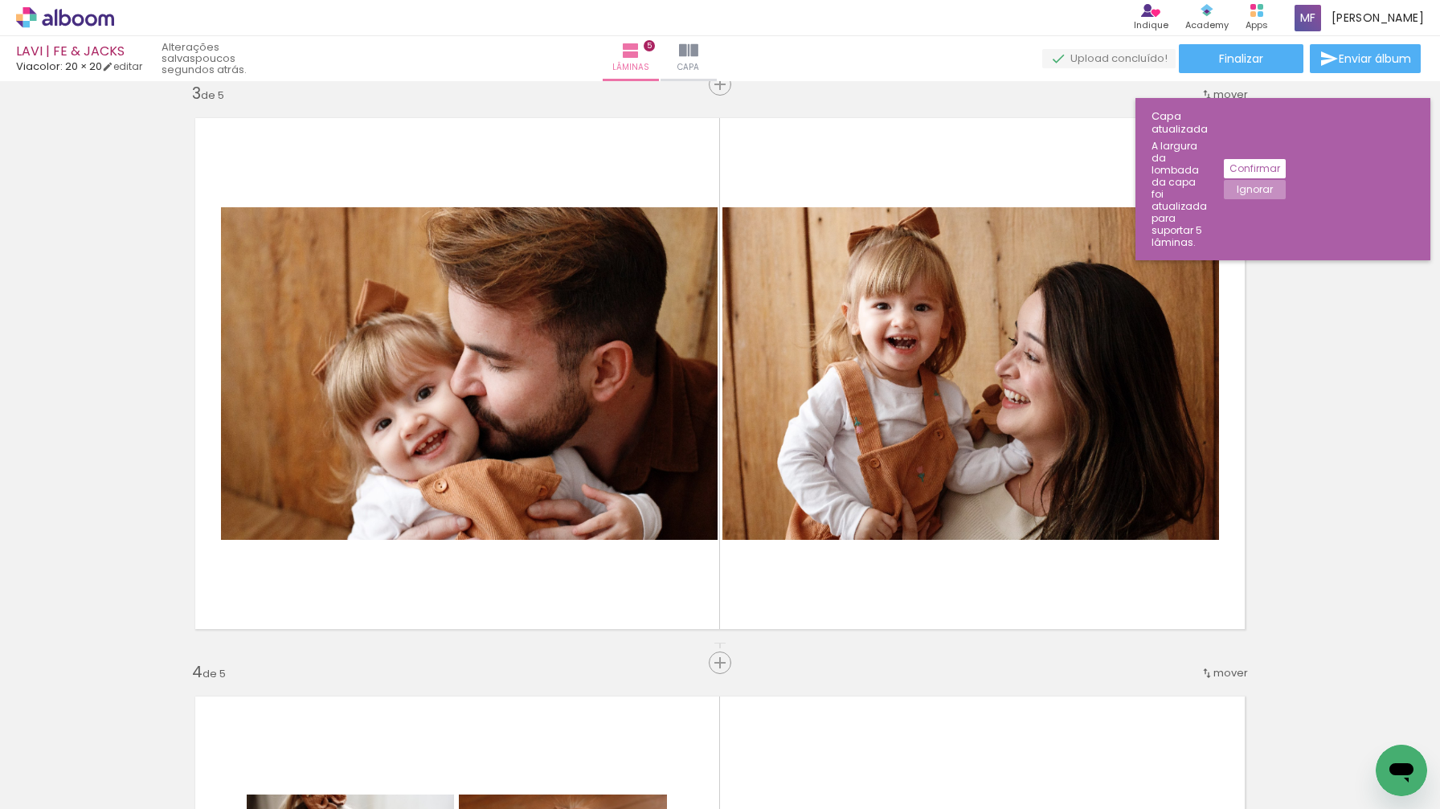
drag, startPoint x: 847, startPoint y: 591, endPoint x: 881, endPoint y: 658, distance: 74.8
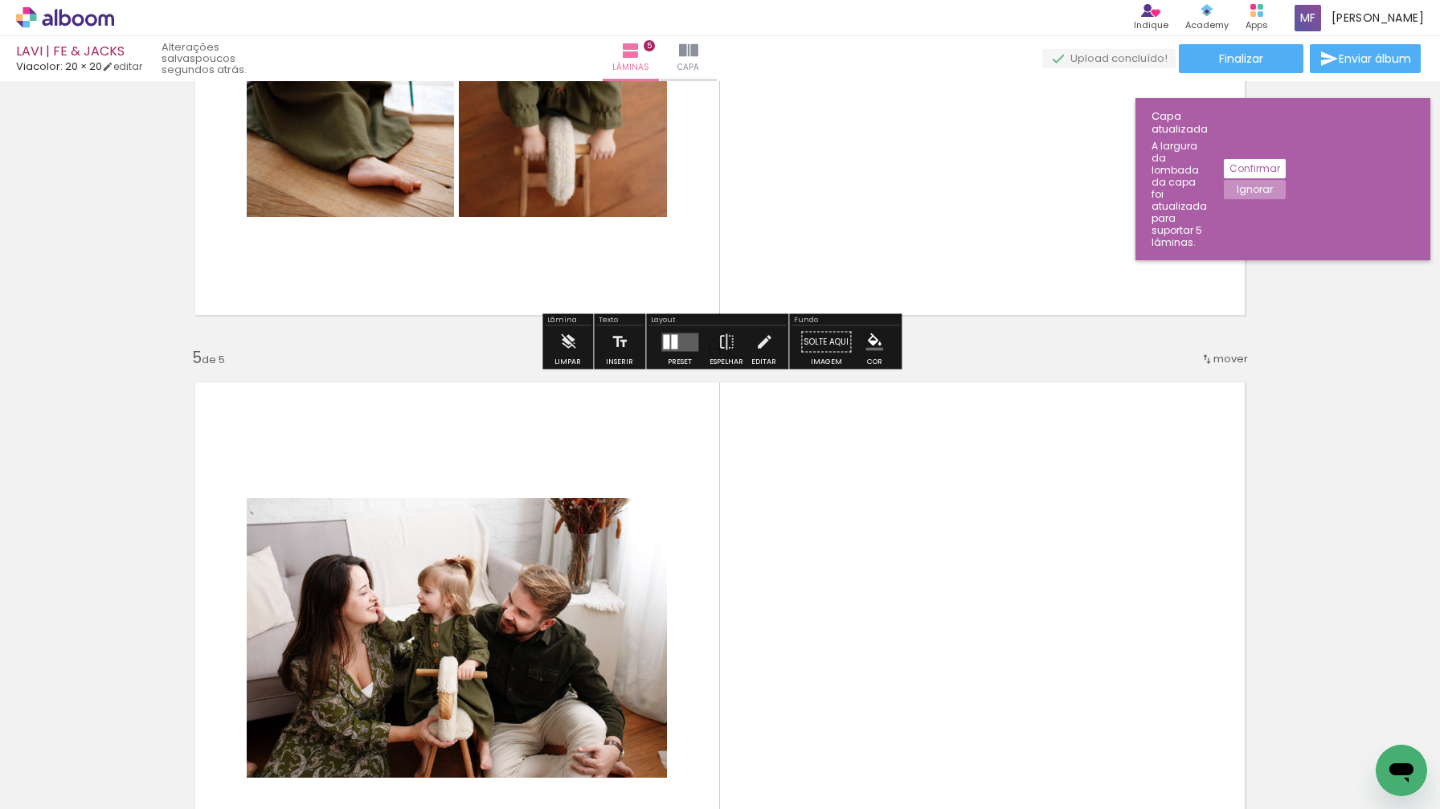
scroll to position [2105, 0]
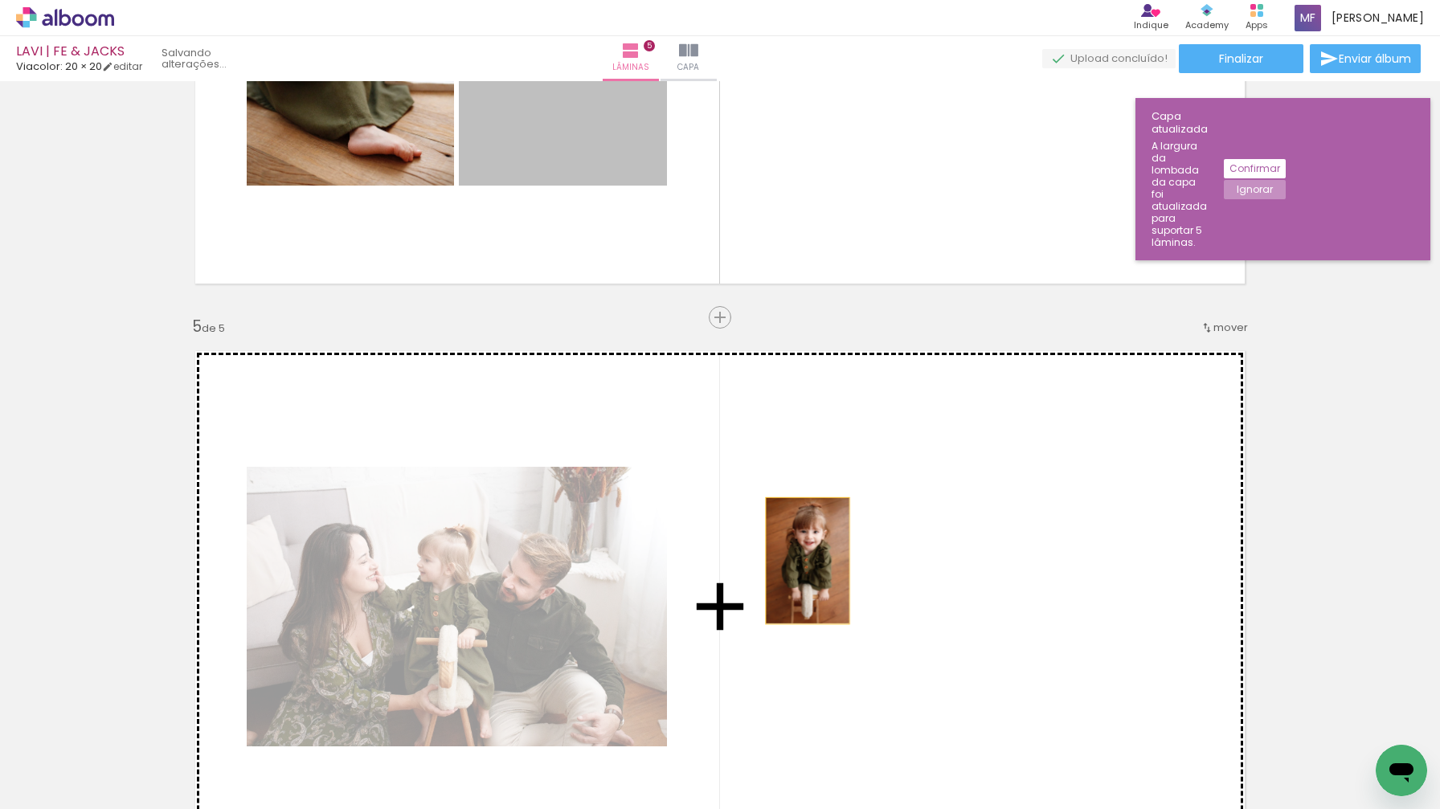
drag, startPoint x: 551, startPoint y: 132, endPoint x: 808, endPoint y: 561, distance: 500.0
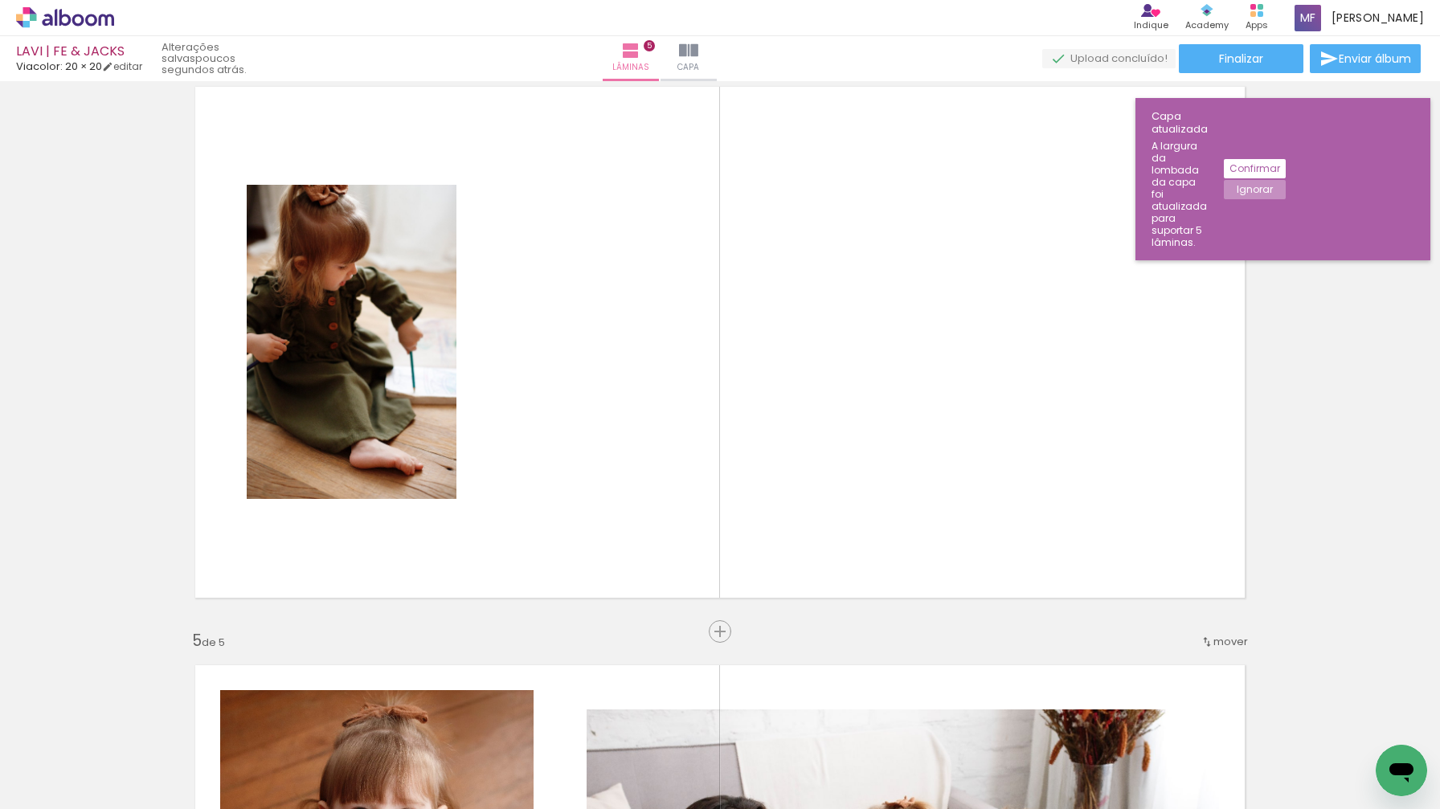
scroll to position [1797, 0]
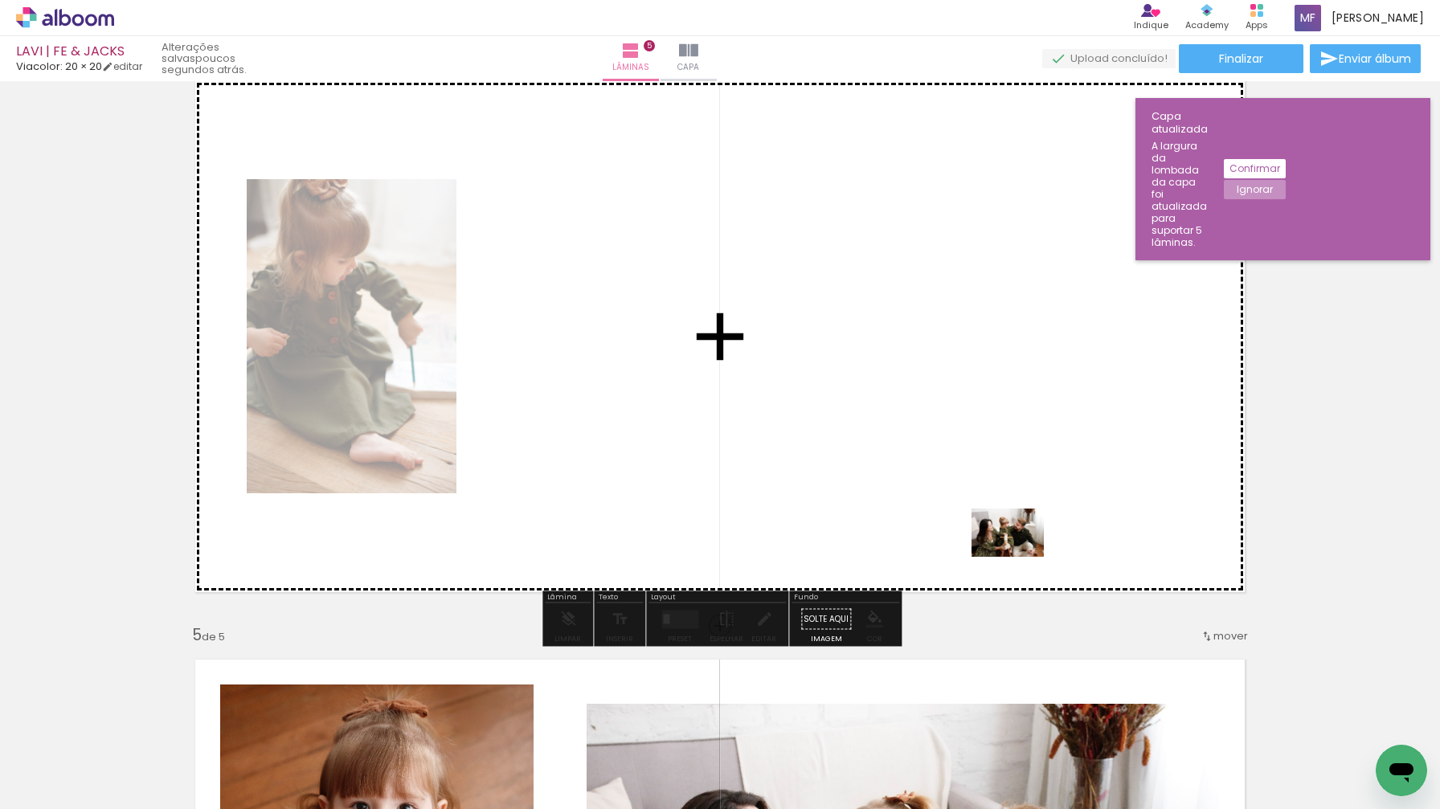
drag, startPoint x: 1072, startPoint y: 763, endPoint x: 1018, endPoint y: 544, distance: 225.0
click at [1018, 544] on quentale-workspace at bounding box center [720, 404] width 1440 height 809
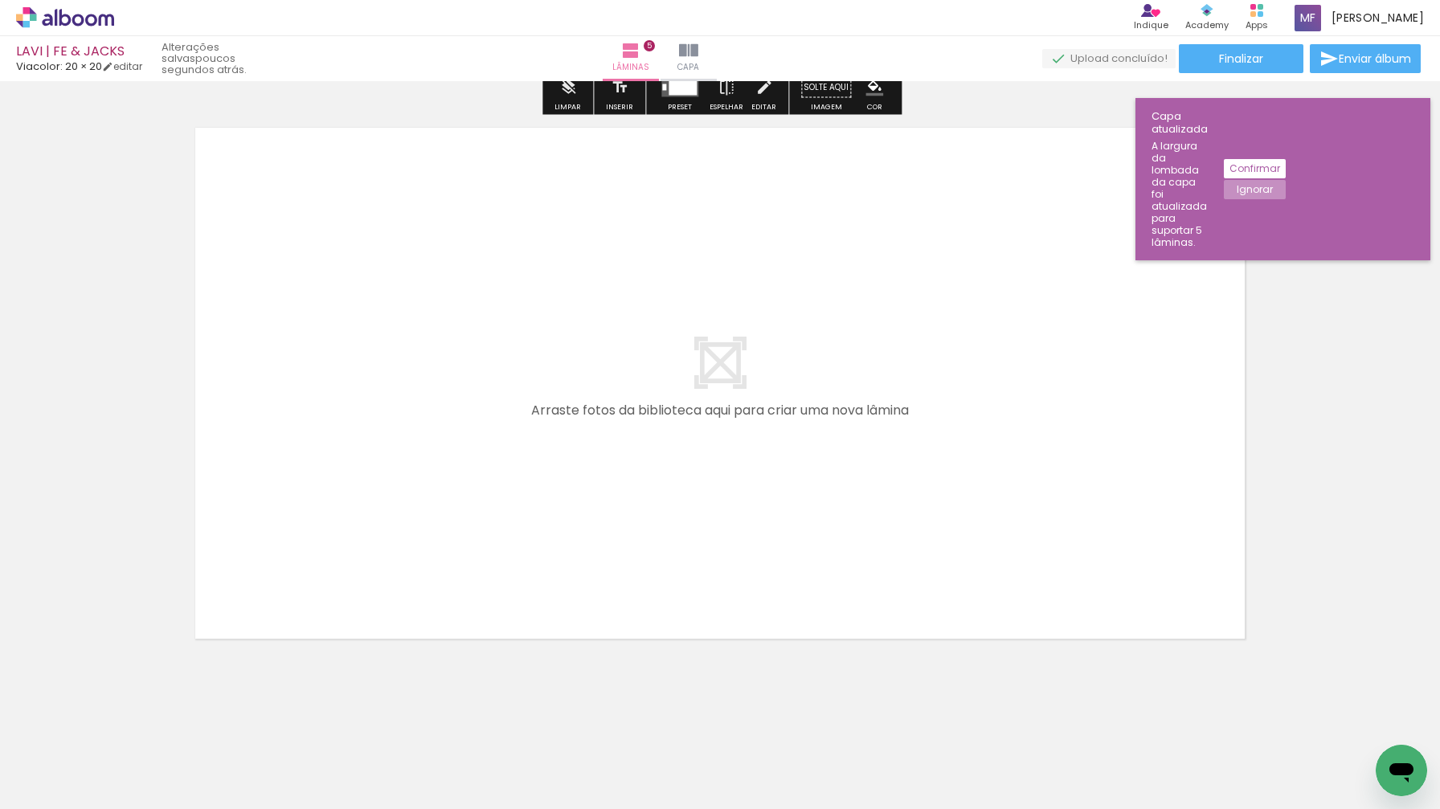
scroll to position [2907, 0]
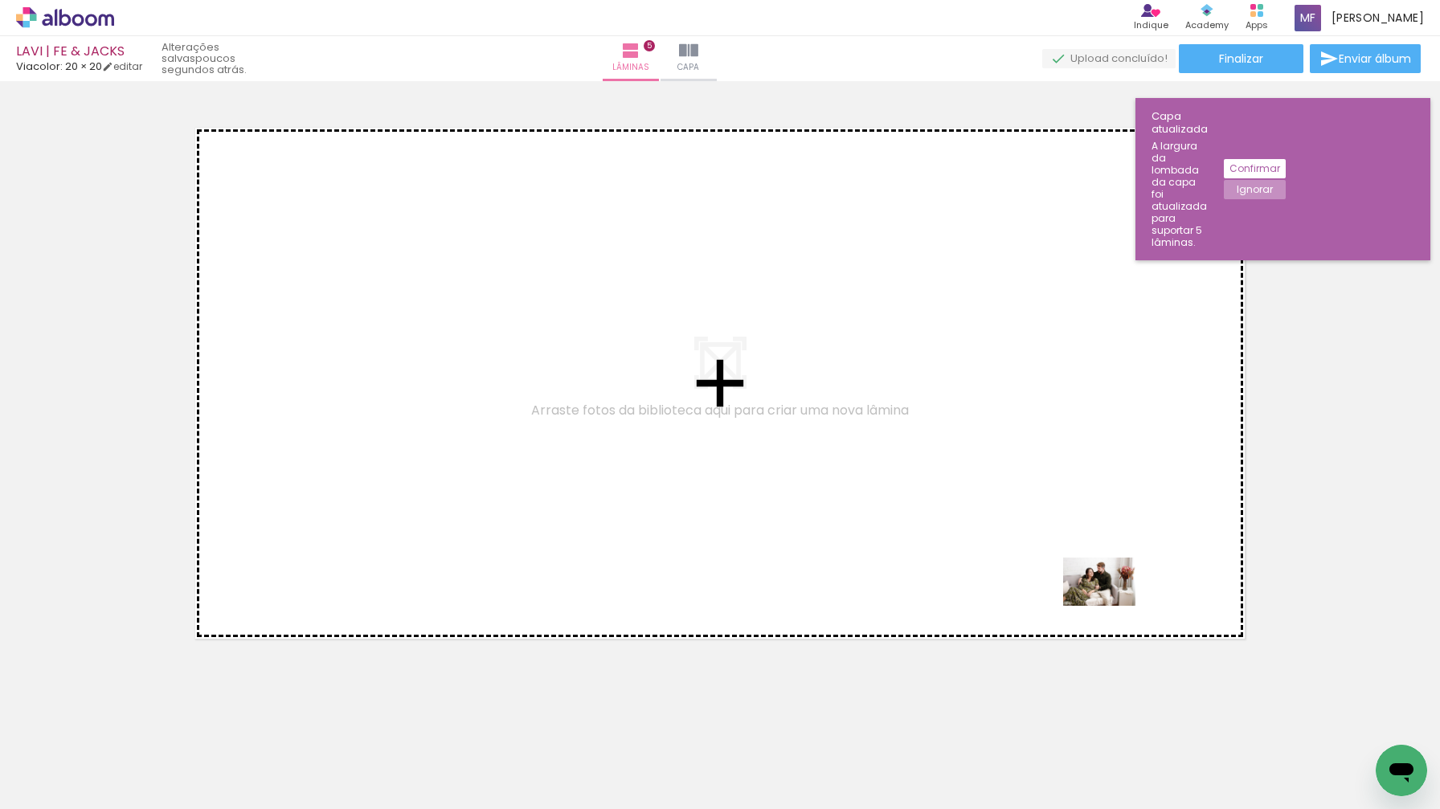
drag, startPoint x: 1354, startPoint y: 752, endPoint x: 1112, endPoint y: 607, distance: 281.9
click at [1112, 607] on quentale-workspace at bounding box center [720, 404] width 1440 height 809
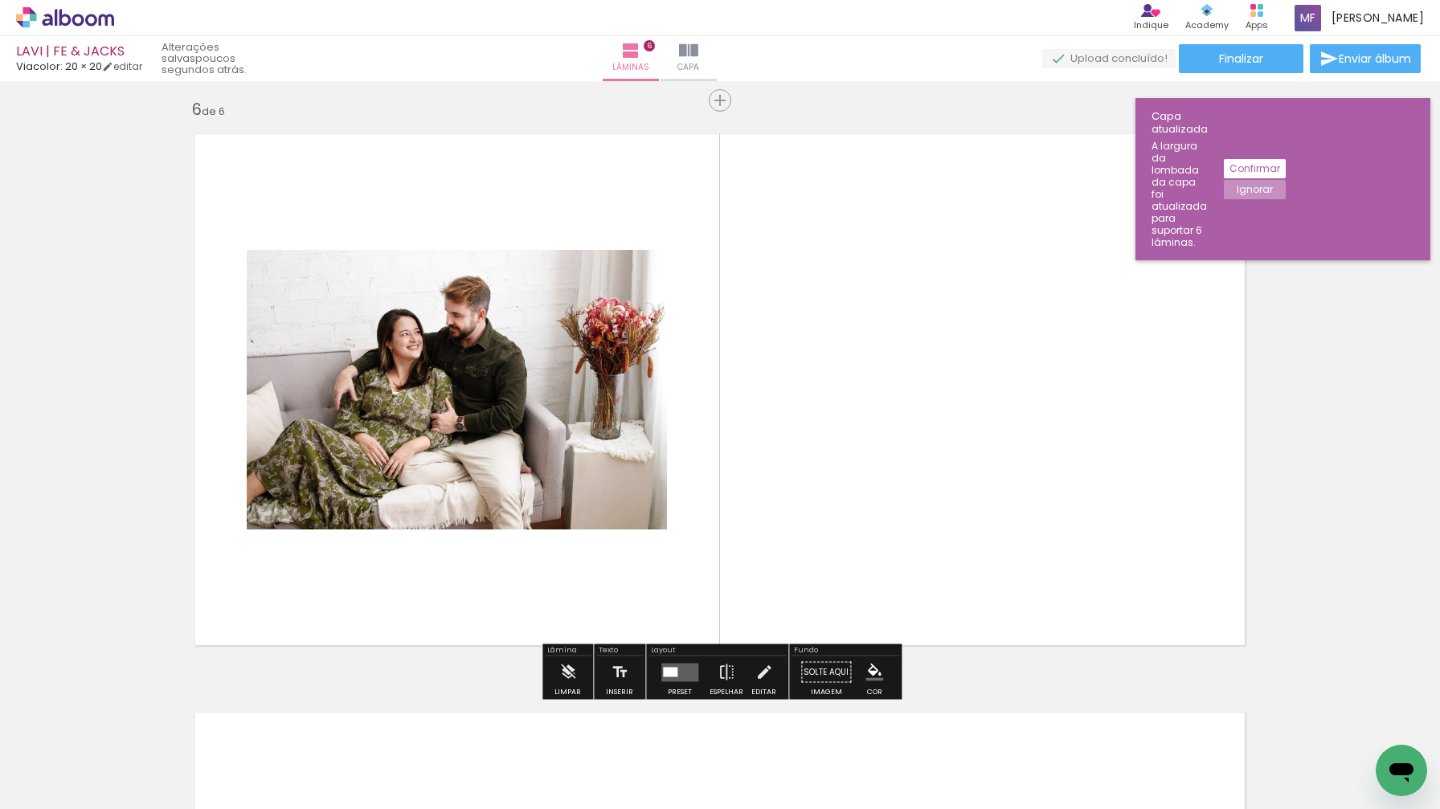
scroll to position [2895, 0]
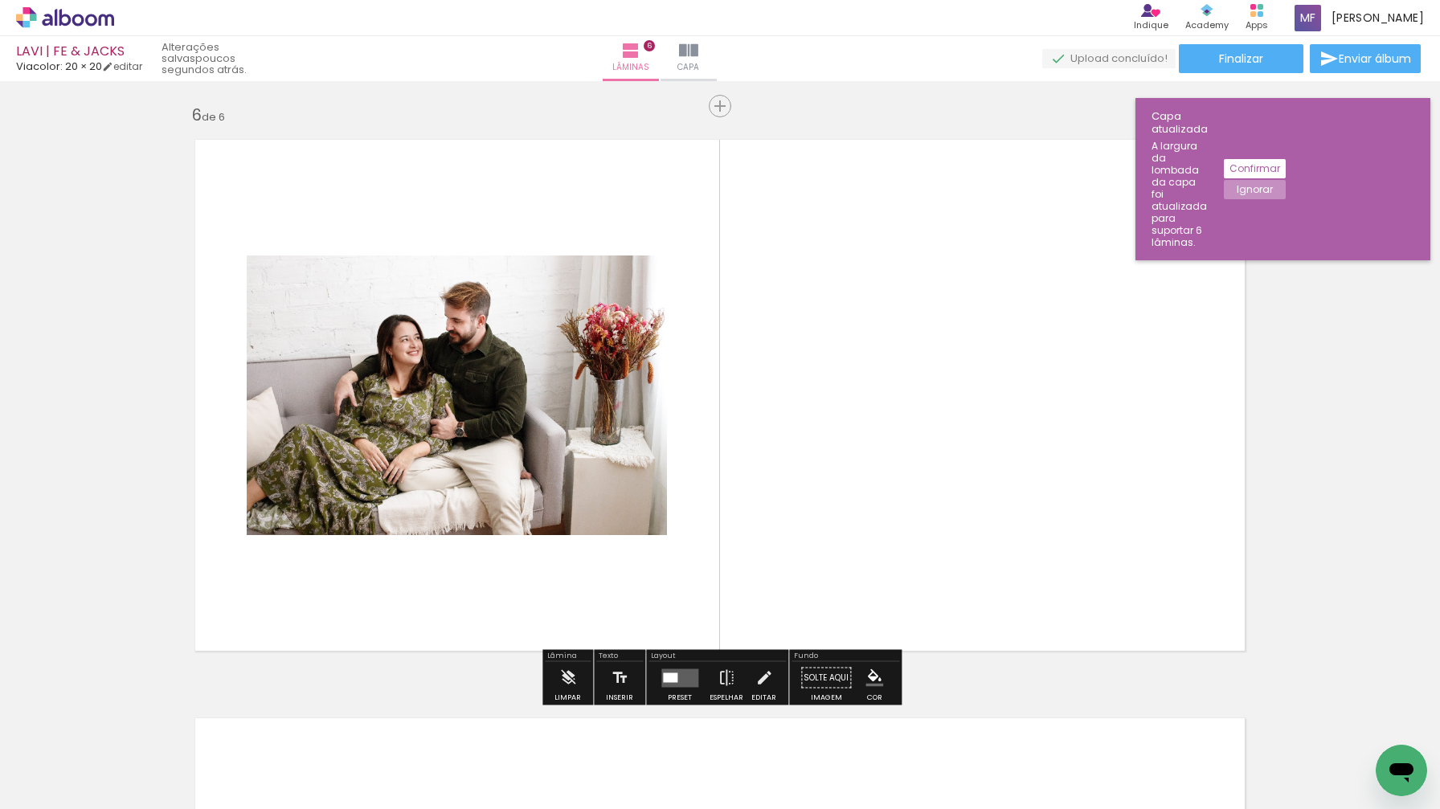
click at [682, 671] on quentale-layouter at bounding box center [680, 678] width 37 height 18
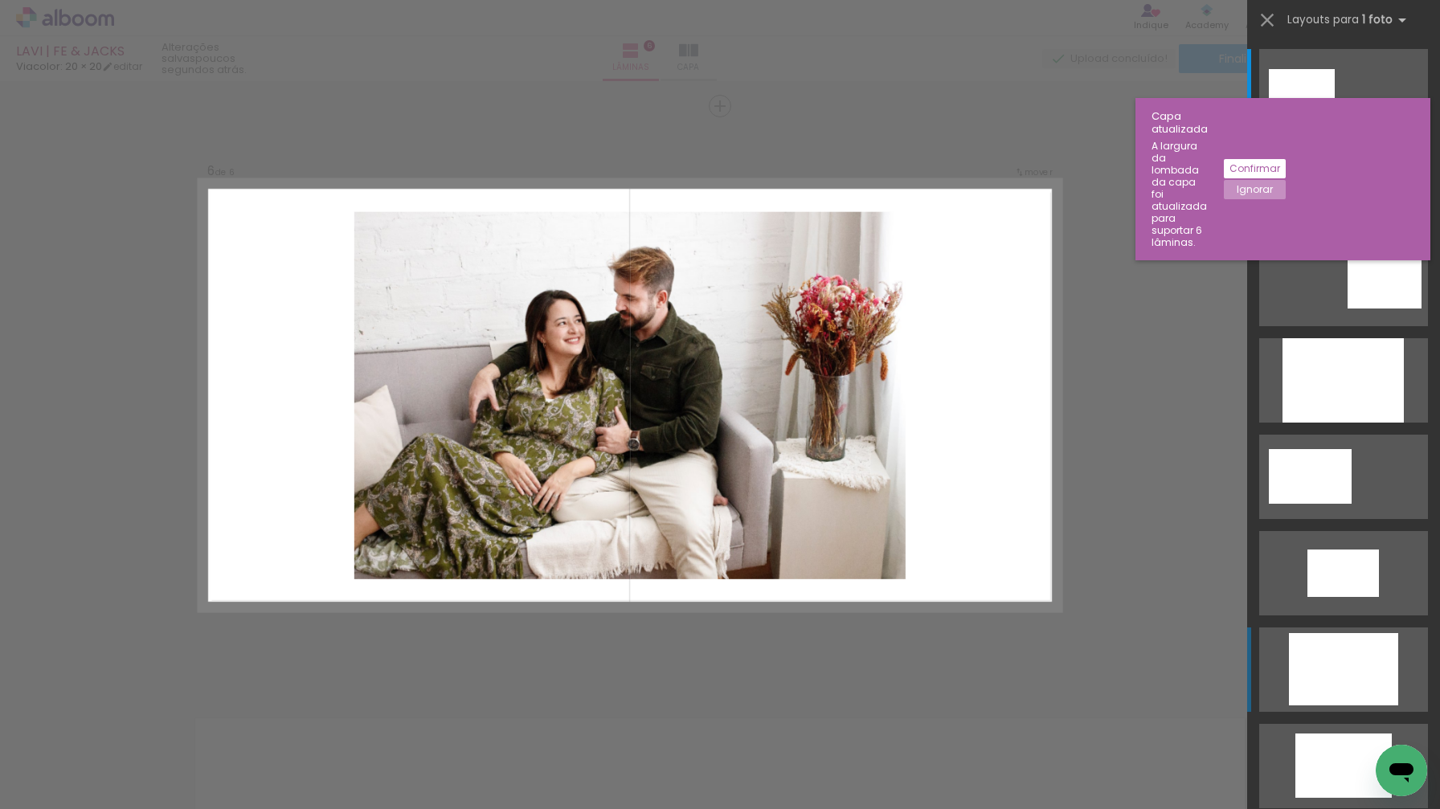
click at [1345, 657] on div at bounding box center [1343, 669] width 109 height 72
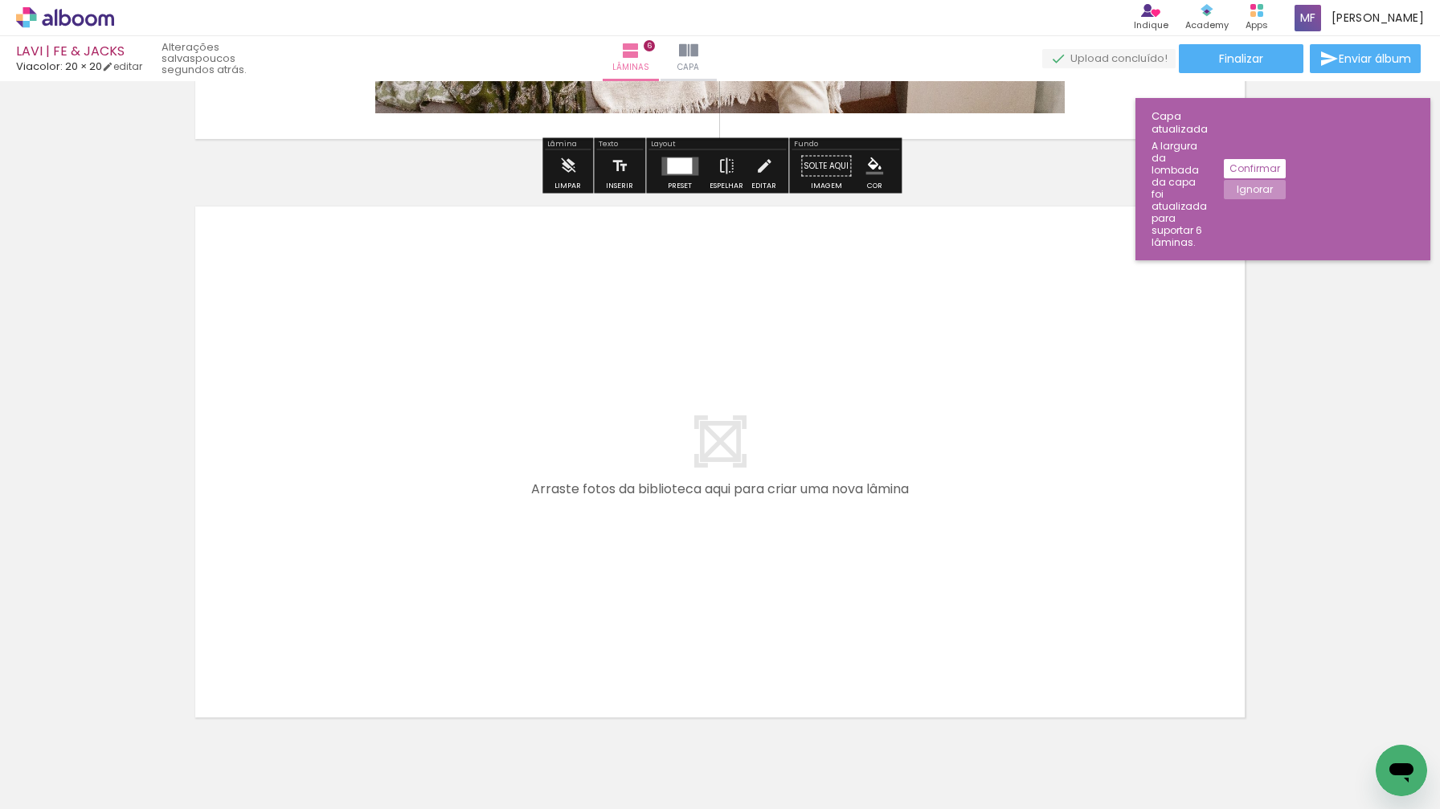
scroll to position [3408, 0]
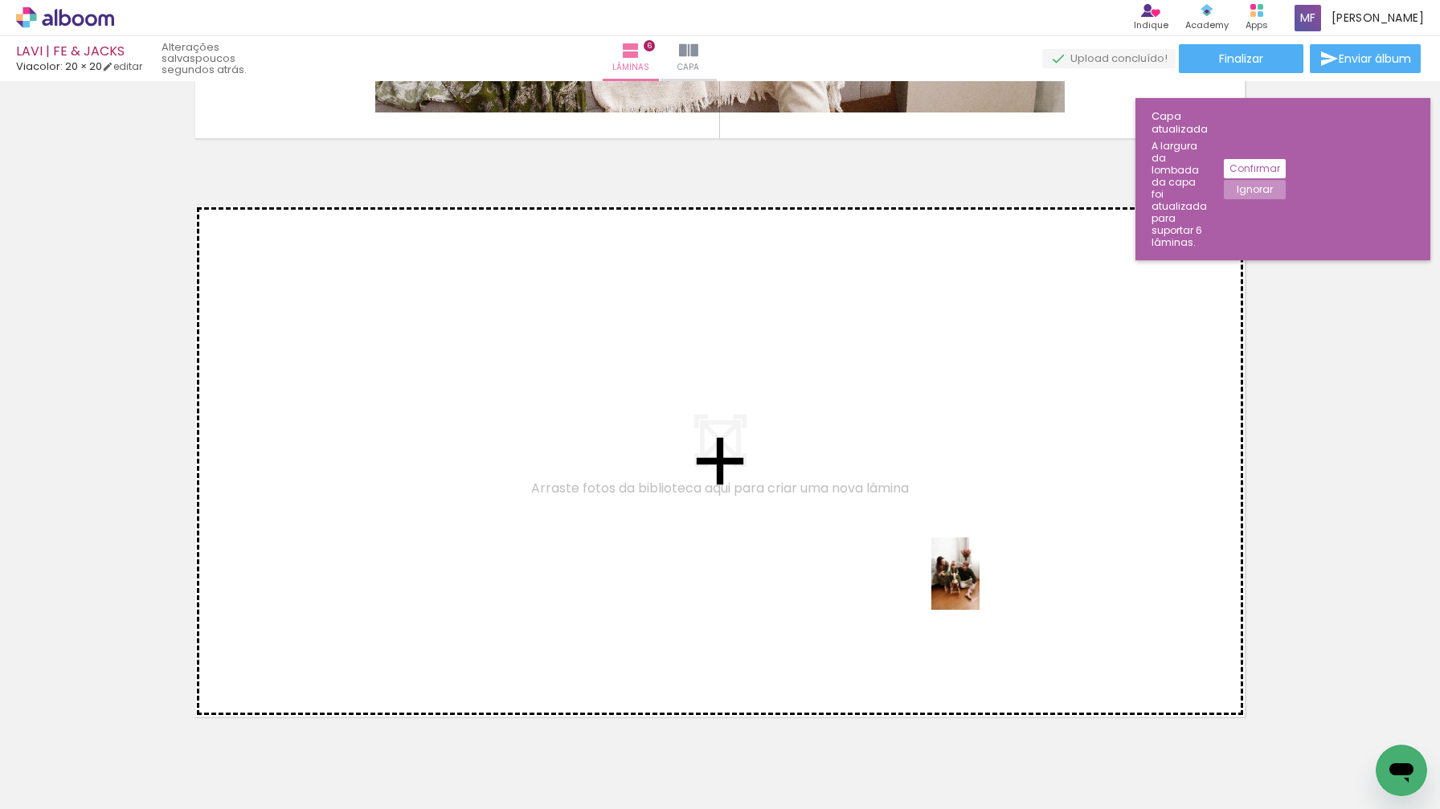
drag, startPoint x: 968, startPoint y: 756, endPoint x: 980, endPoint y: 586, distance: 170.8
click at [980, 586] on quentale-workspace at bounding box center [720, 404] width 1440 height 809
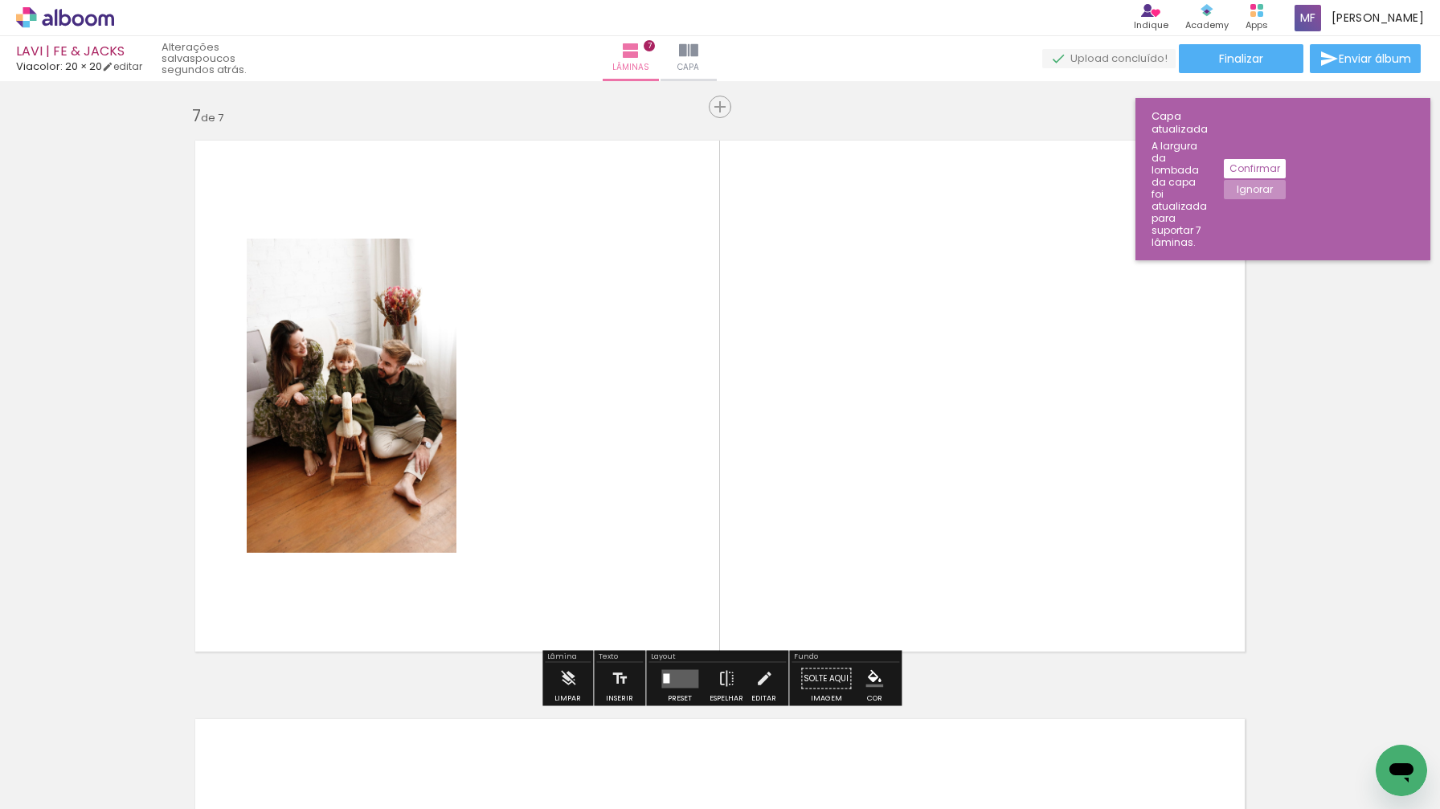
scroll to position [3474, 0]
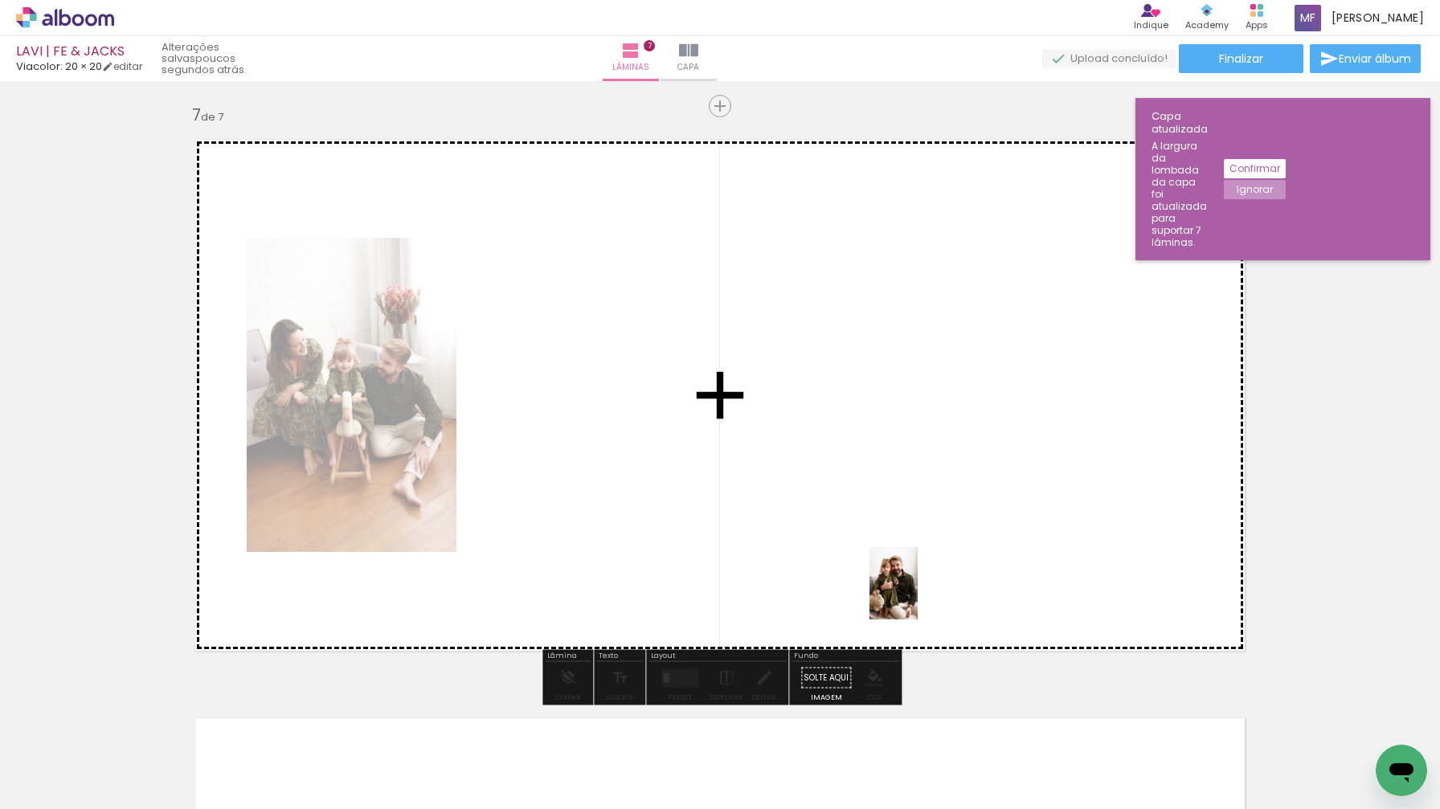
drag, startPoint x: 894, startPoint y: 756, endPoint x: 918, endPoint y: 596, distance: 161.8
click at [918, 596] on quentale-workspace at bounding box center [720, 404] width 1440 height 809
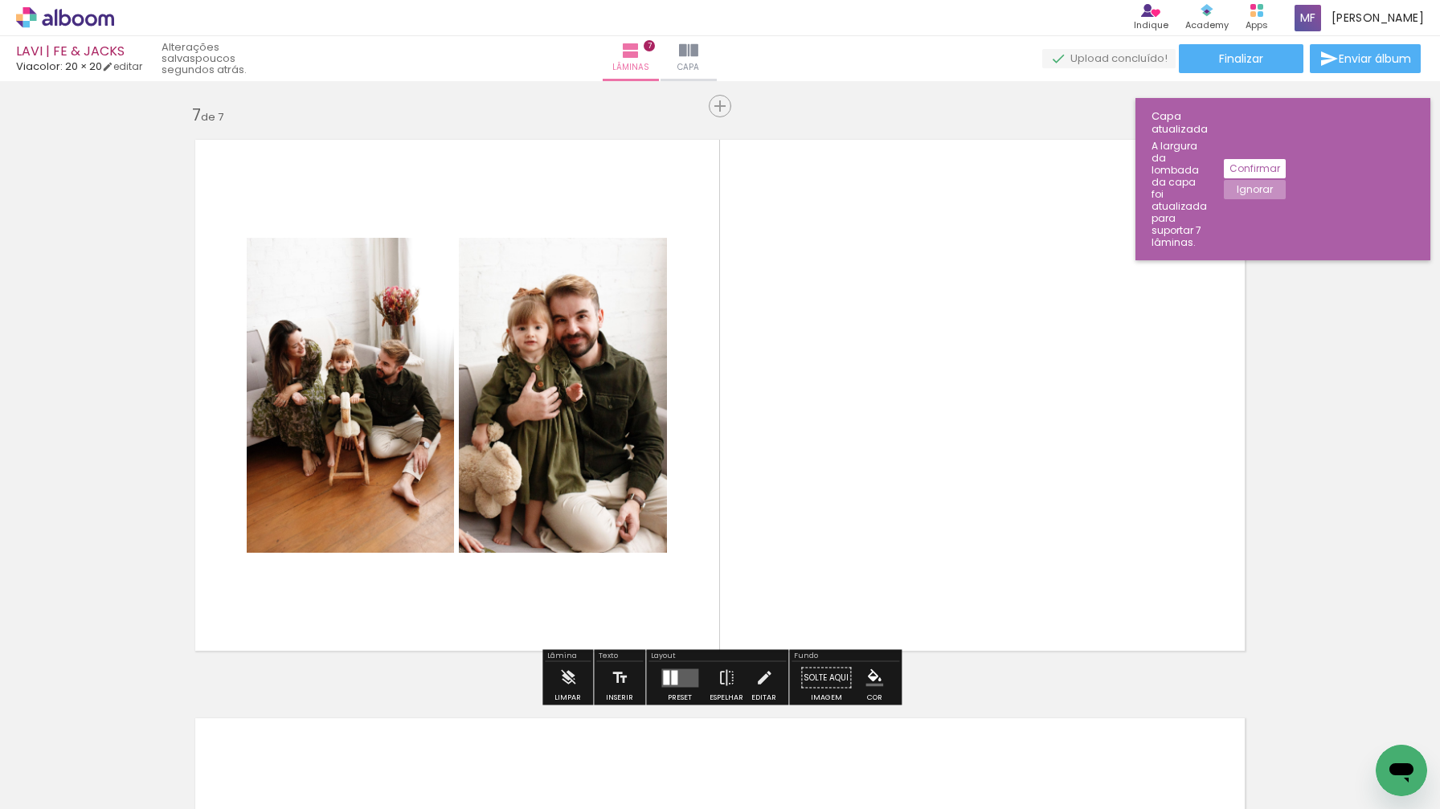
click at [677, 666] on div at bounding box center [679, 678] width 43 height 32
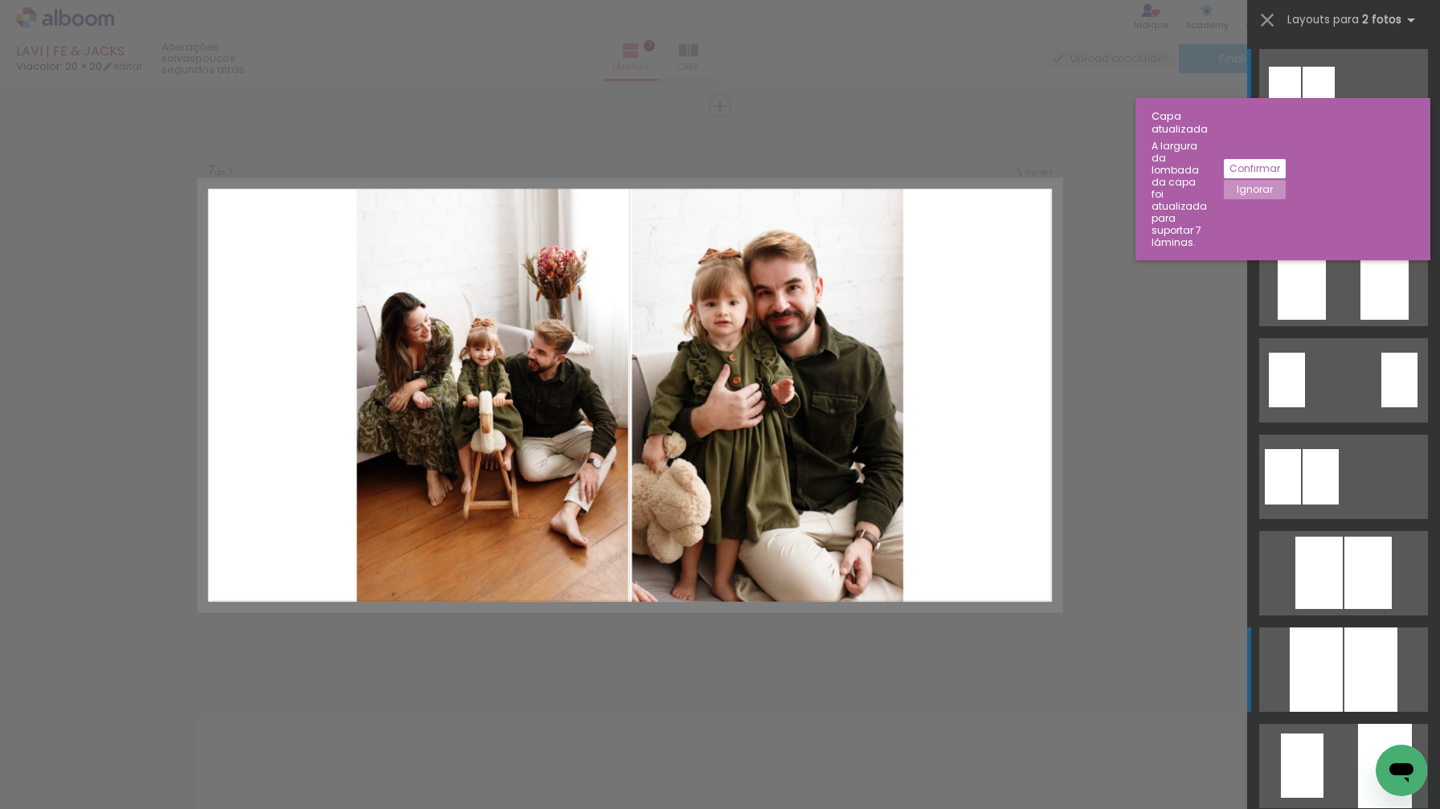
click at [1331, 646] on div at bounding box center [1316, 670] width 53 height 84
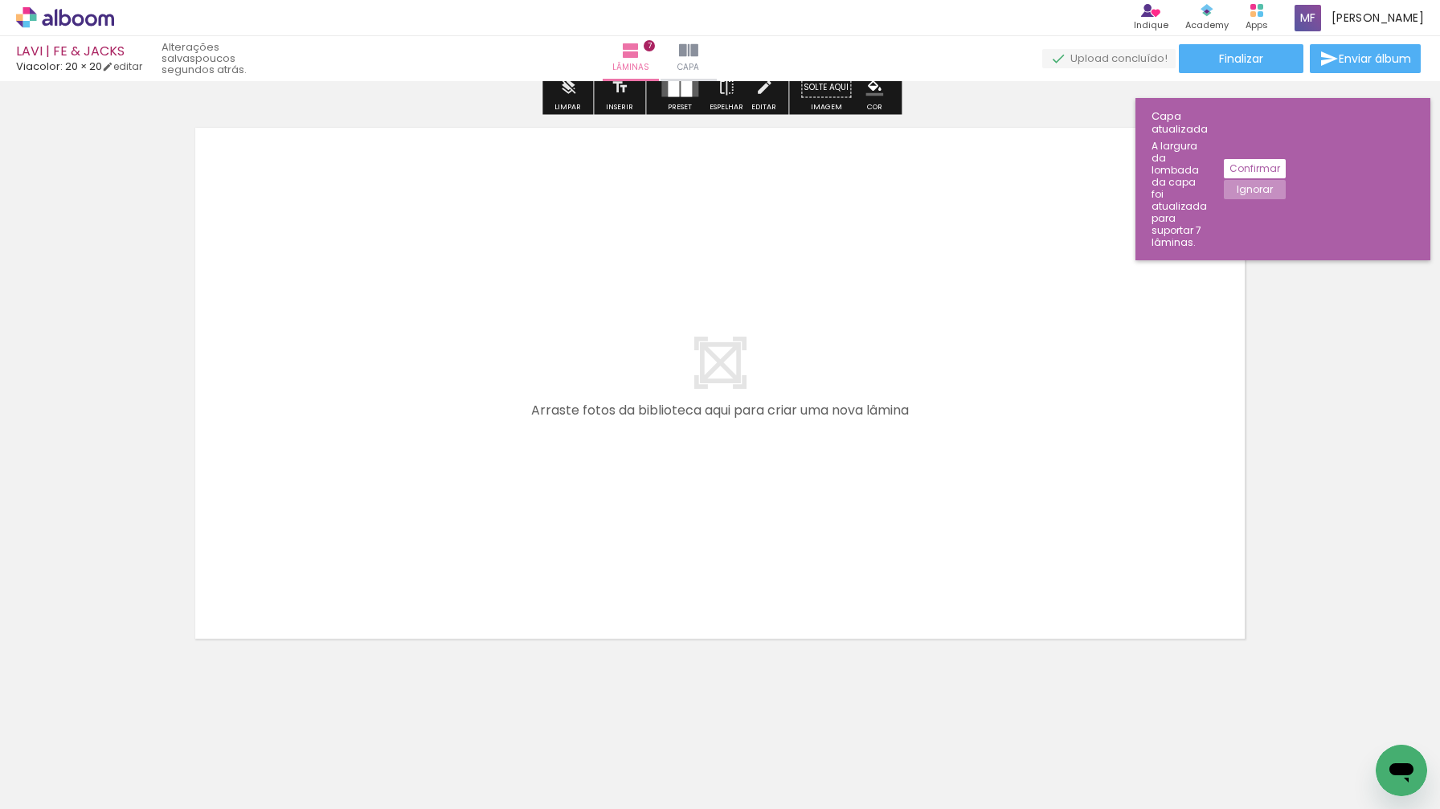
scroll to position [0, 723]
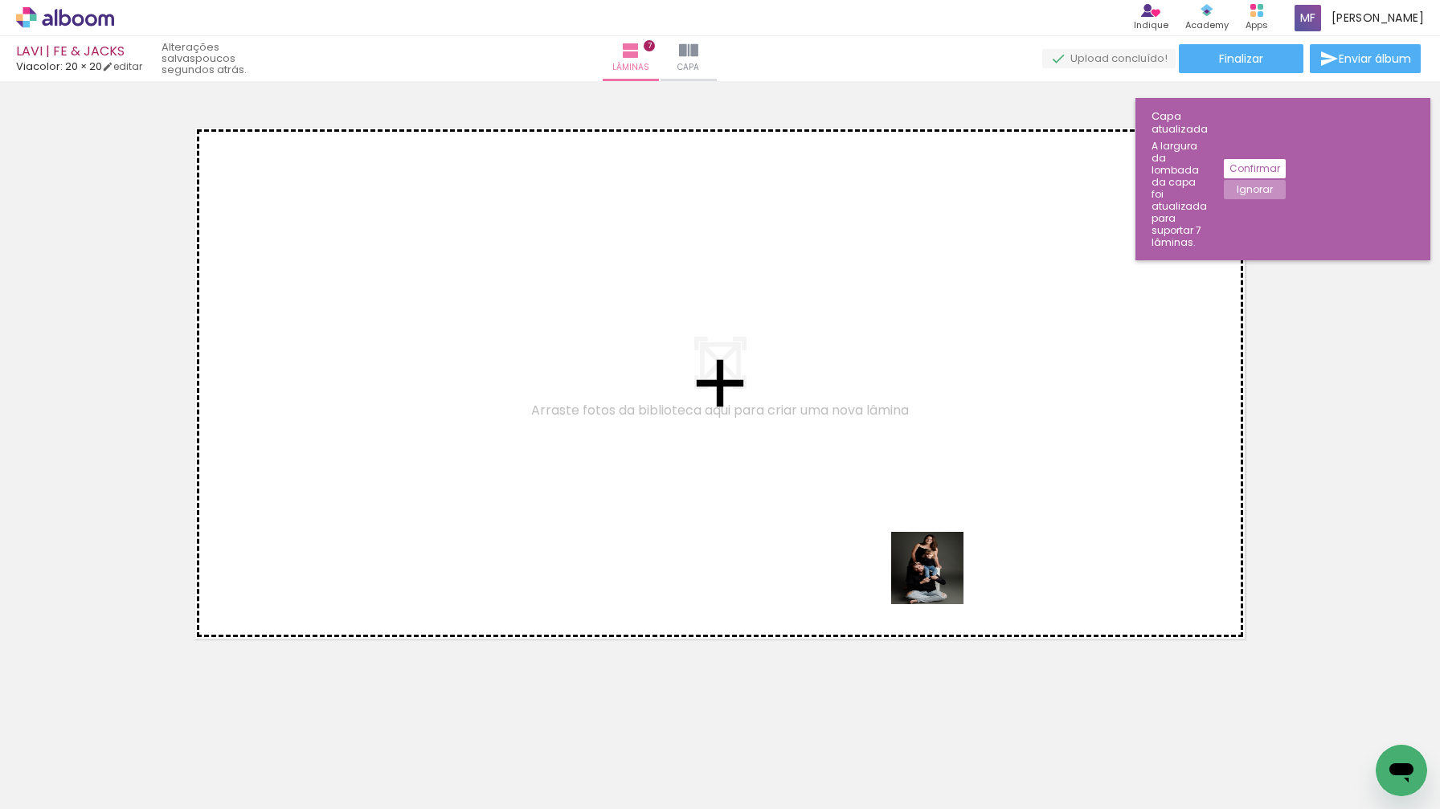
drag, startPoint x: 882, startPoint y: 758, endPoint x: 949, endPoint y: 554, distance: 215.1
click at [949, 554] on quentale-workspace at bounding box center [720, 404] width 1440 height 809
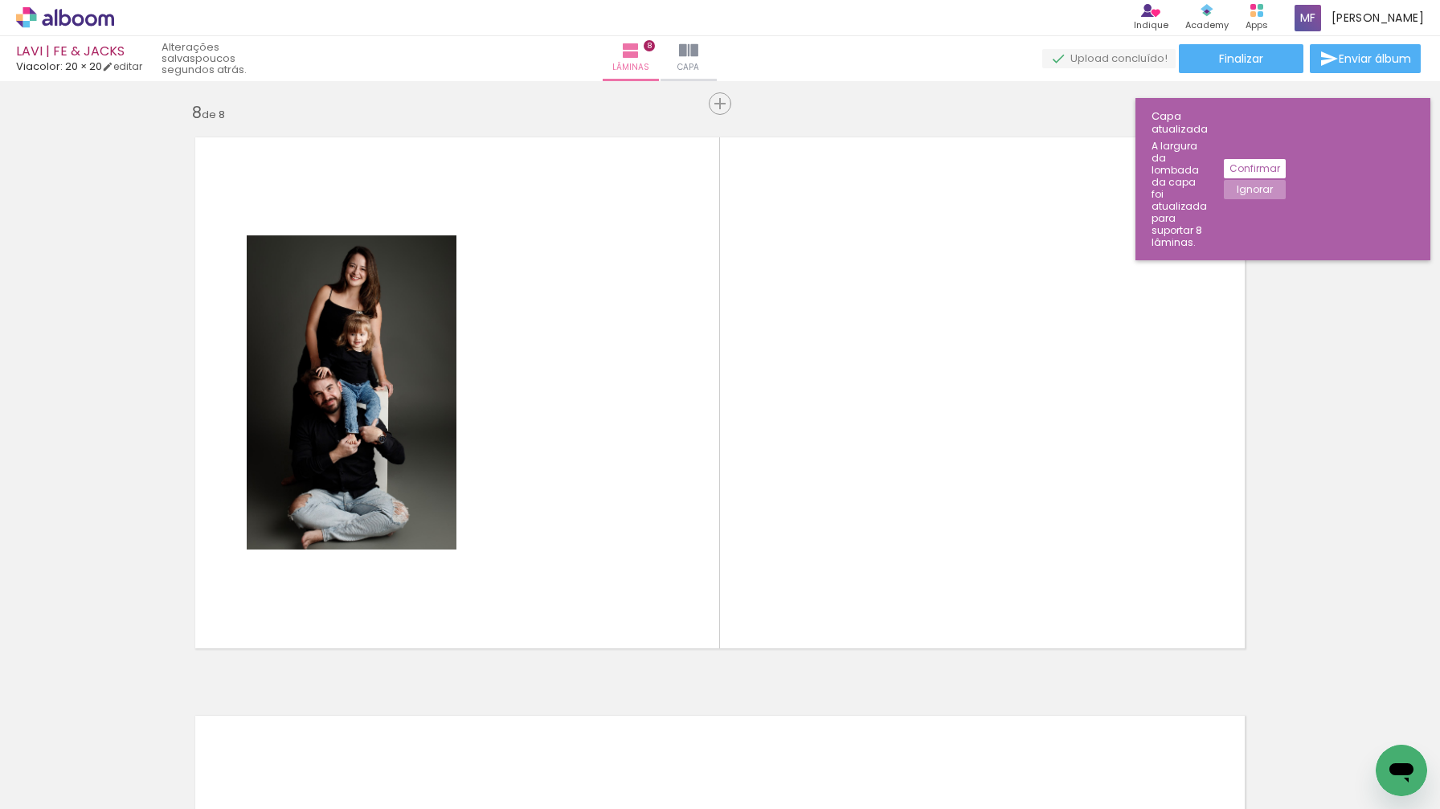
scroll to position [4053, 0]
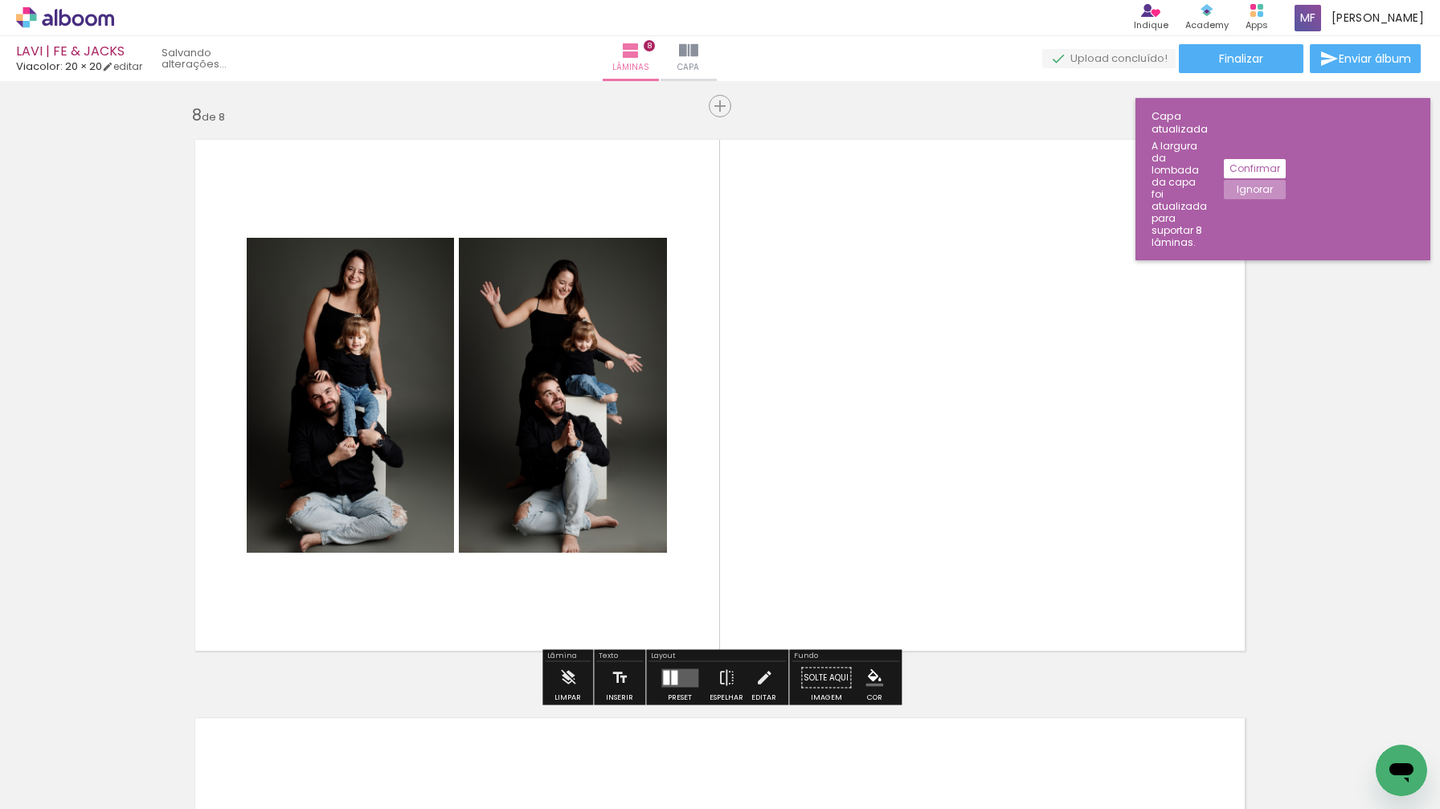
drag, startPoint x: 796, startPoint y: 758, endPoint x: 782, endPoint y: 565, distance: 193.4
click at [782, 565] on quentale-workspace at bounding box center [720, 404] width 1440 height 809
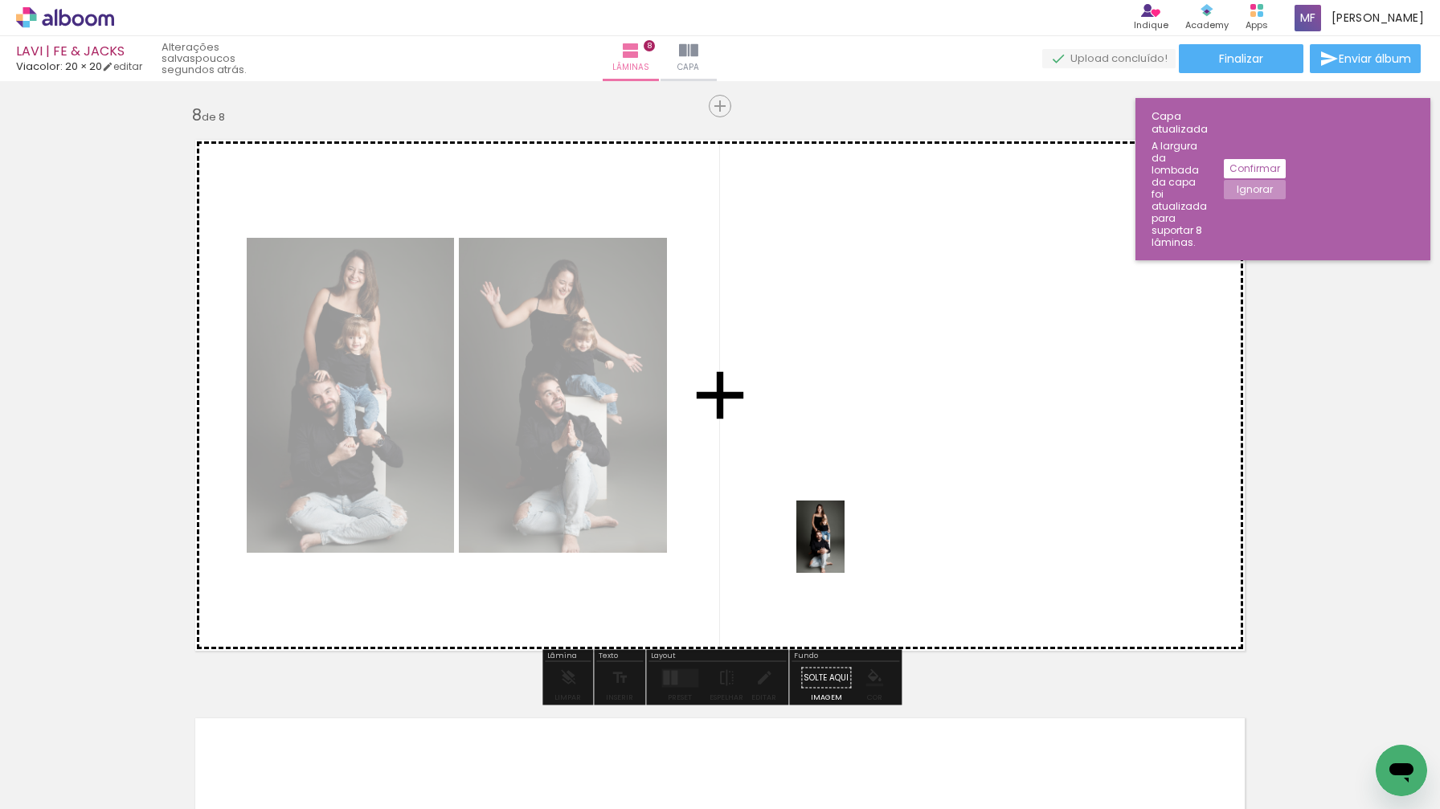
drag, startPoint x: 711, startPoint y: 748, endPoint x: 850, endPoint y: 543, distance: 247.9
click at [850, 543] on quentale-workspace at bounding box center [720, 404] width 1440 height 809
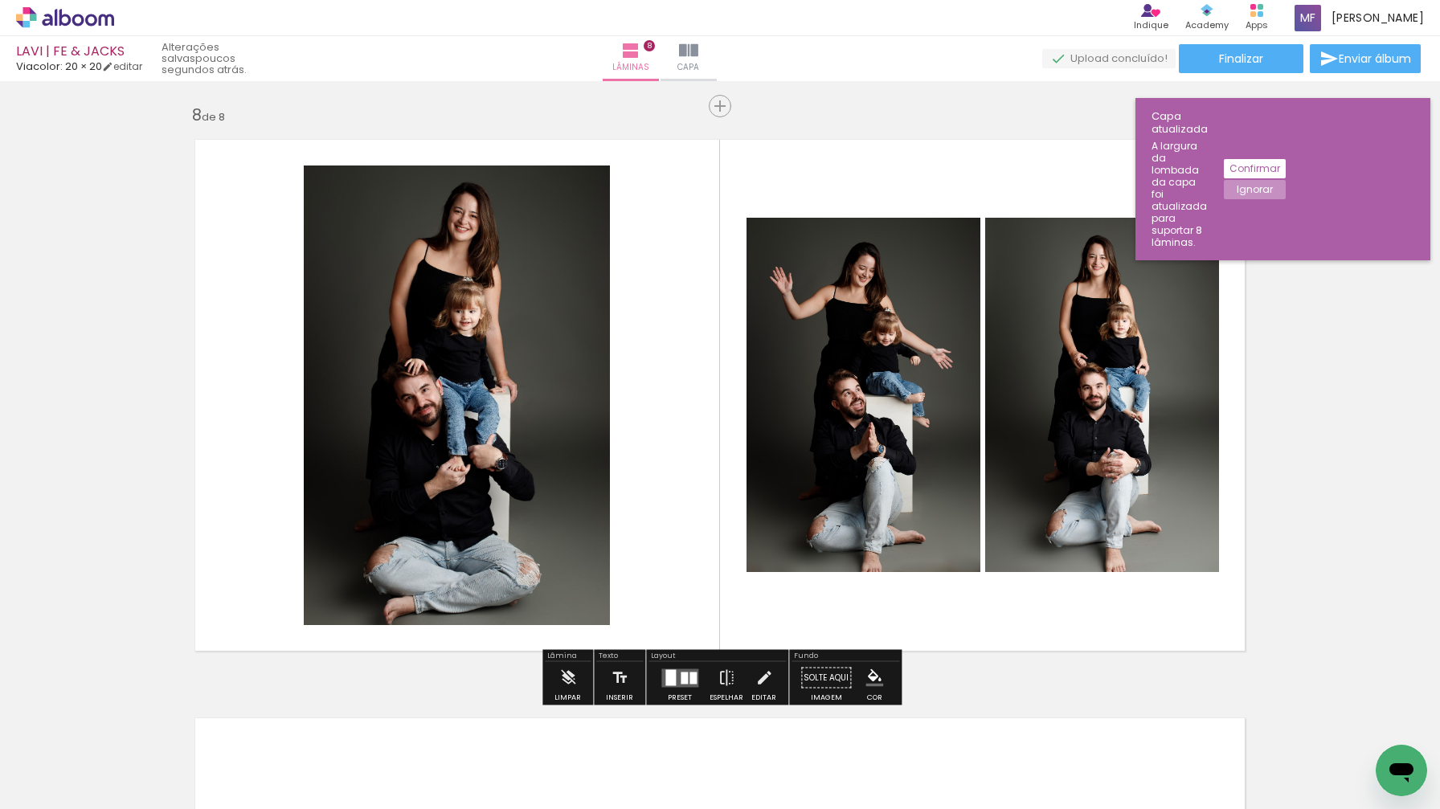
click at [690, 677] on div at bounding box center [693, 678] width 7 height 12
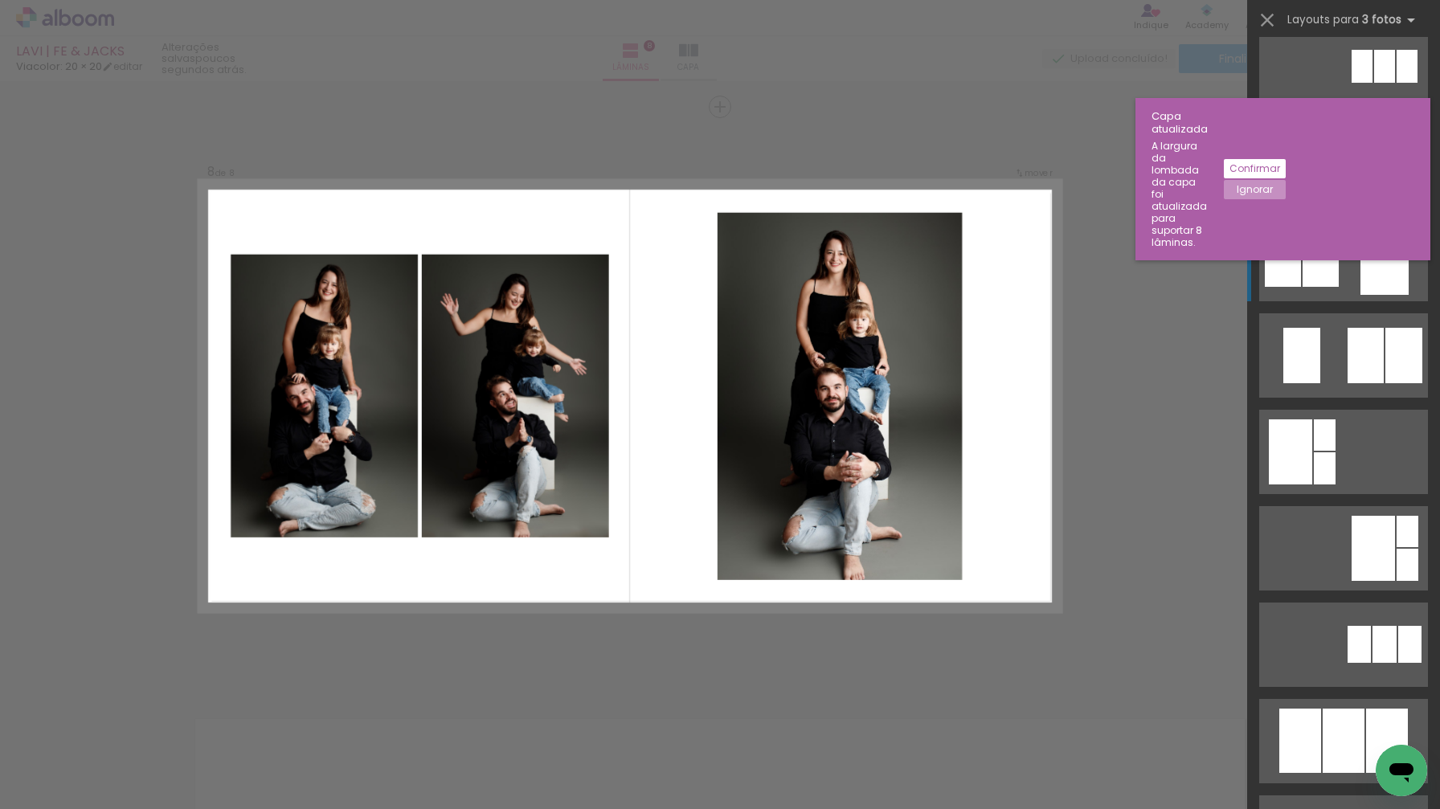
scroll to position [155, 0]
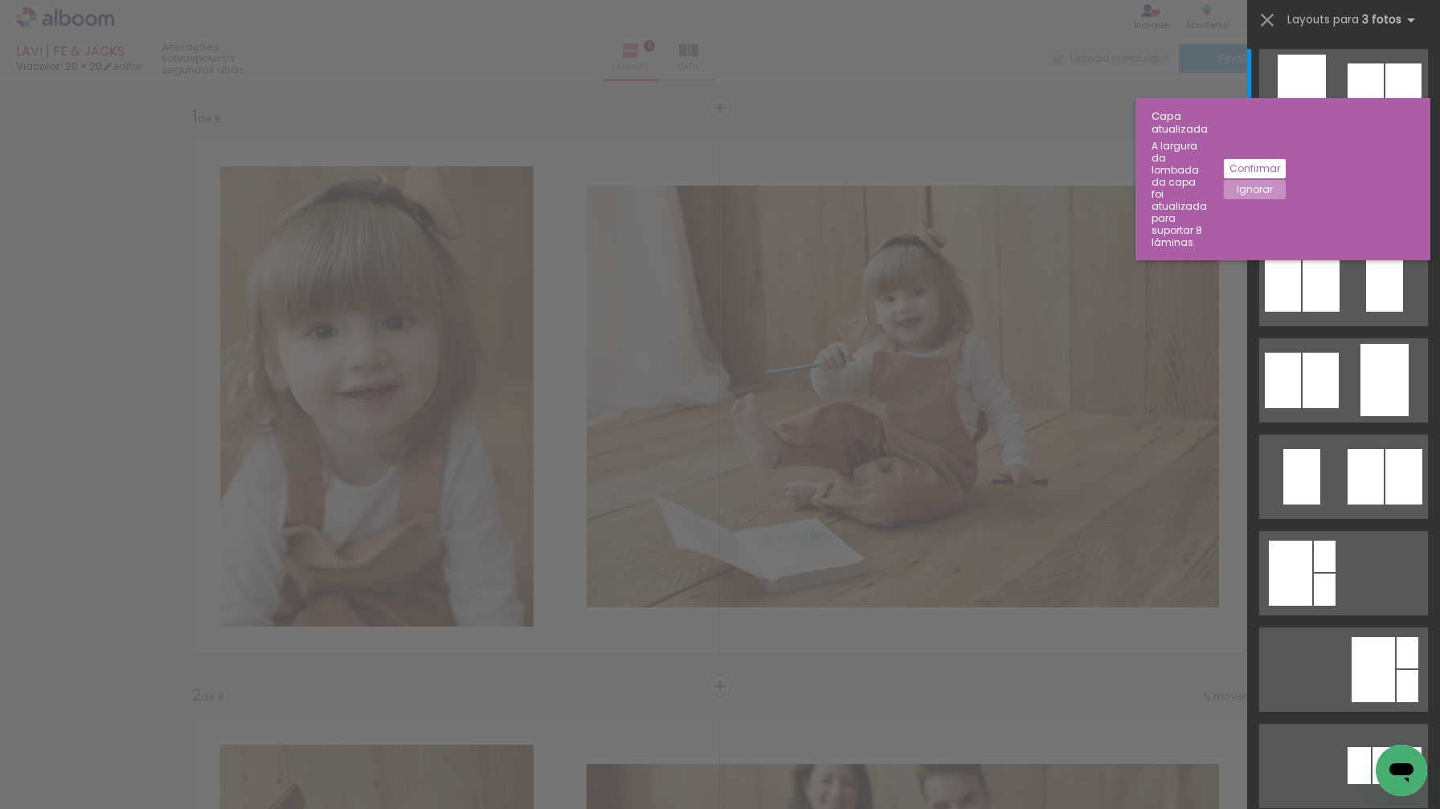
scroll to position [0, 723]
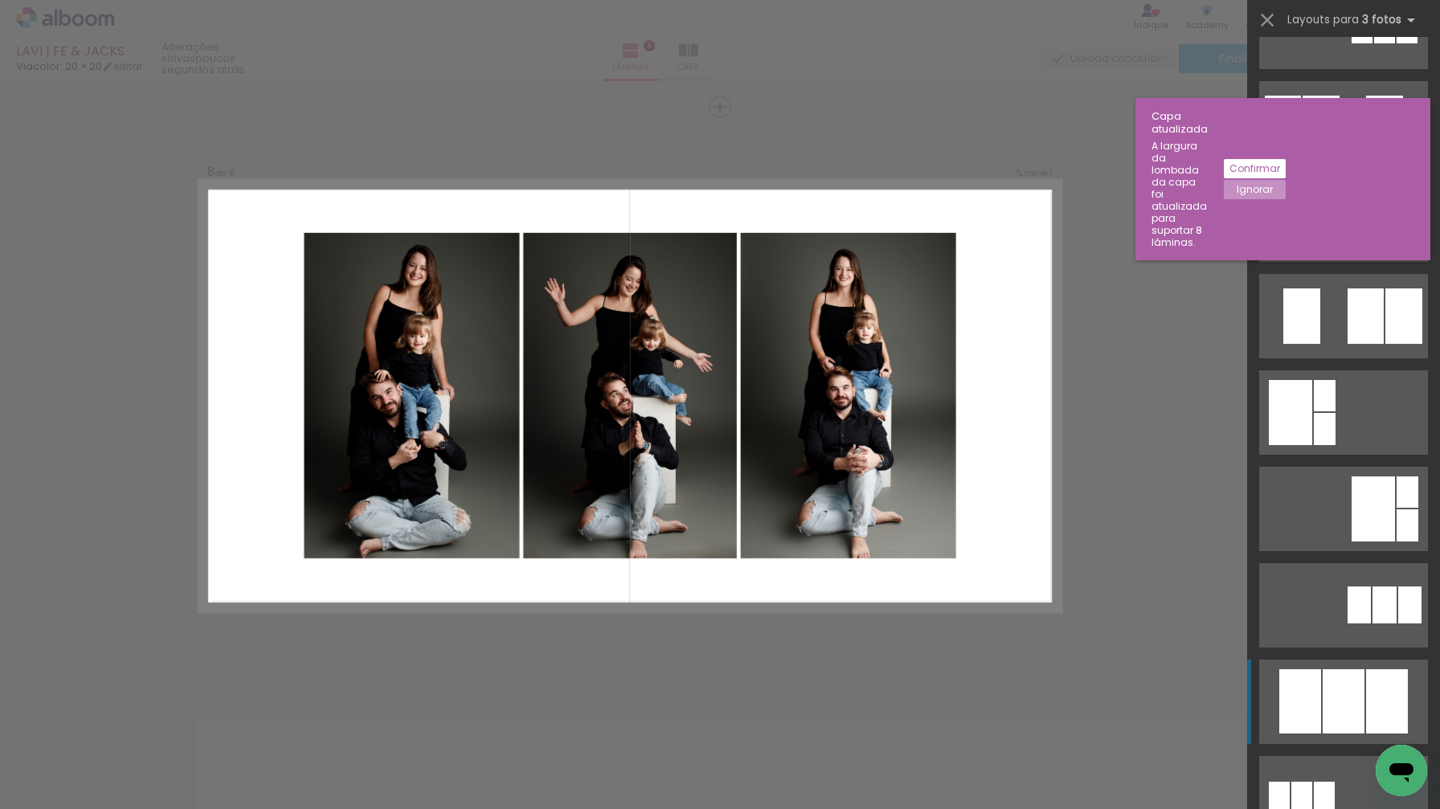
click at [1312, 688] on div at bounding box center [1301, 702] width 42 height 64
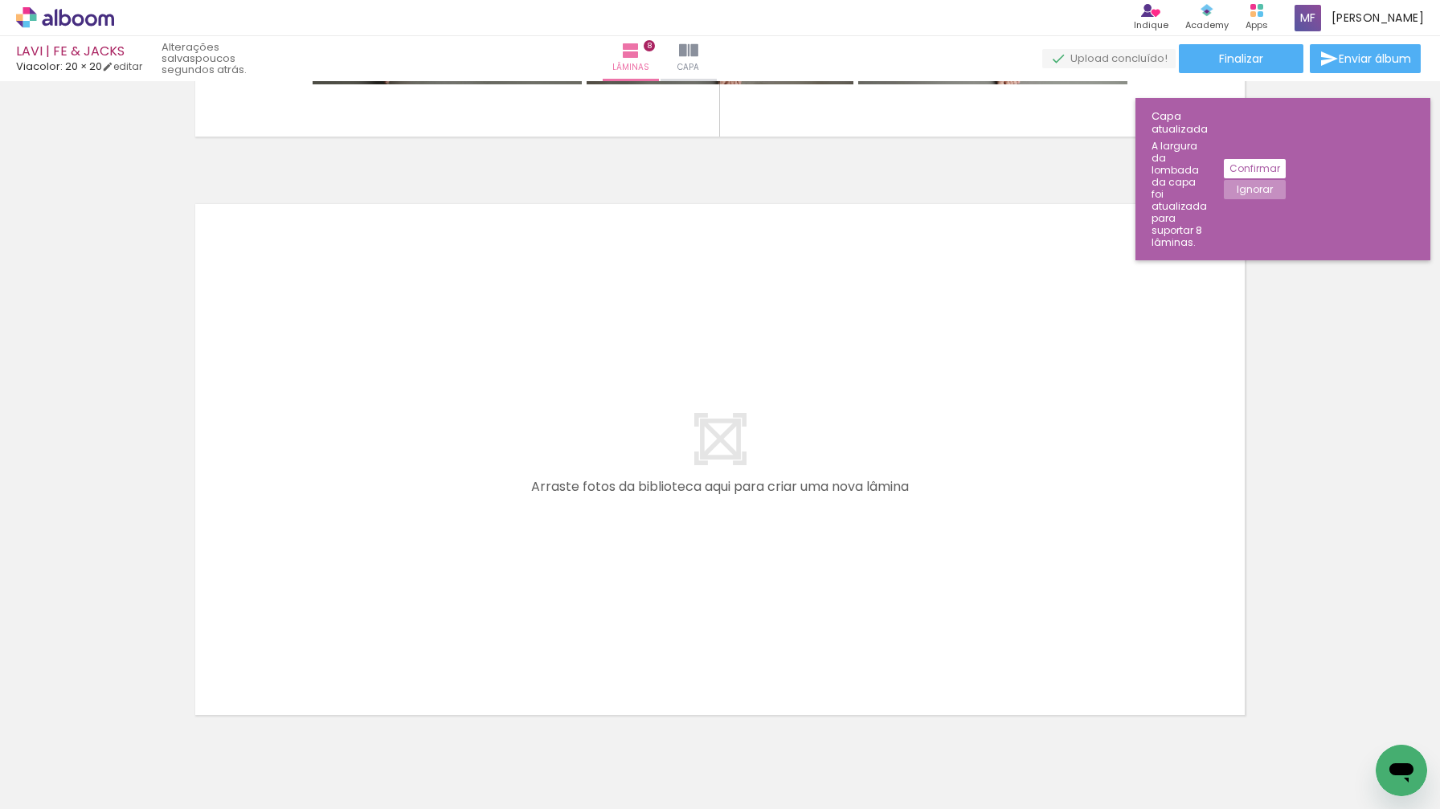
scroll to position [4567, 0]
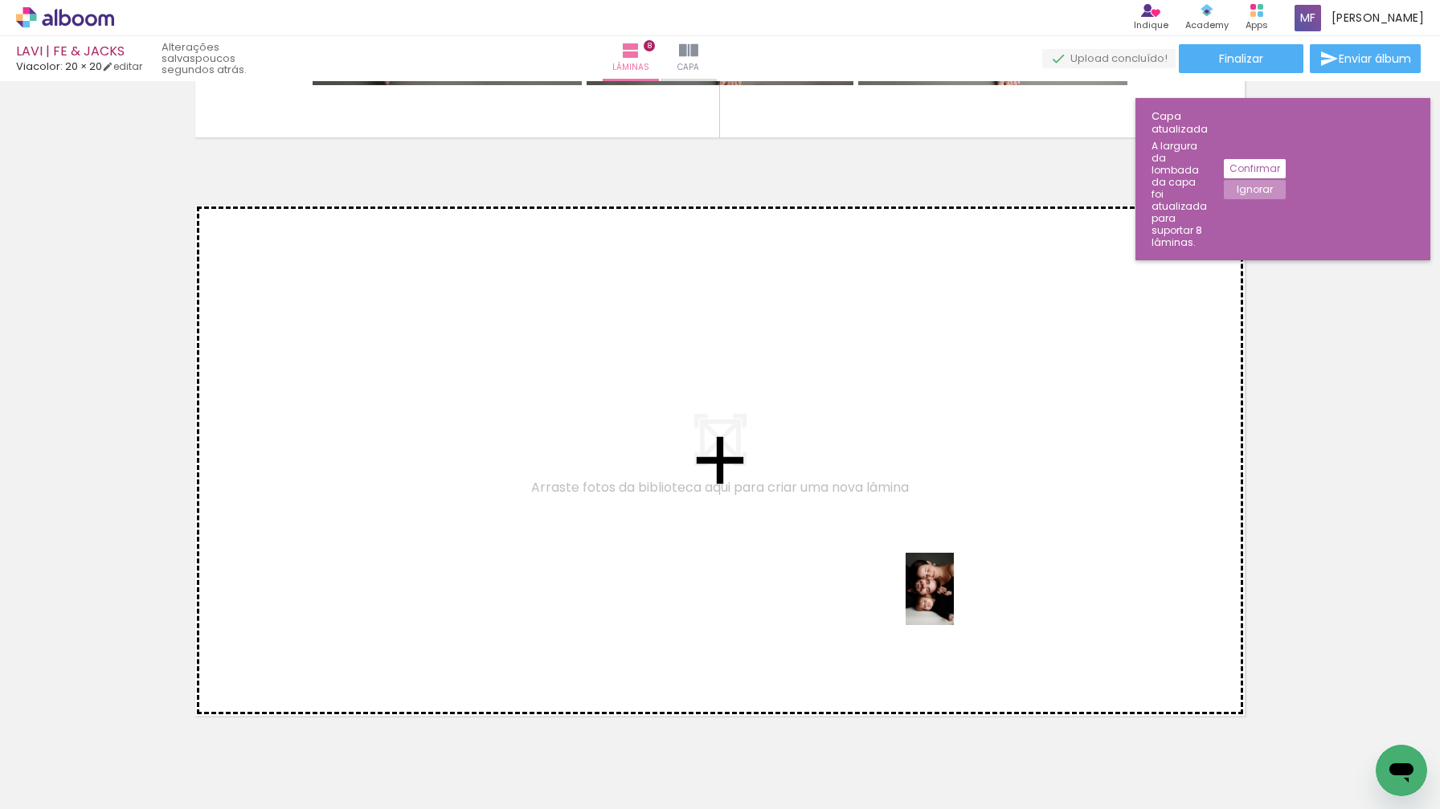
drag, startPoint x: 965, startPoint y: 743, endPoint x: 954, endPoint y: 600, distance: 143.5
click at [954, 600] on quentale-workspace at bounding box center [720, 404] width 1440 height 809
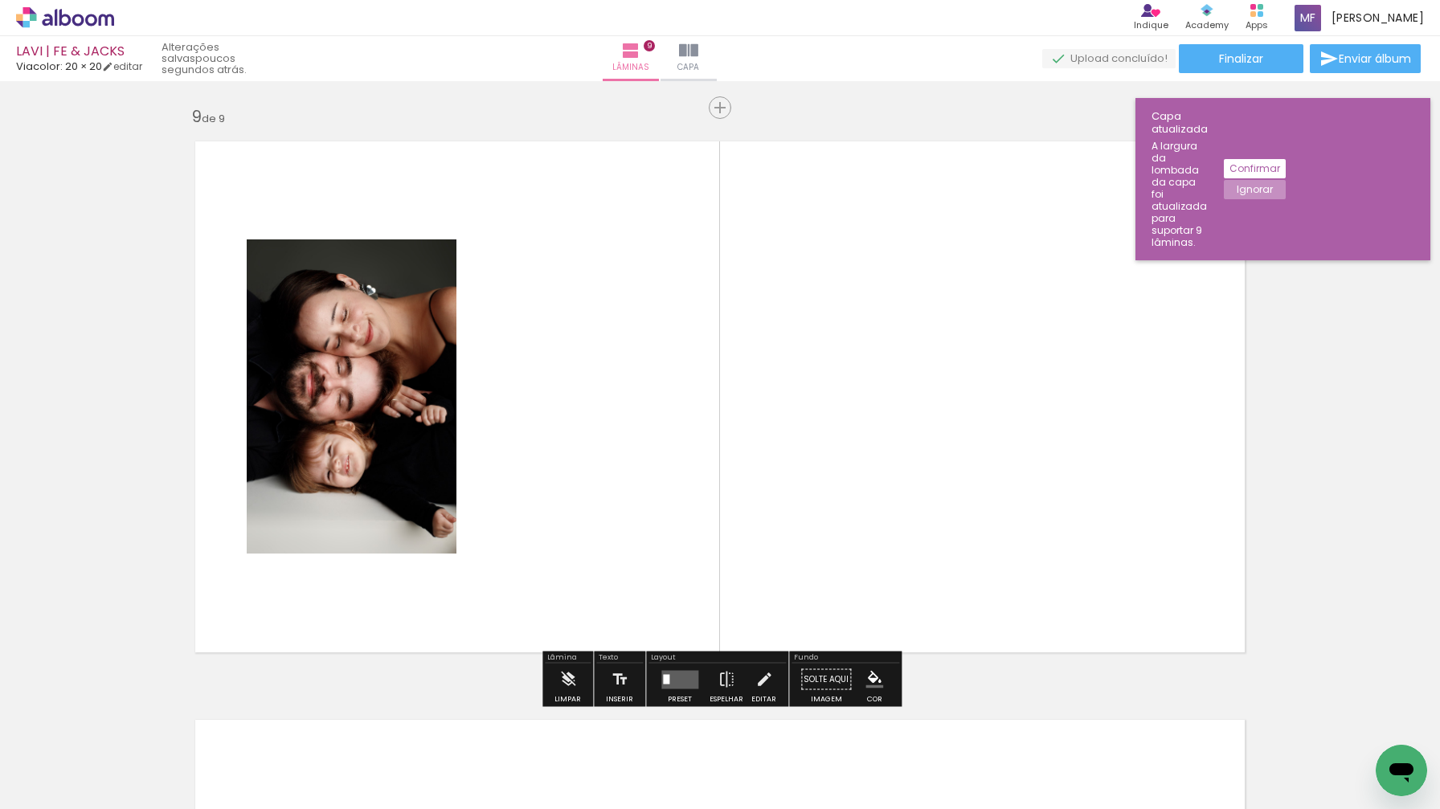
scroll to position [4632, 0]
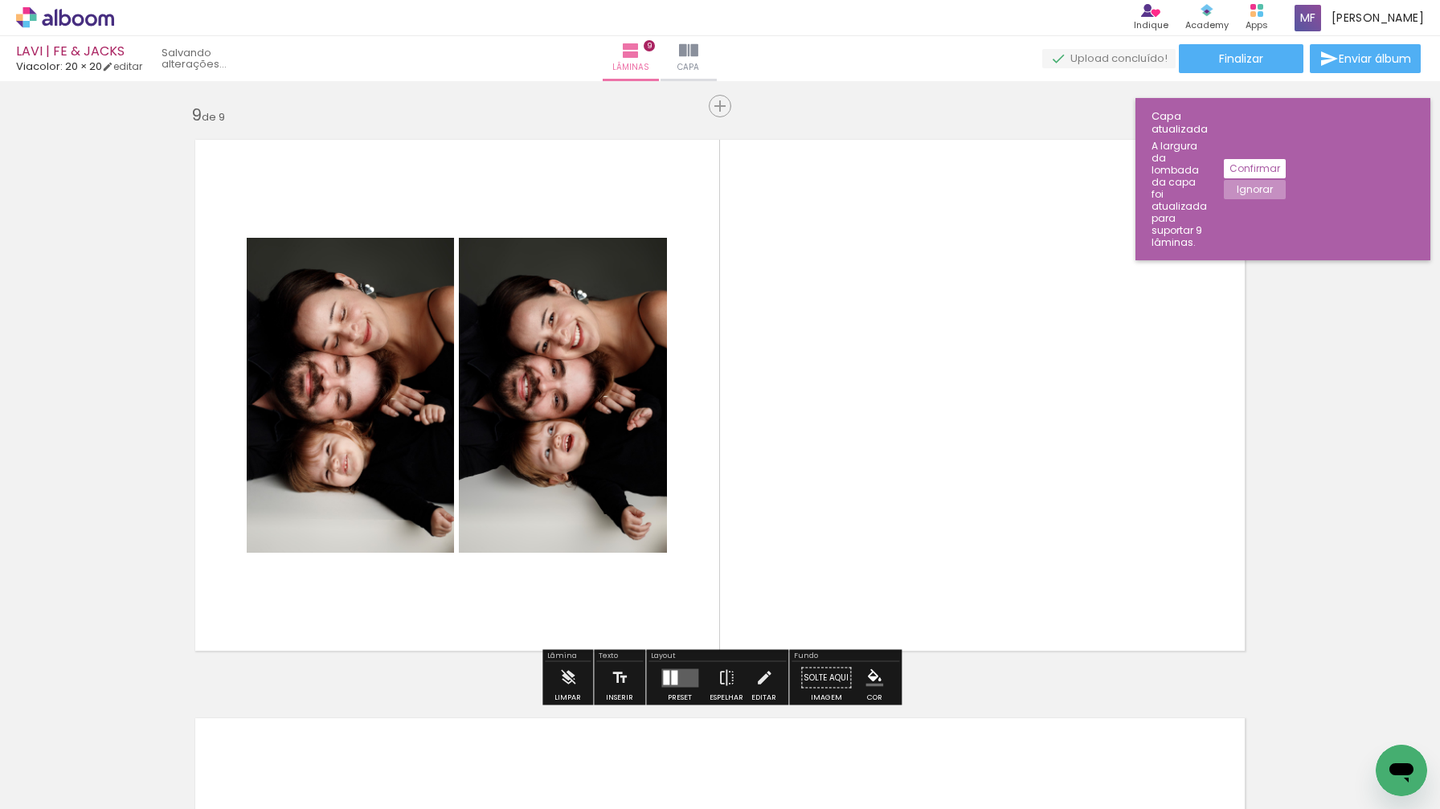
drag, startPoint x: 1071, startPoint y: 736, endPoint x: 965, endPoint y: 504, distance: 254.7
click at [965, 504] on quentale-workspace at bounding box center [720, 404] width 1440 height 809
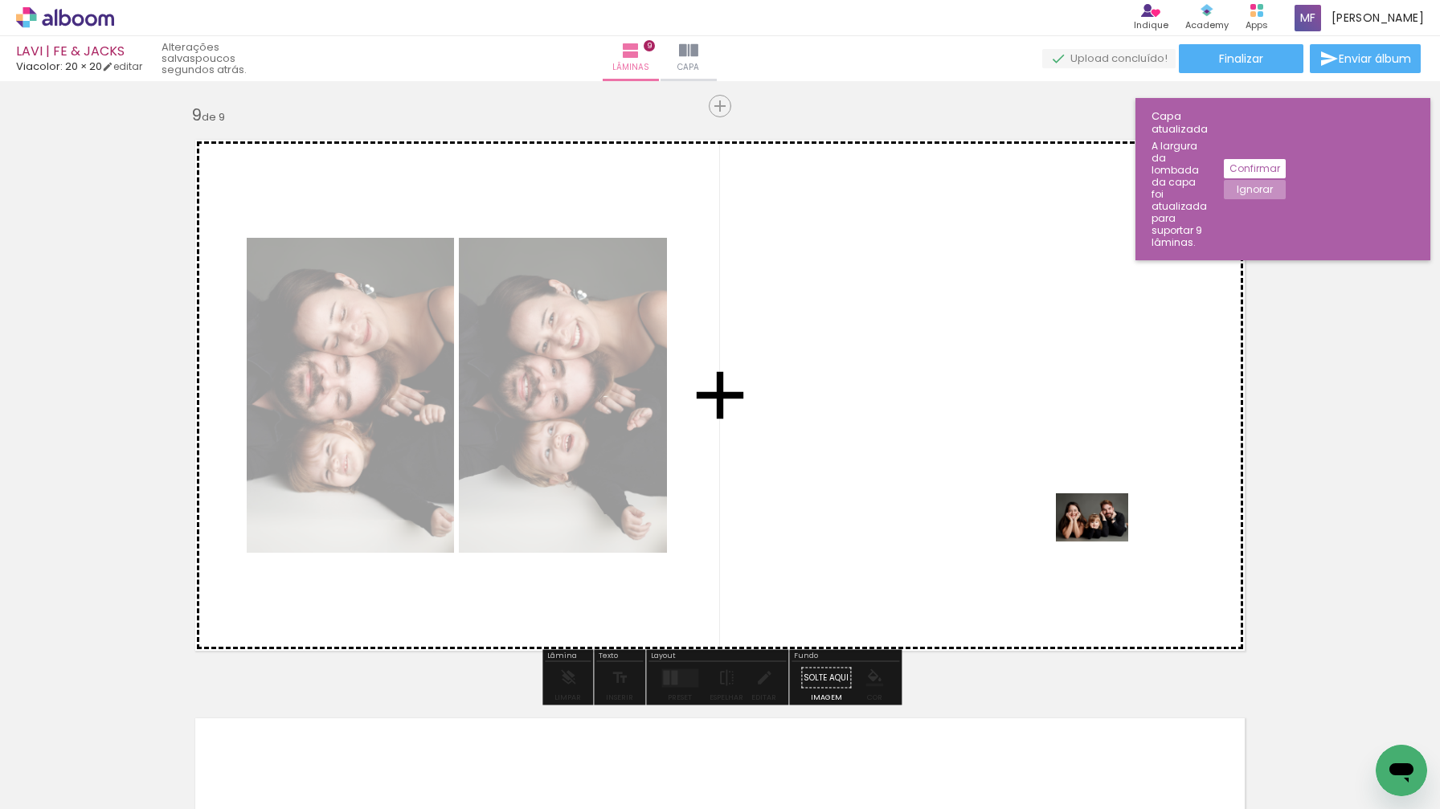
drag, startPoint x: 1145, startPoint y: 756, endPoint x: 1102, endPoint y: 538, distance: 222.8
click at [1102, 538] on quentale-workspace at bounding box center [720, 404] width 1440 height 809
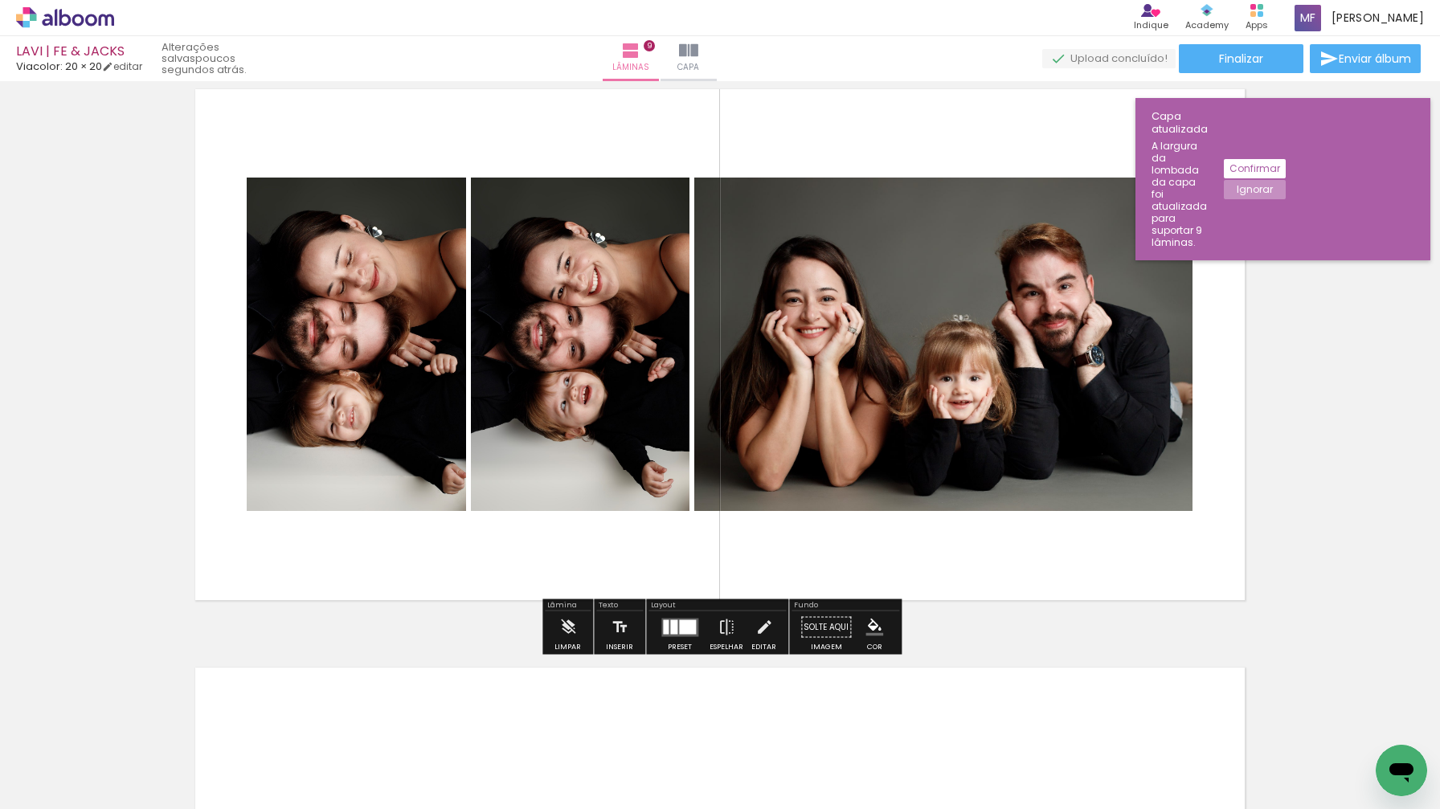
scroll to position [4686, 0]
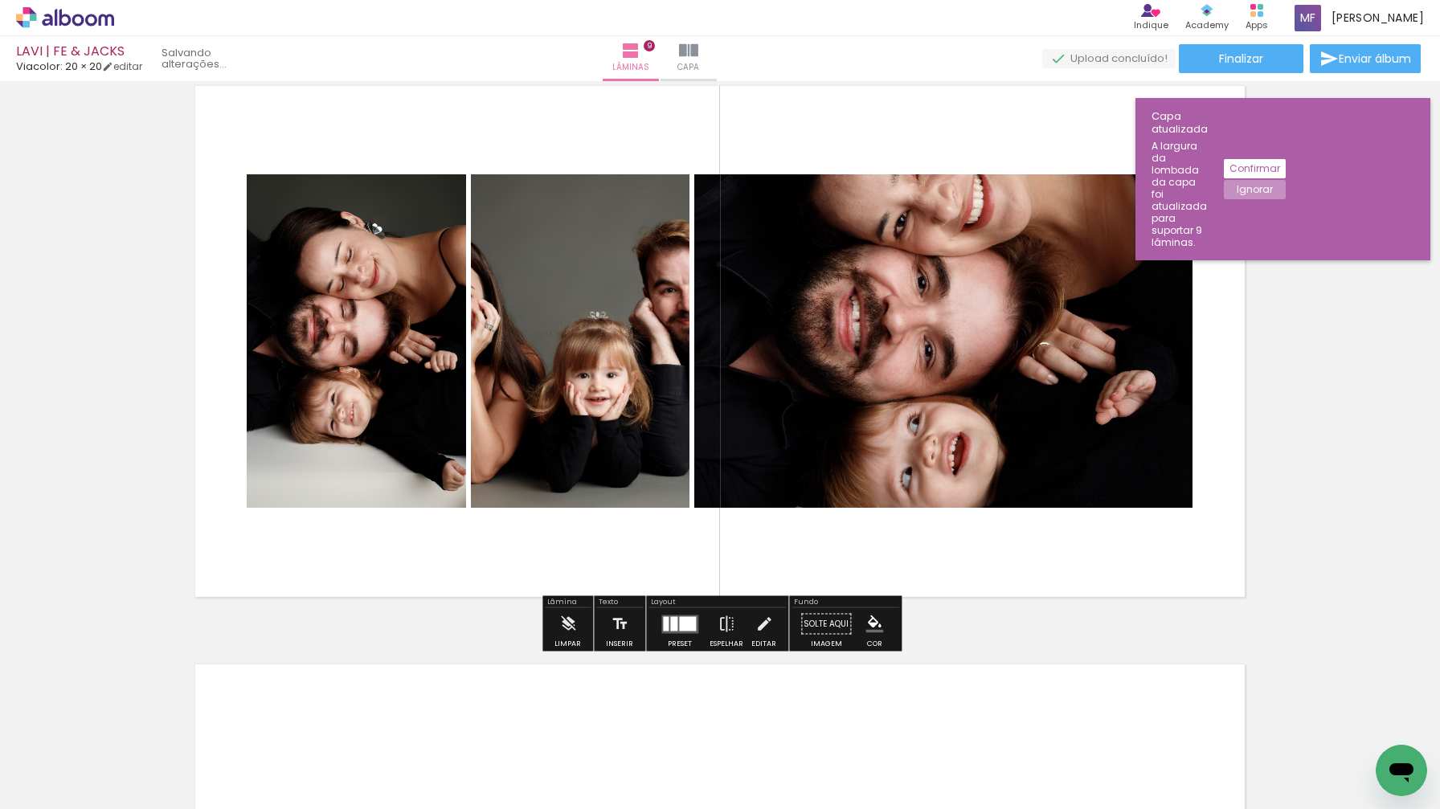
drag, startPoint x: 587, startPoint y: 430, endPoint x: 1026, endPoint y: 426, distance: 438.9
click at [0, 0] on slot at bounding box center [0, 0] width 0 height 0
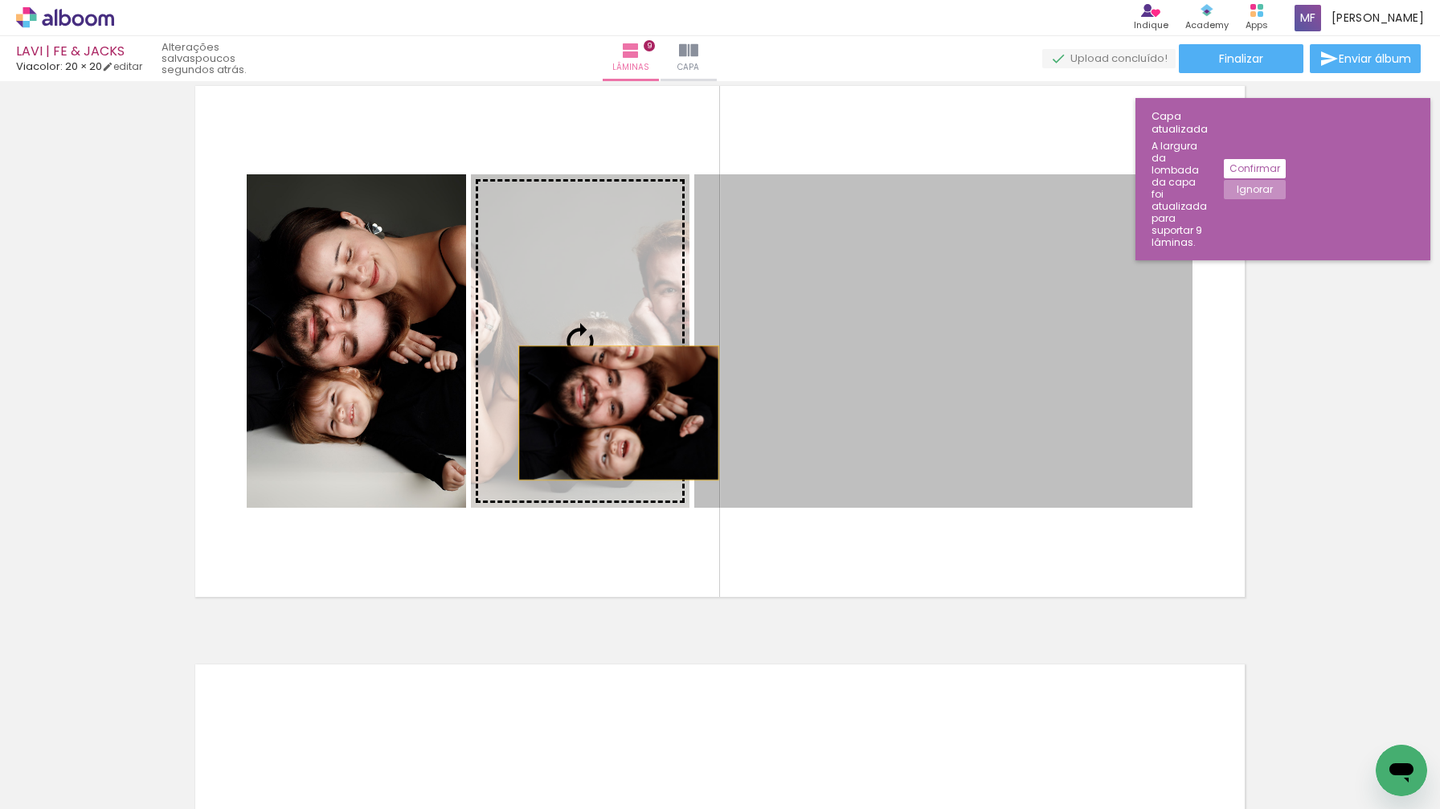
drag, startPoint x: 1023, startPoint y: 424, endPoint x: 619, endPoint y: 412, distance: 404.5
click at [0, 0] on slot at bounding box center [0, 0] width 0 height 0
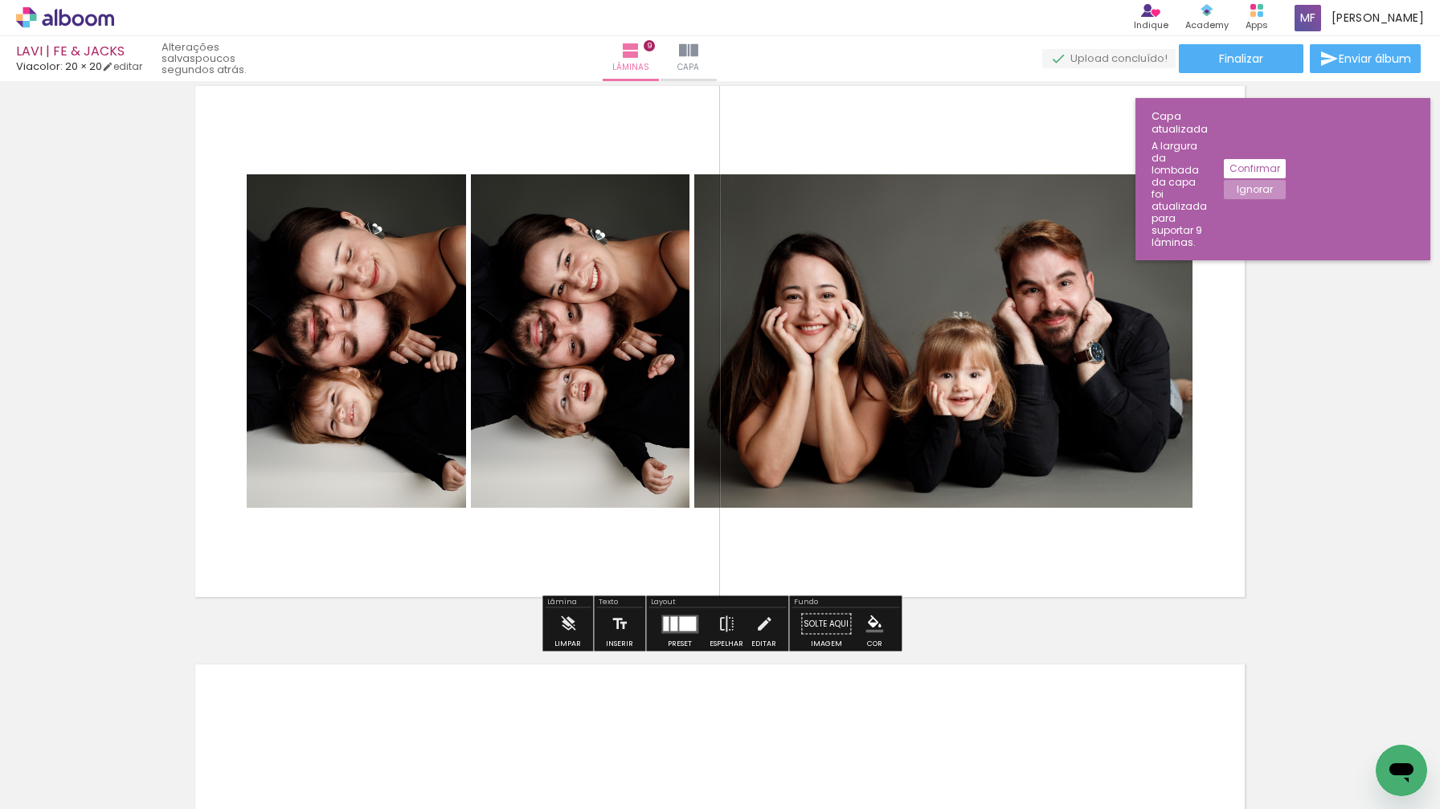
click at [679, 629] on div at bounding box center [687, 624] width 17 height 14
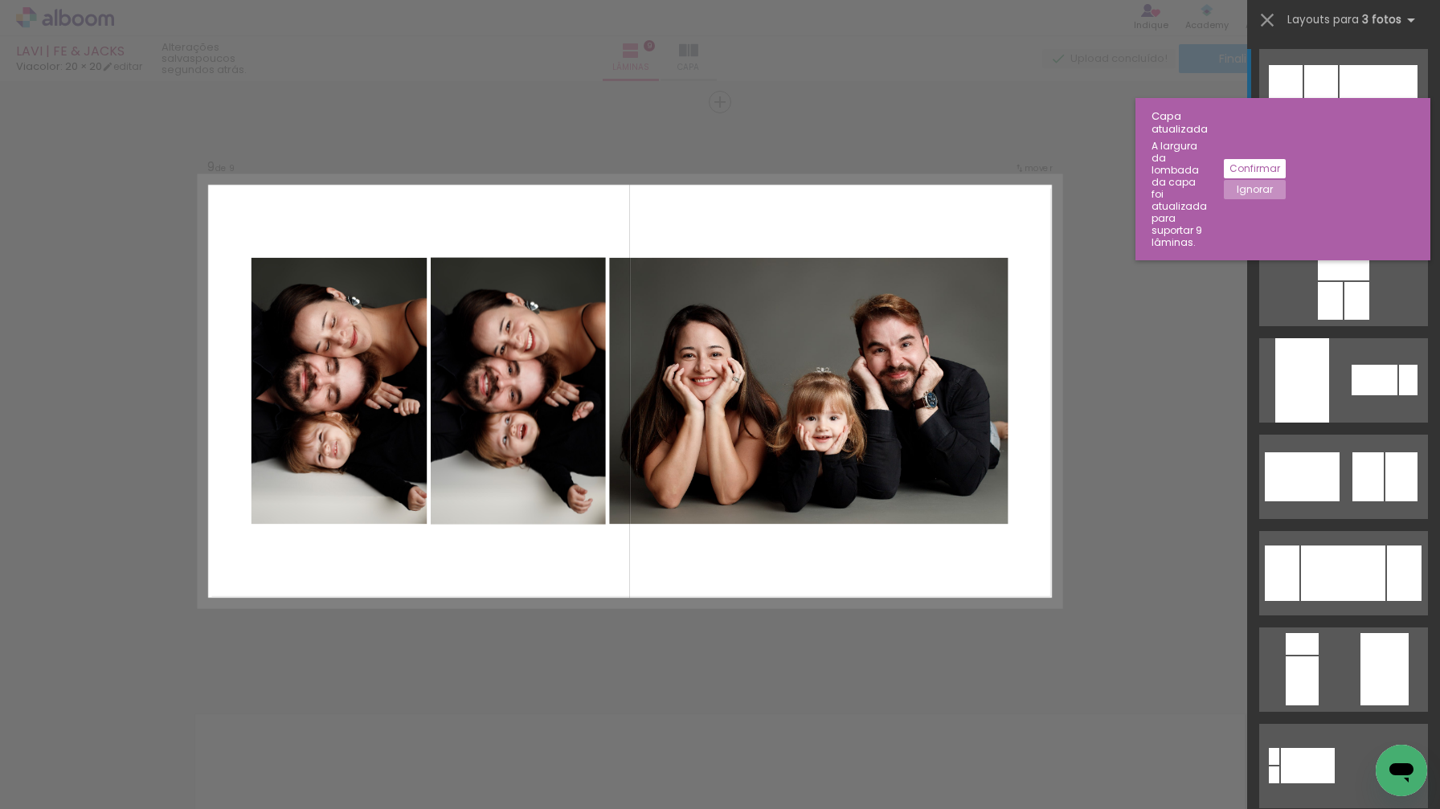
scroll to position [4632, 0]
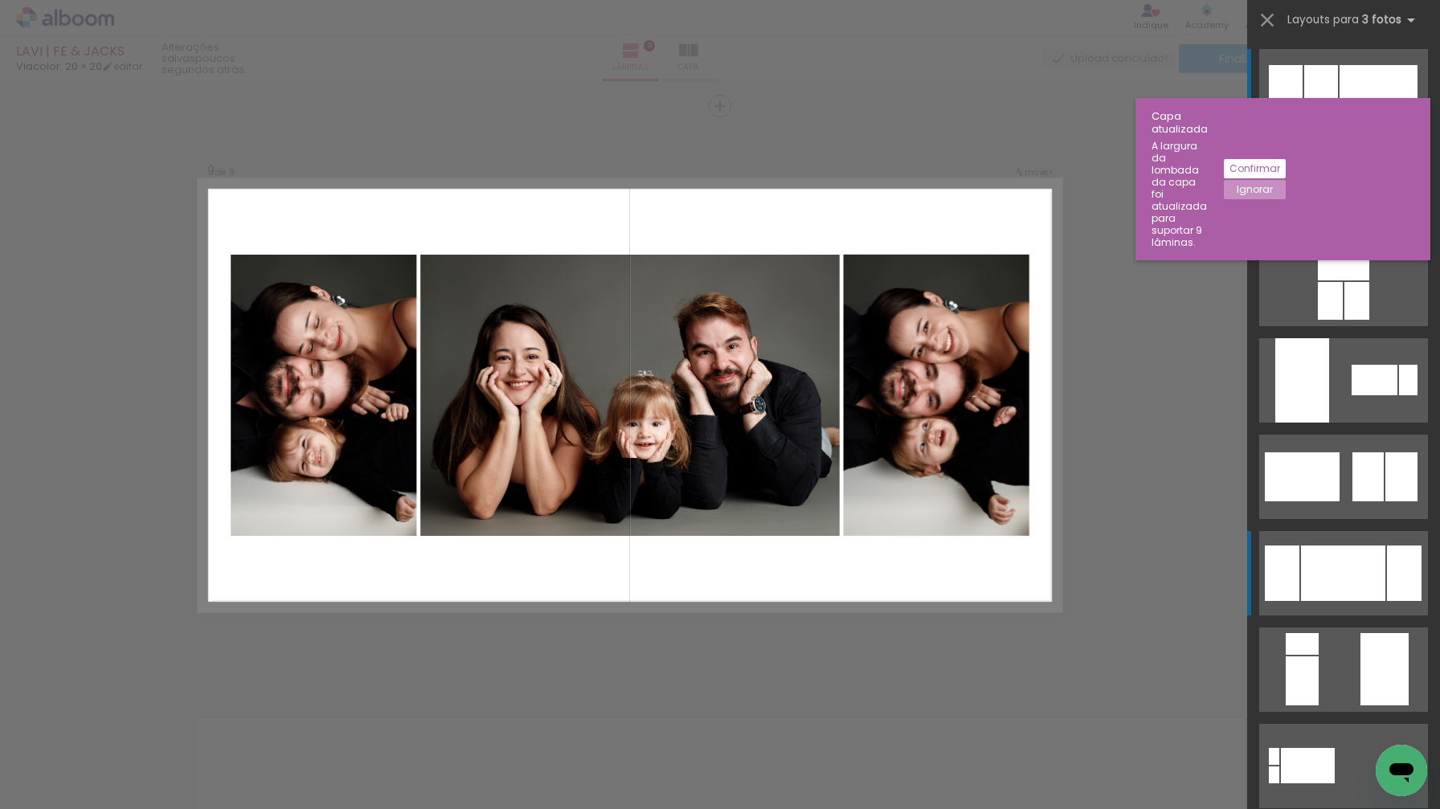
click at [1334, 574] on div at bounding box center [1343, 573] width 84 height 55
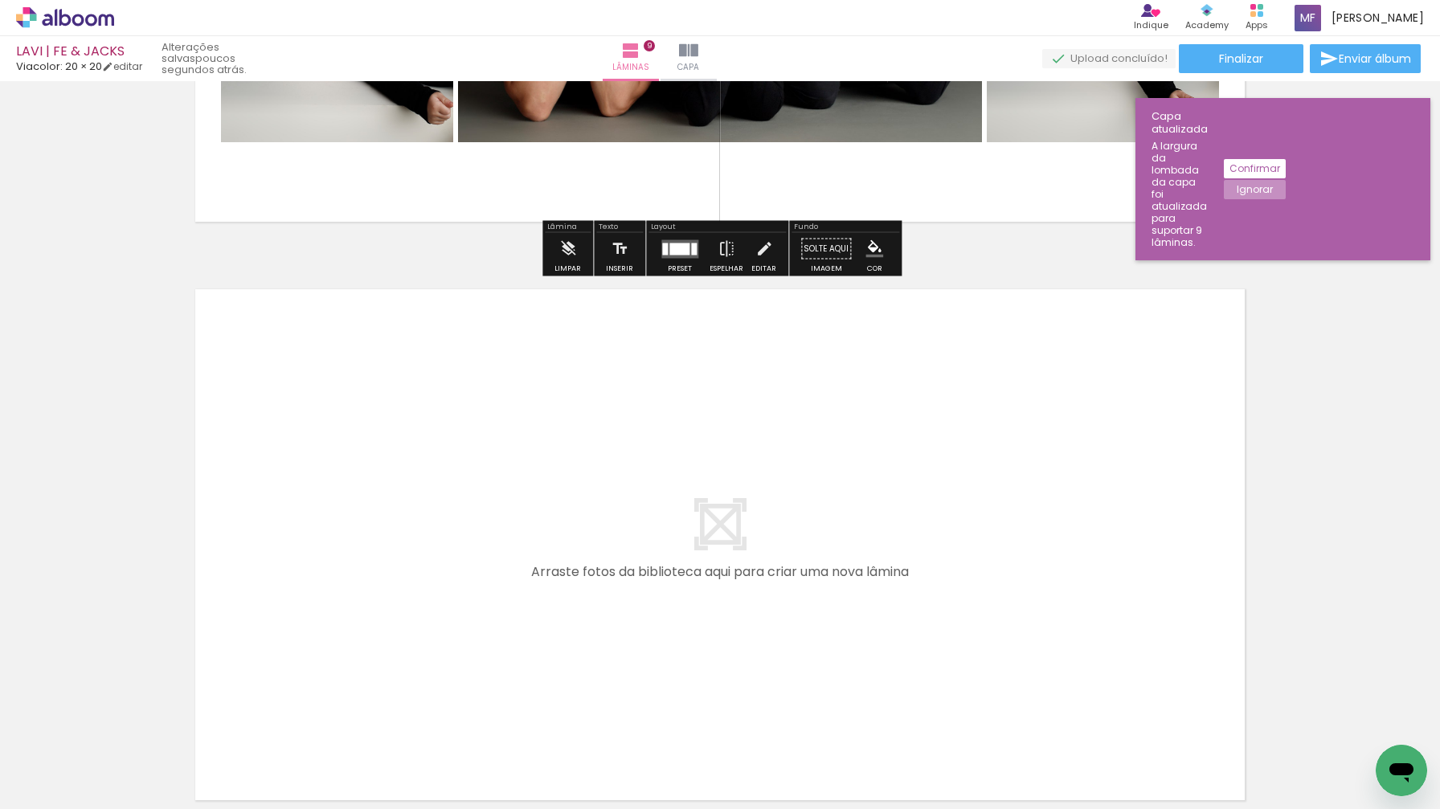
scroll to position [5075, 0]
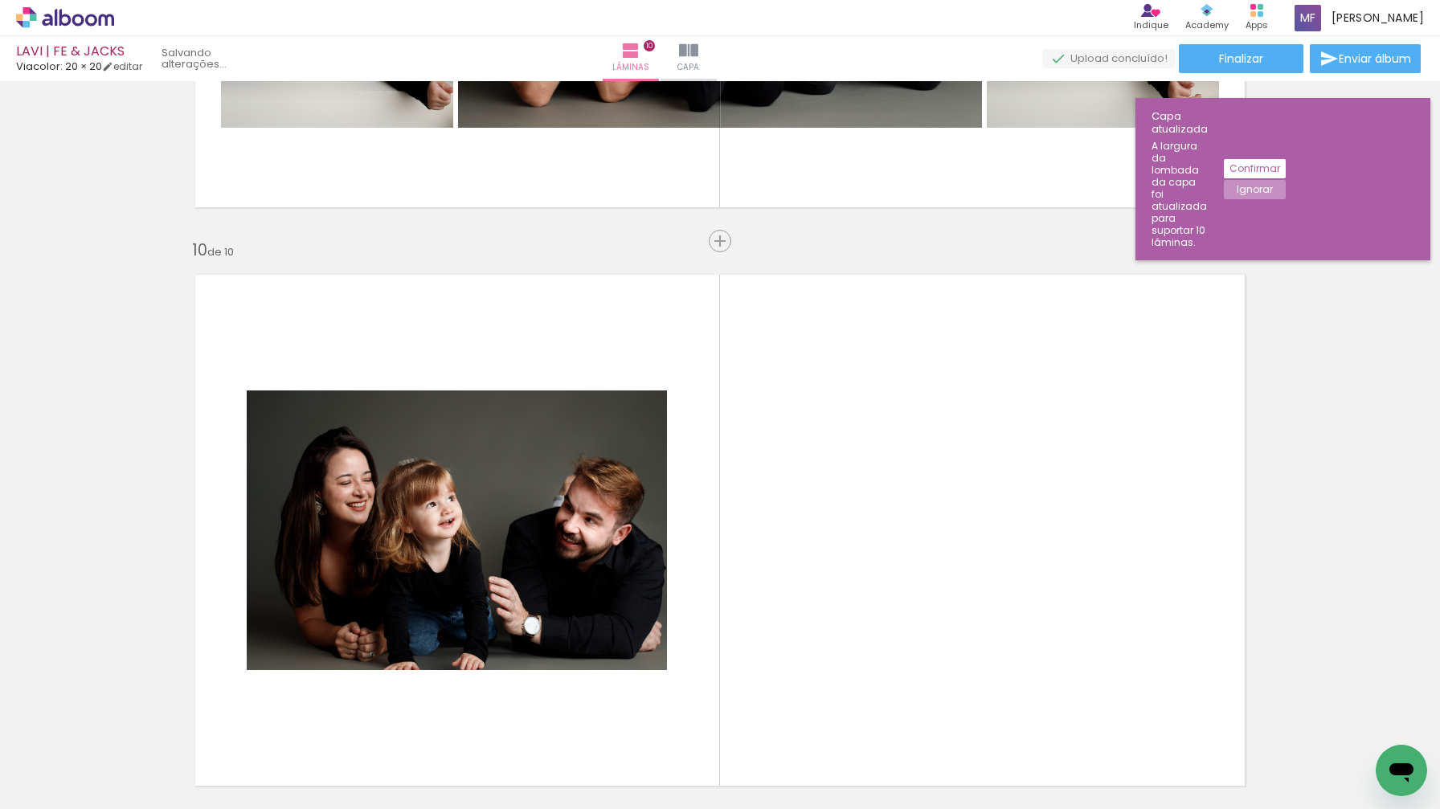
drag, startPoint x: 1259, startPoint y: 766, endPoint x: 1059, endPoint y: 613, distance: 251.1
click at [1059, 613] on quentale-workspace at bounding box center [720, 404] width 1440 height 809
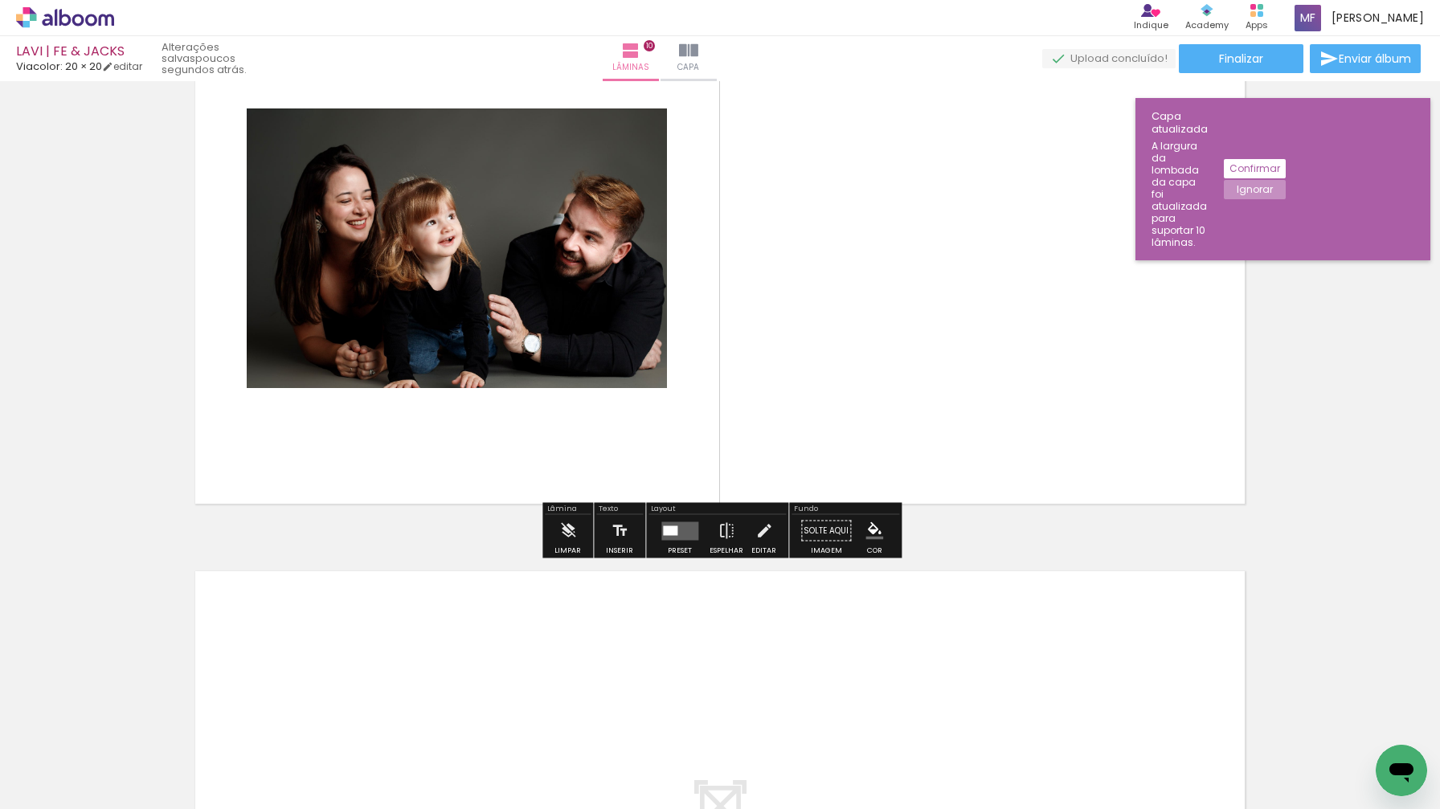
scroll to position [5356, 0]
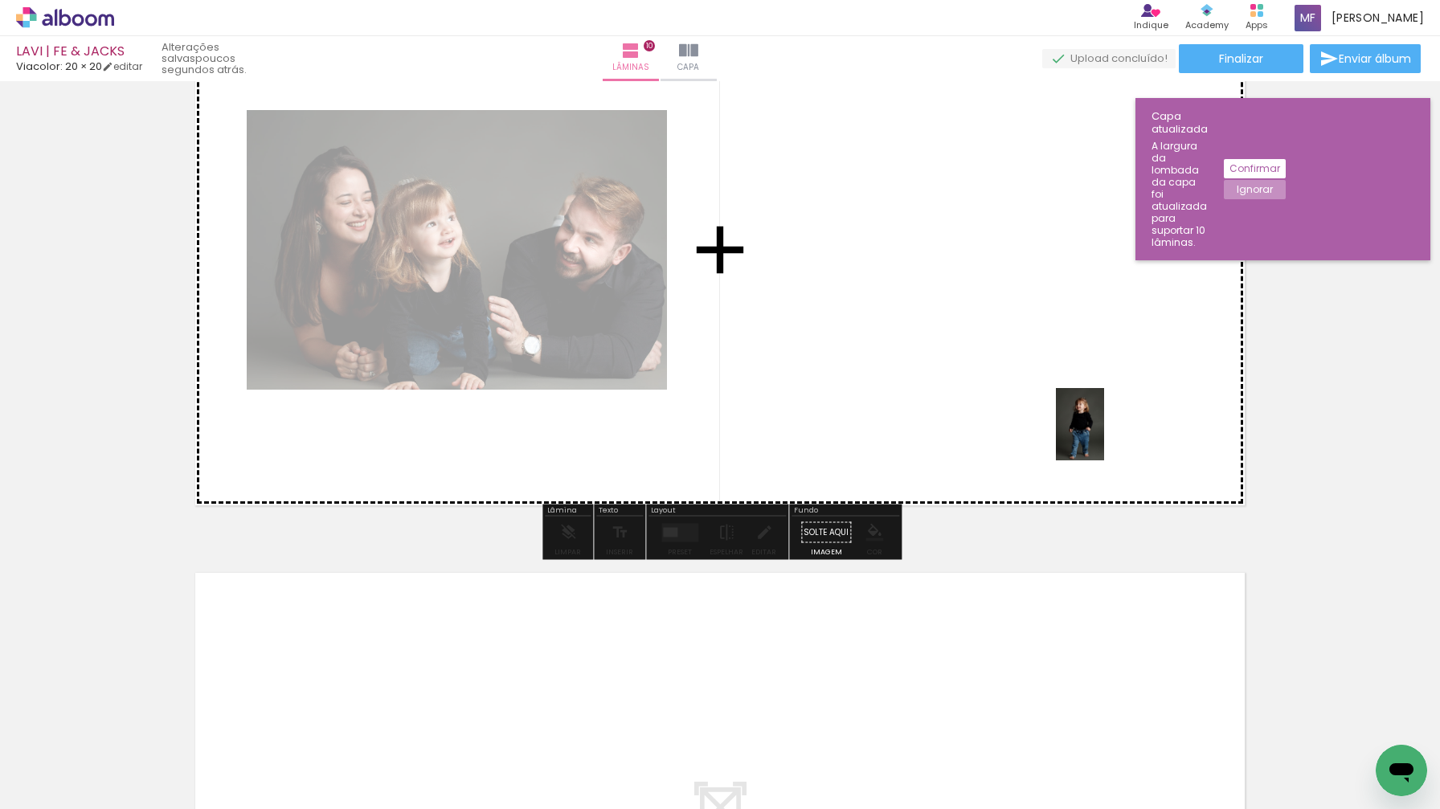
drag, startPoint x: 1384, startPoint y: 742, endPoint x: 1104, endPoint y: 436, distance: 415.3
click at [1104, 436] on quentale-workspace at bounding box center [720, 404] width 1440 height 809
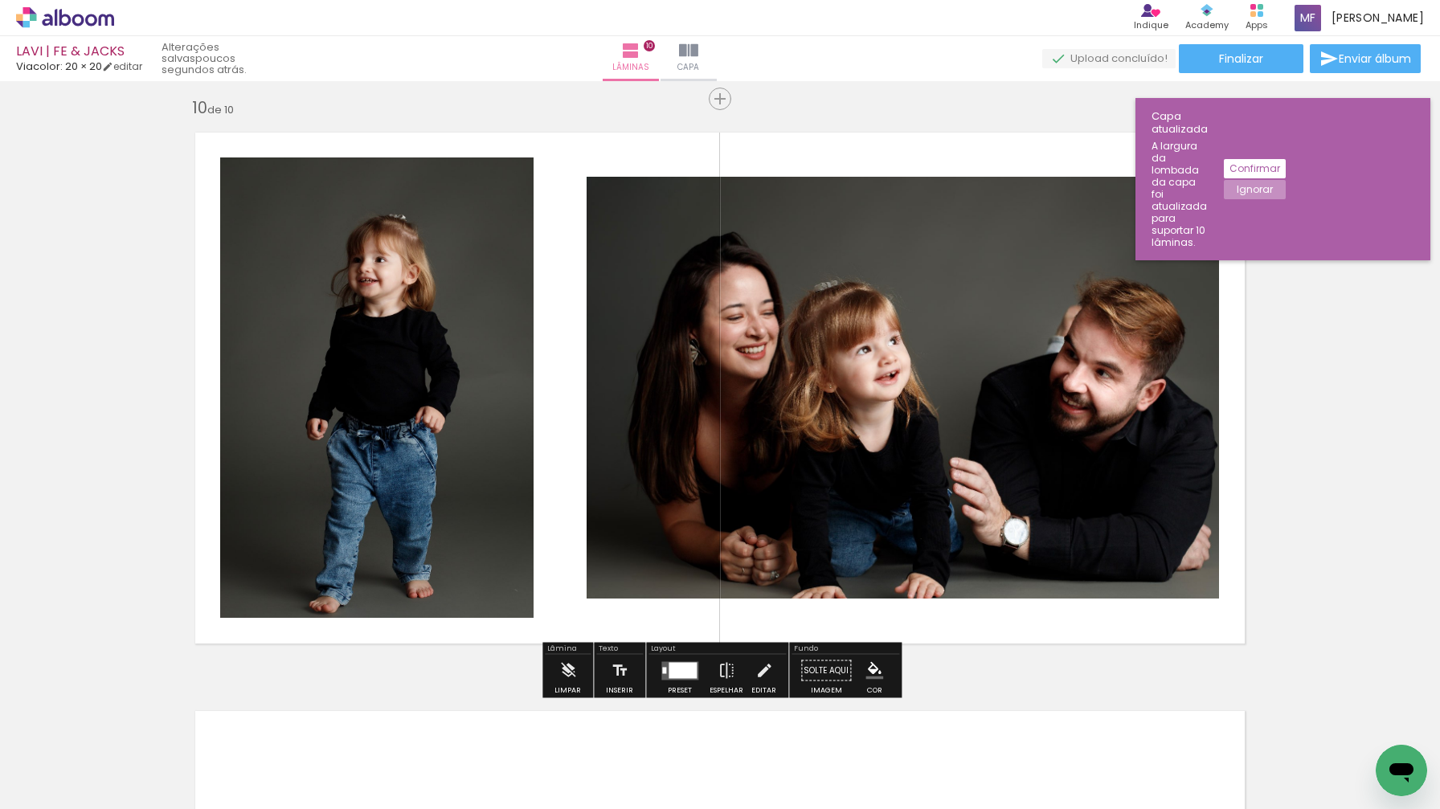
scroll to position [5222, 0]
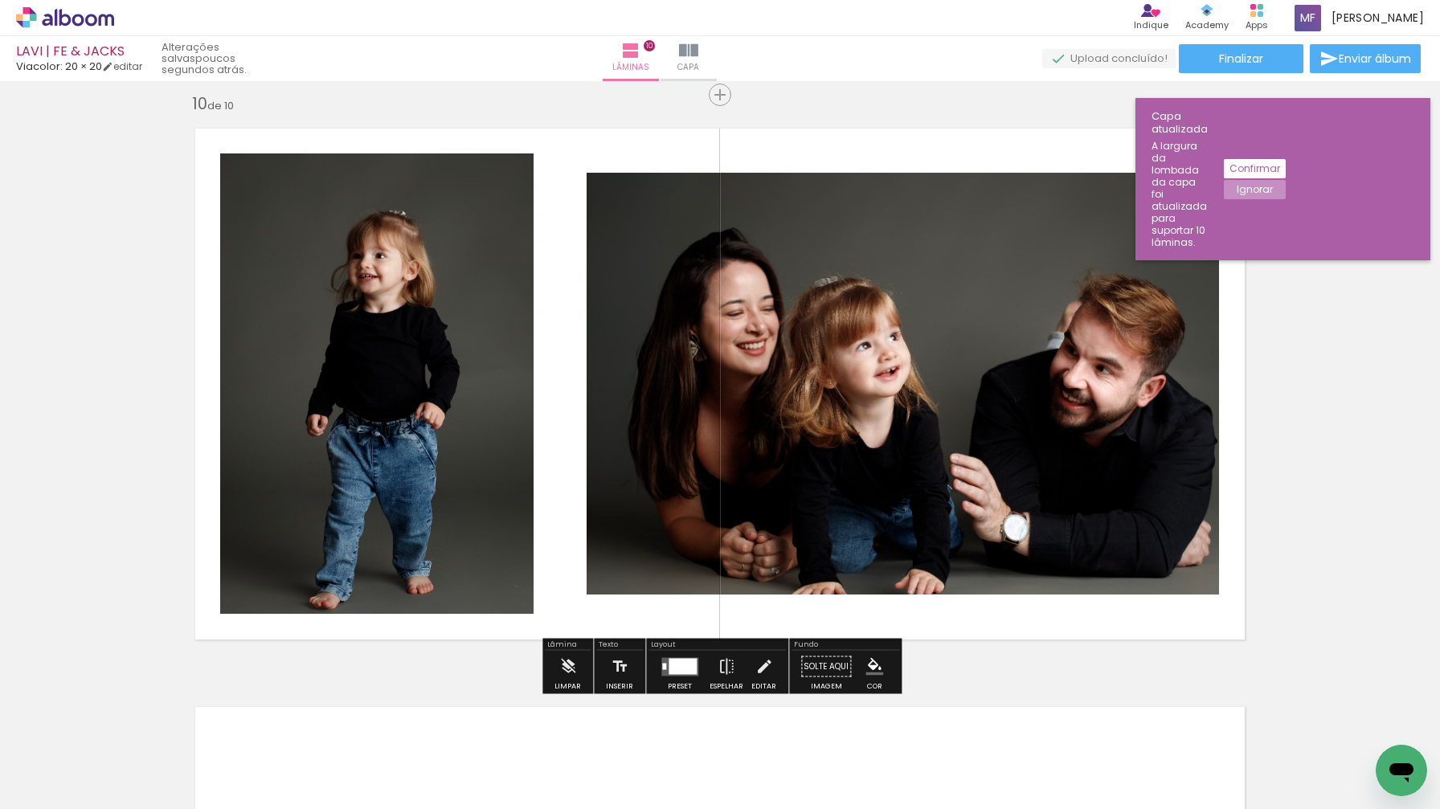
click at [684, 662] on div at bounding box center [683, 666] width 28 height 16
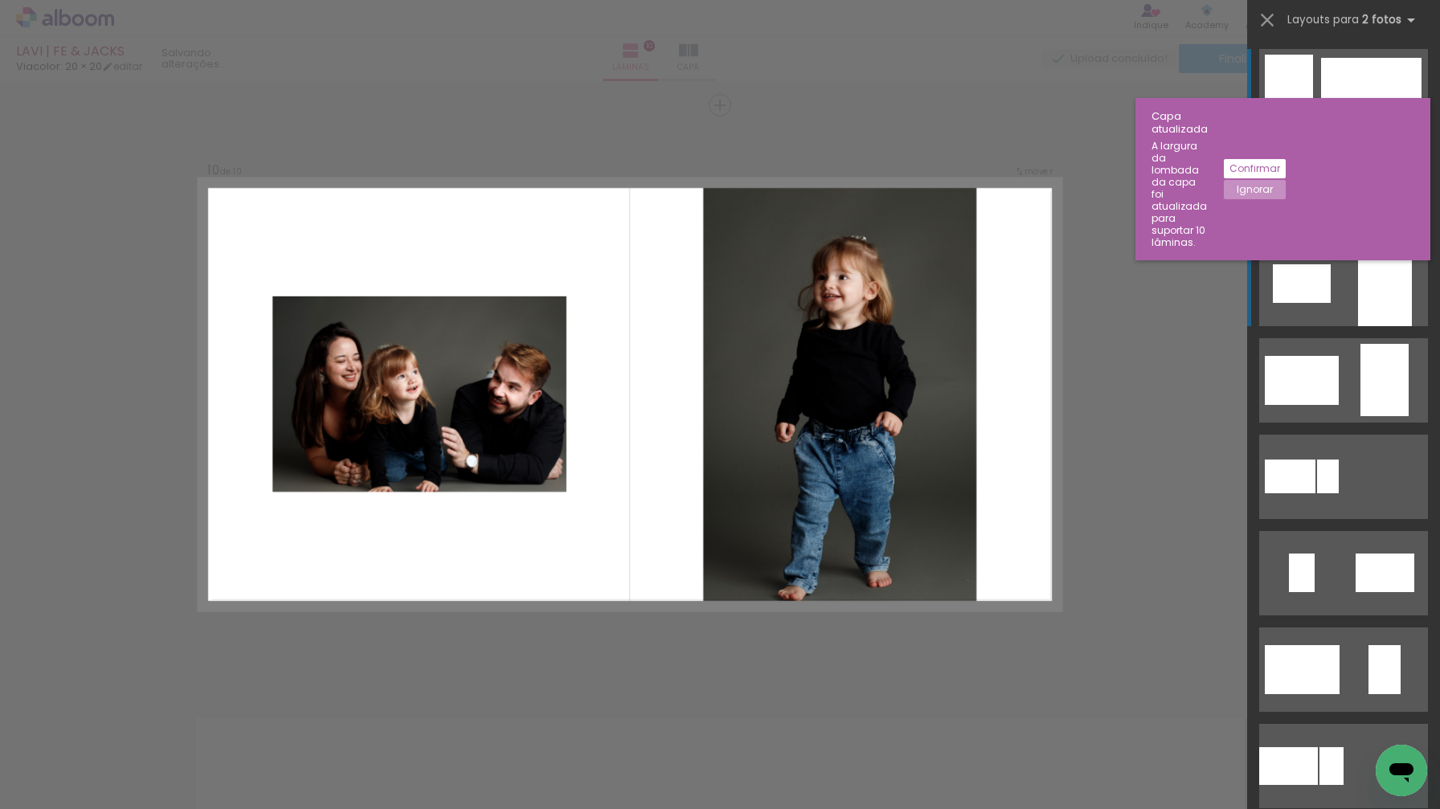
scroll to position [5211, 0]
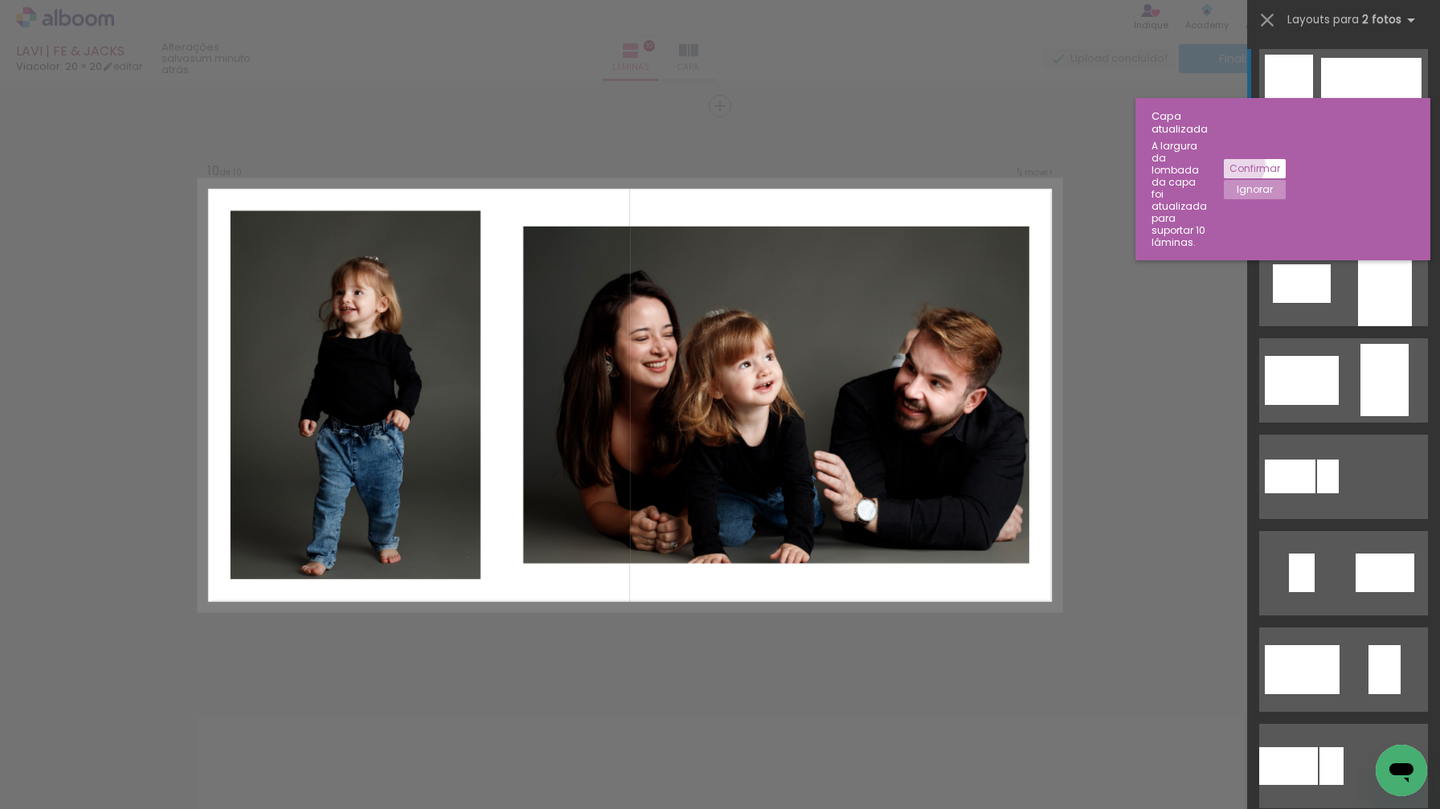
click at [0, 0] on slot "Confirmar" at bounding box center [0, 0] width 0 height 0
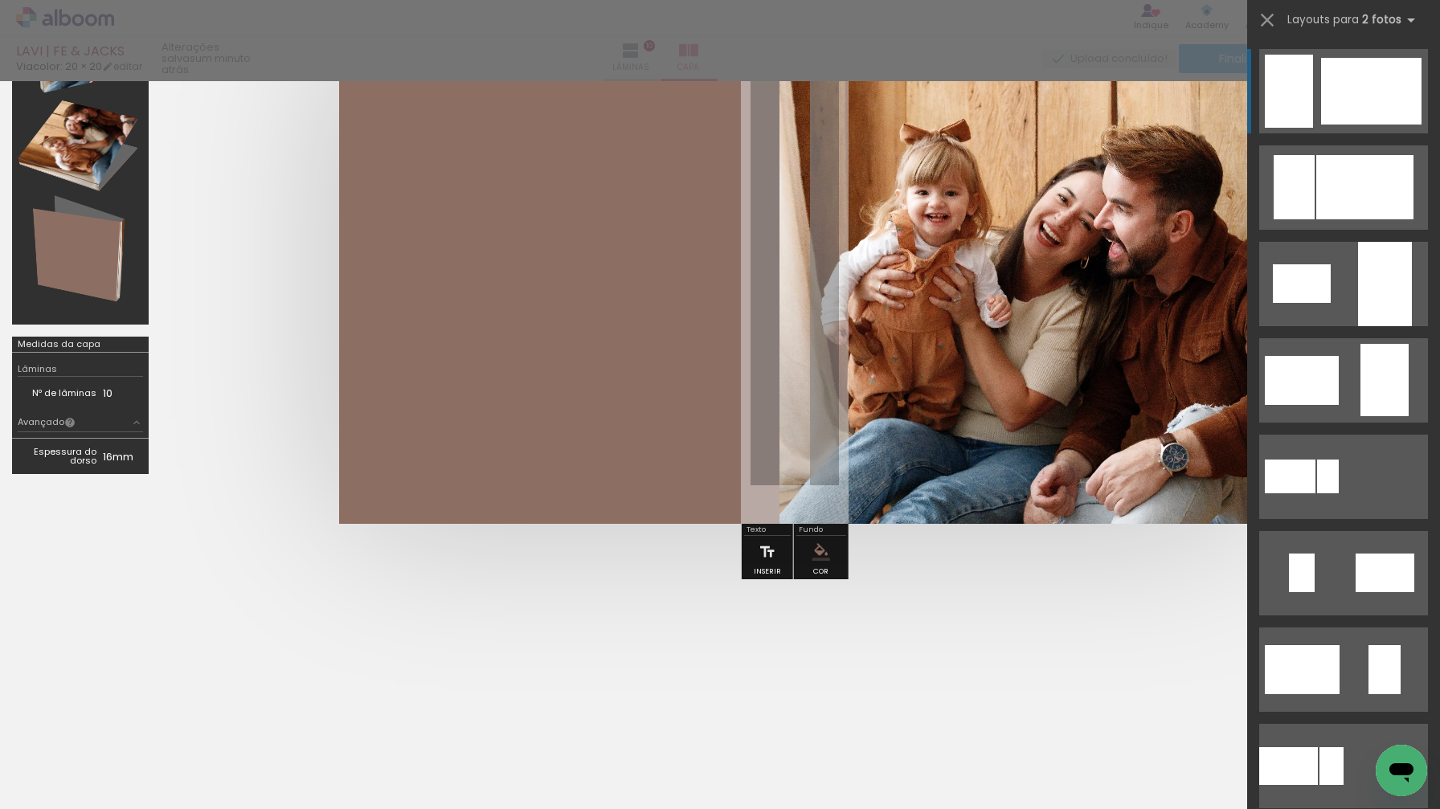
scroll to position [39, 0]
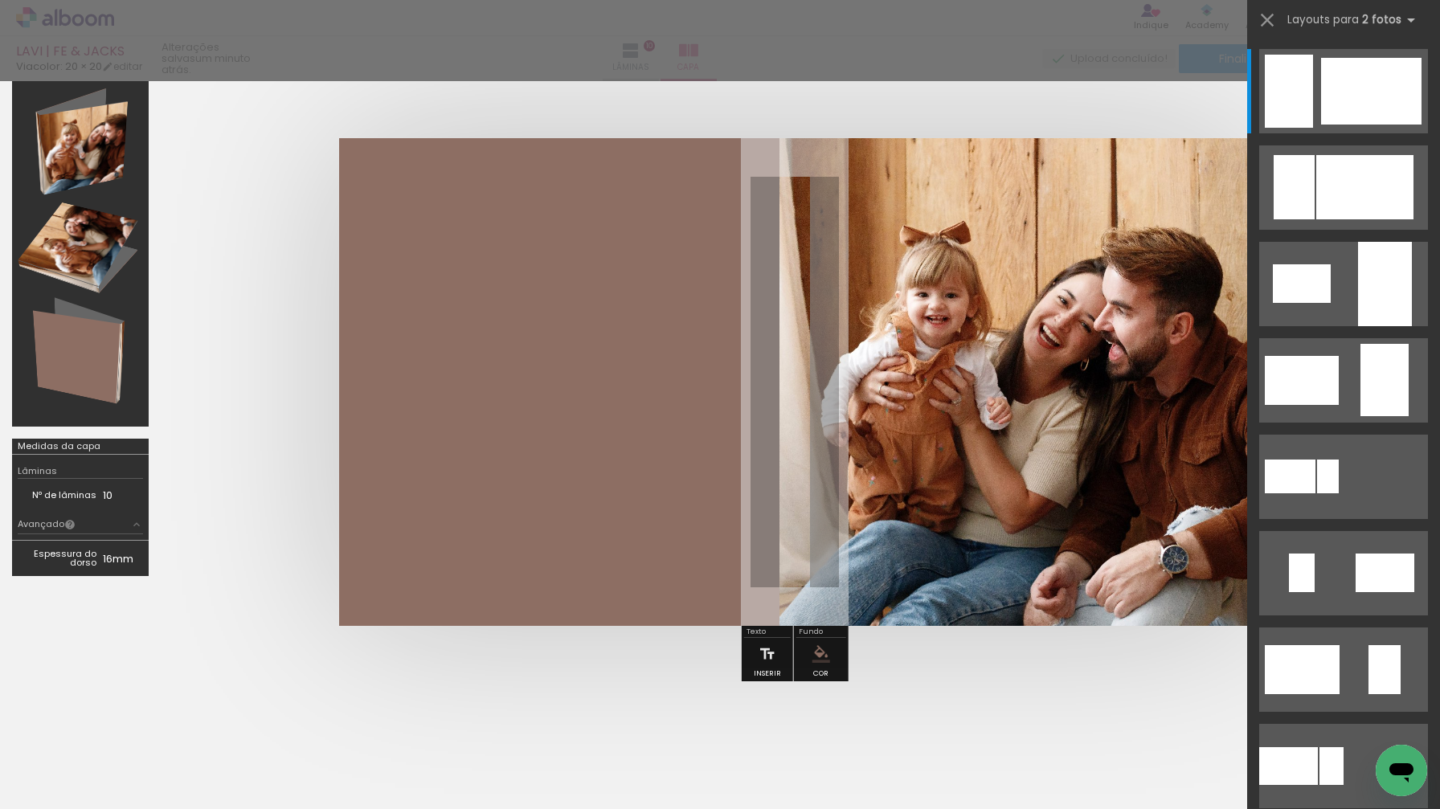
click at [633, 35] on div at bounding box center [720, 40] width 1440 height 81
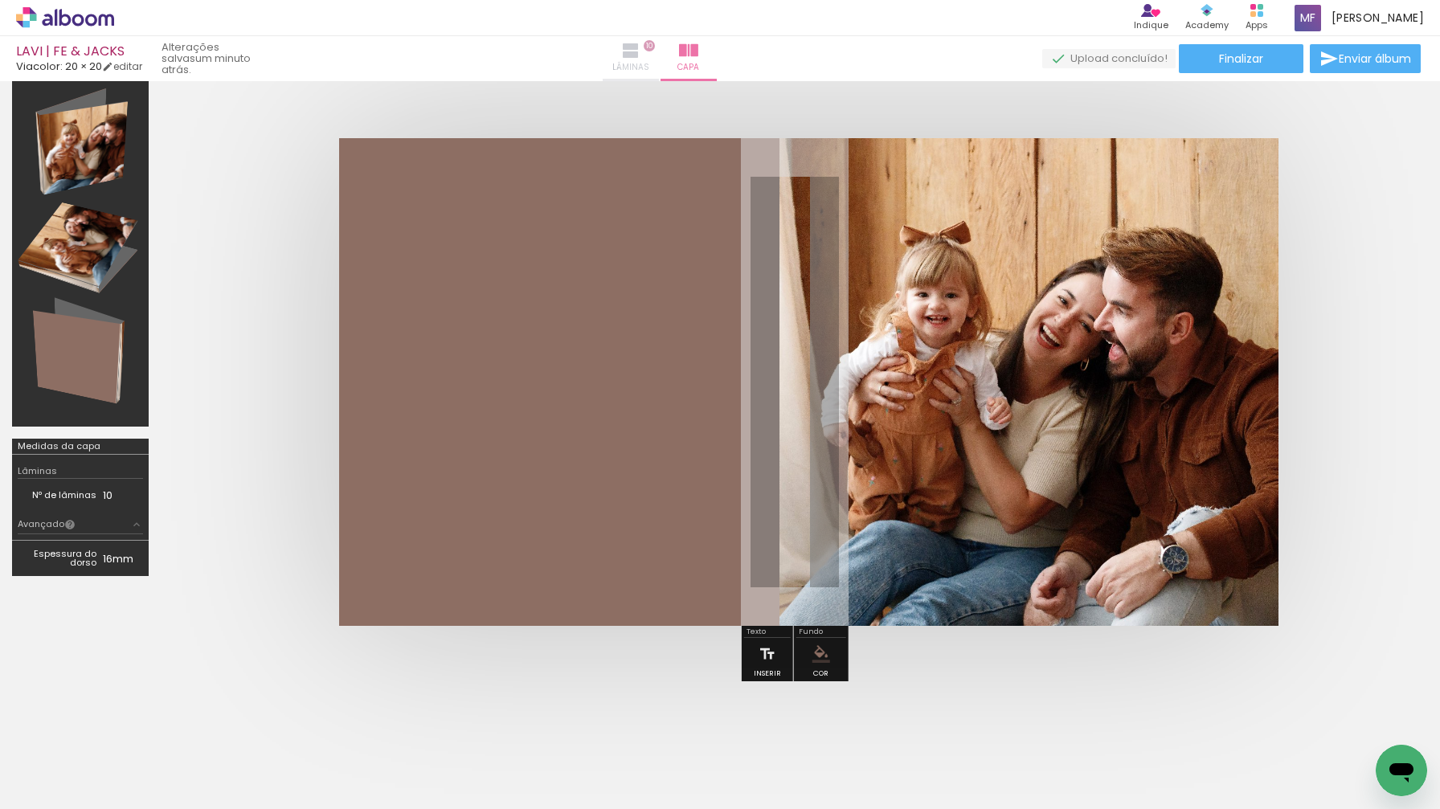
click at [641, 47] on iron-icon at bounding box center [630, 50] width 19 height 19
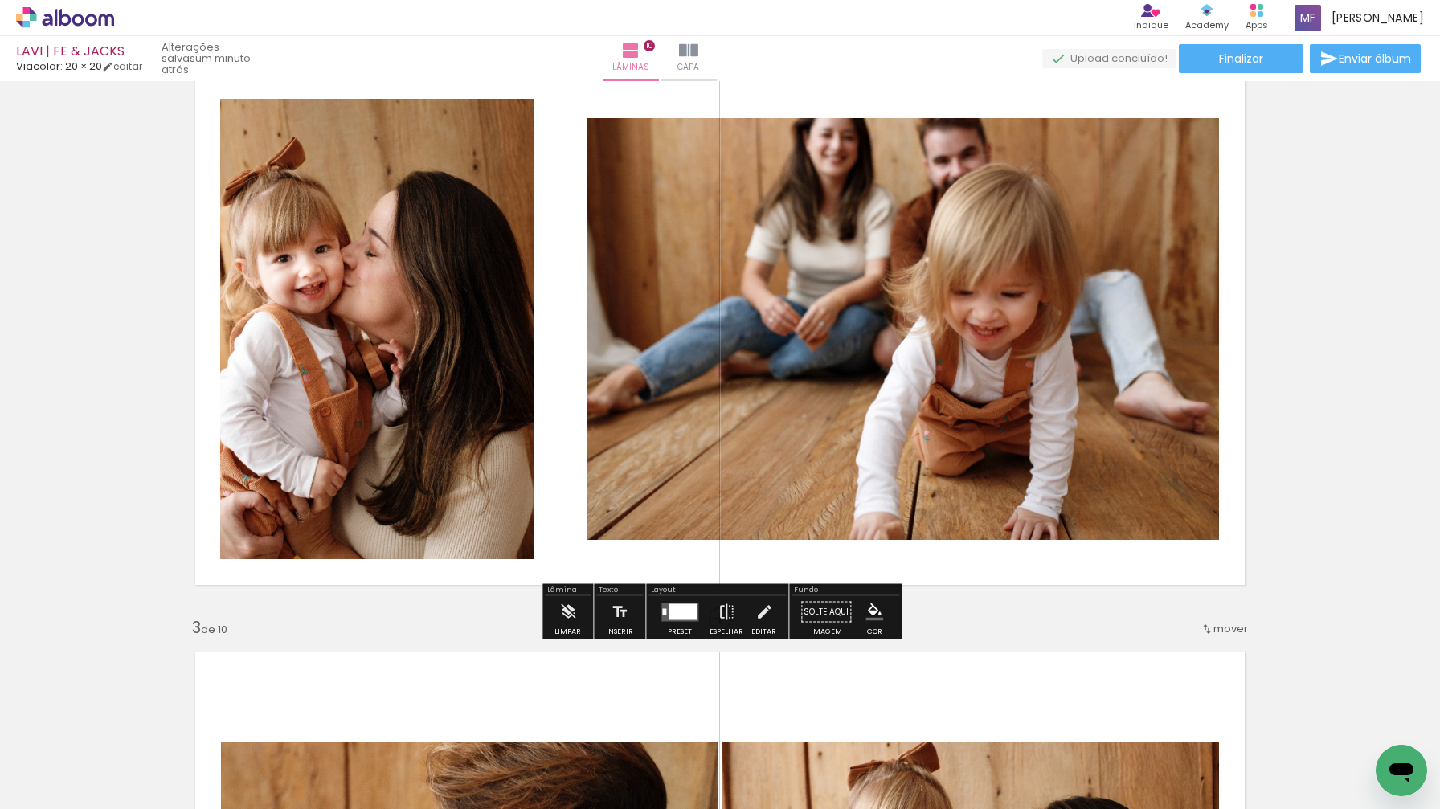
scroll to position [670, 0]
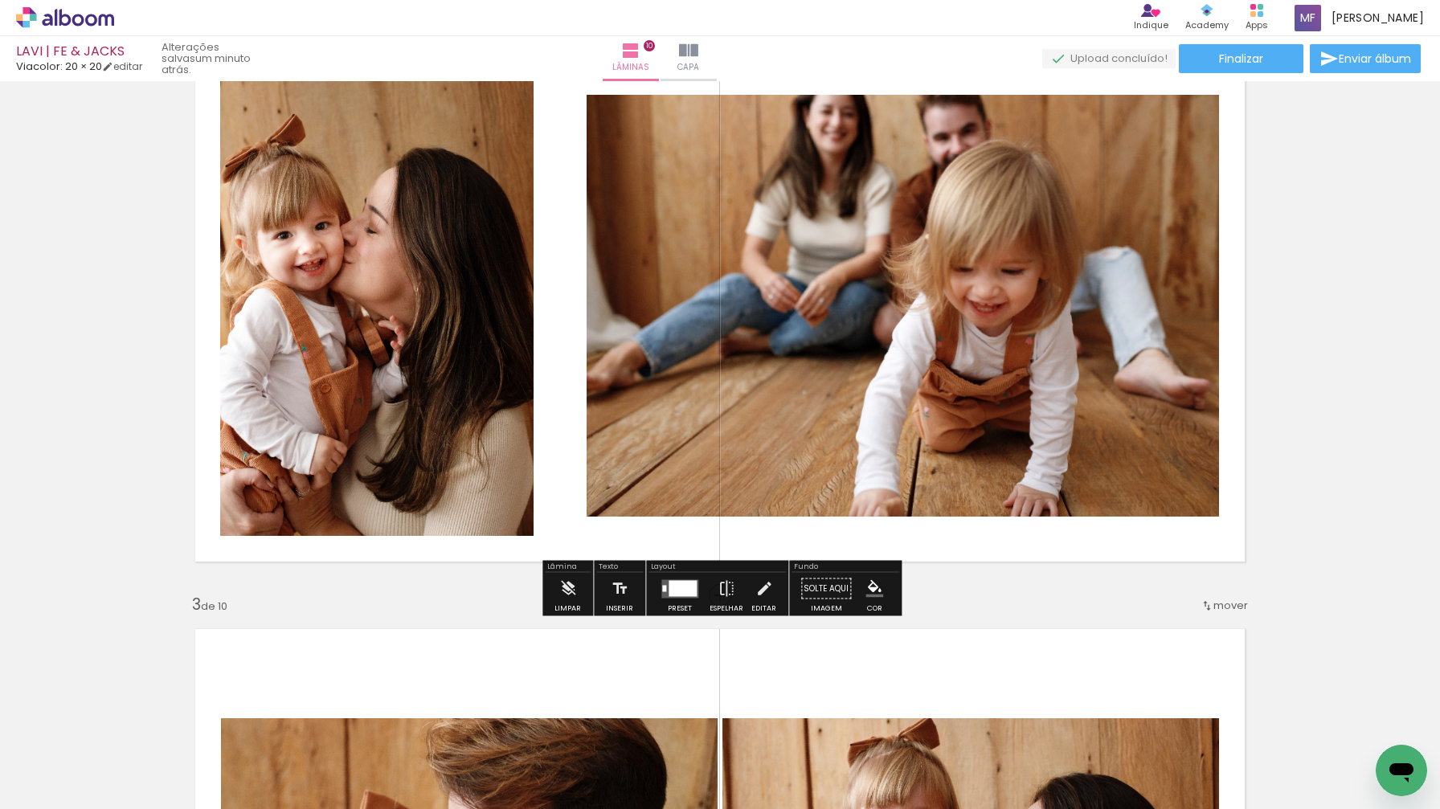
click at [678, 588] on div at bounding box center [683, 588] width 28 height 16
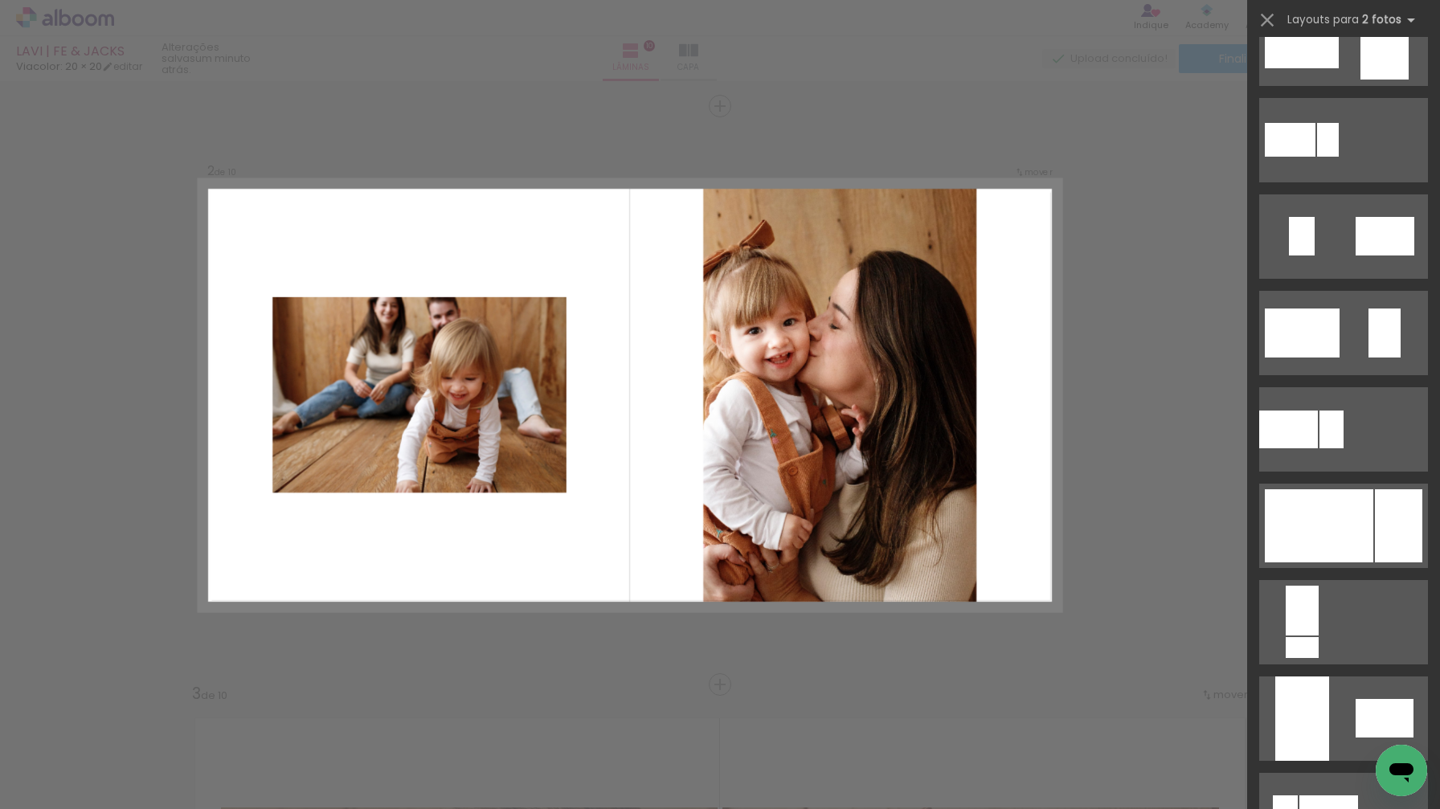
scroll to position [359, 0]
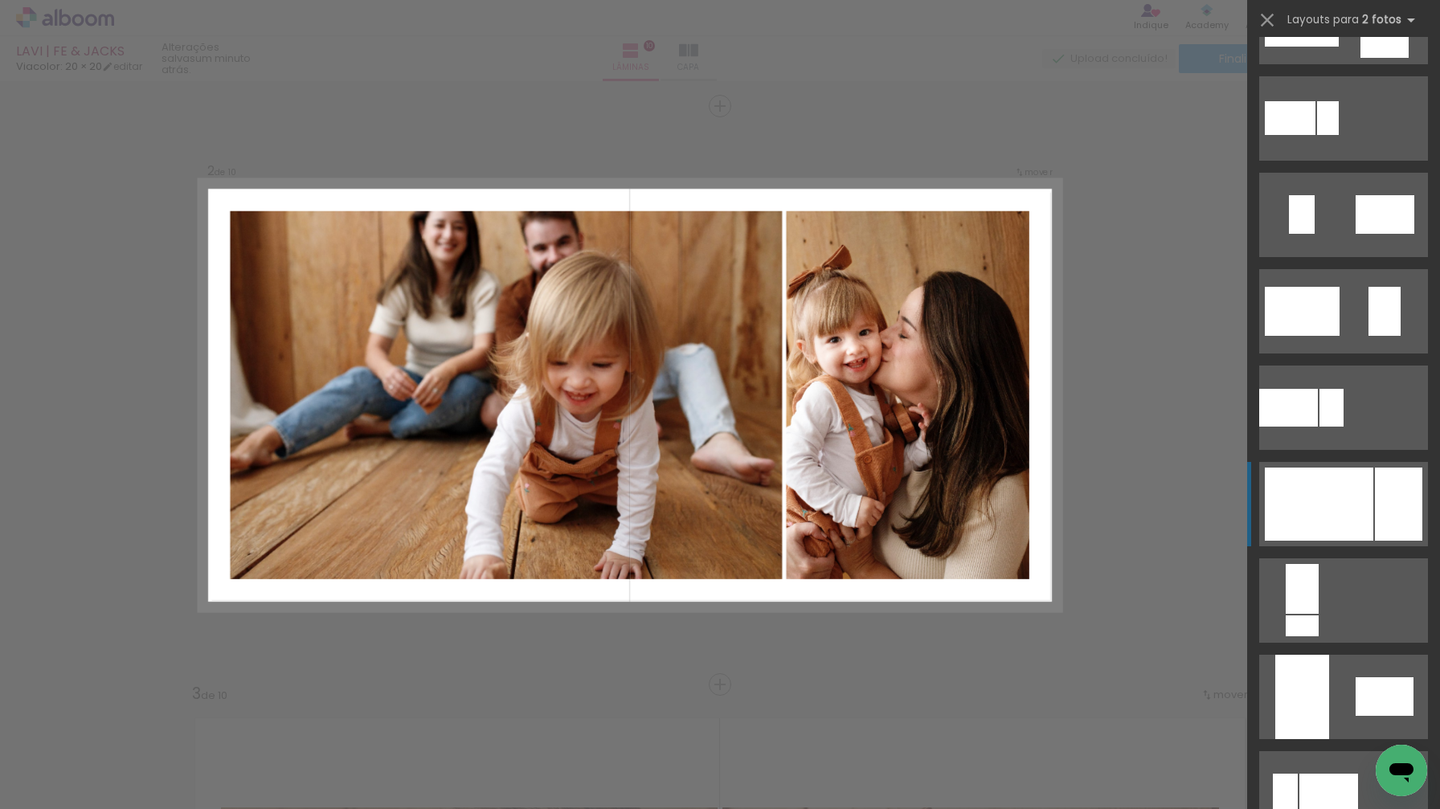
click at [1344, 497] on div at bounding box center [1319, 504] width 109 height 73
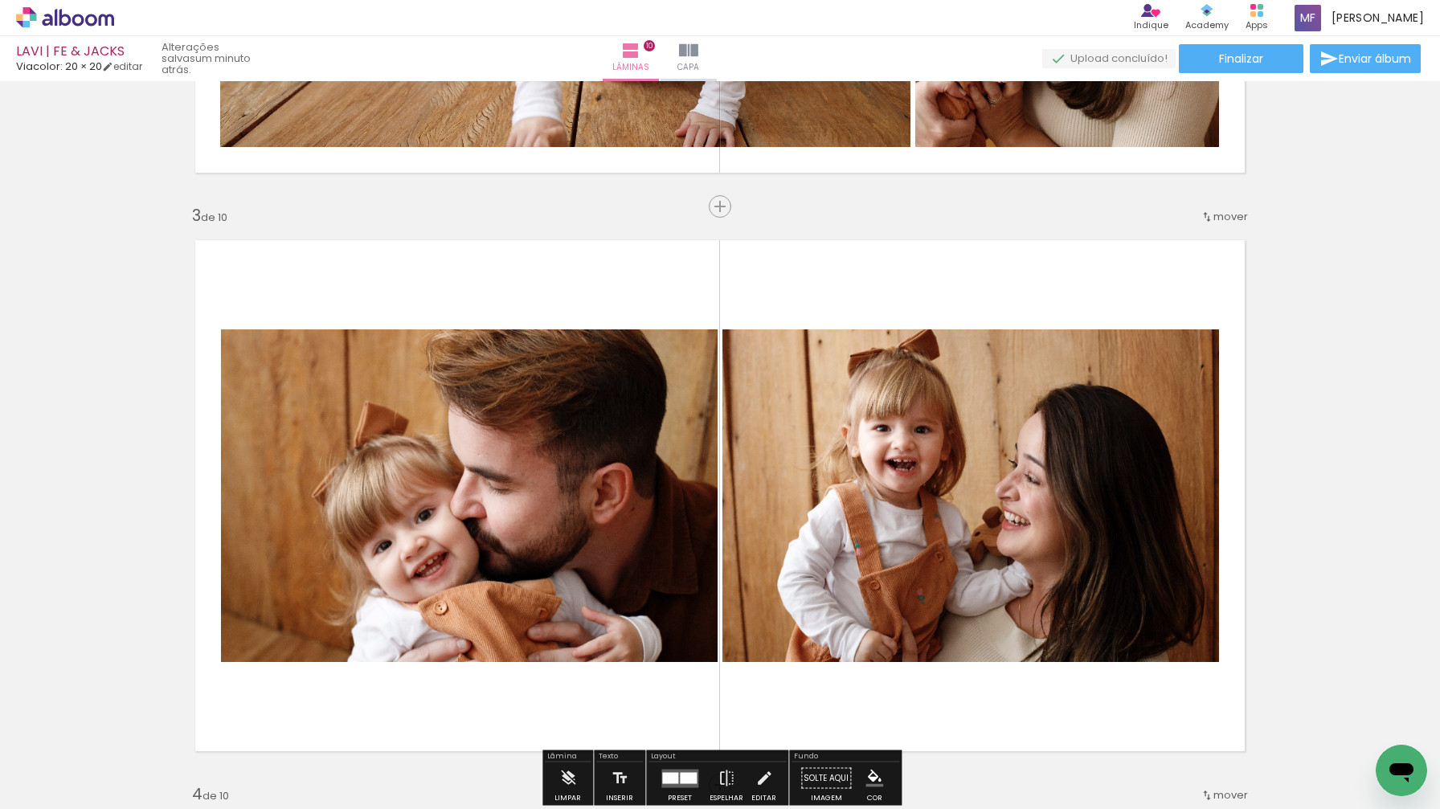
scroll to position [1022, 0]
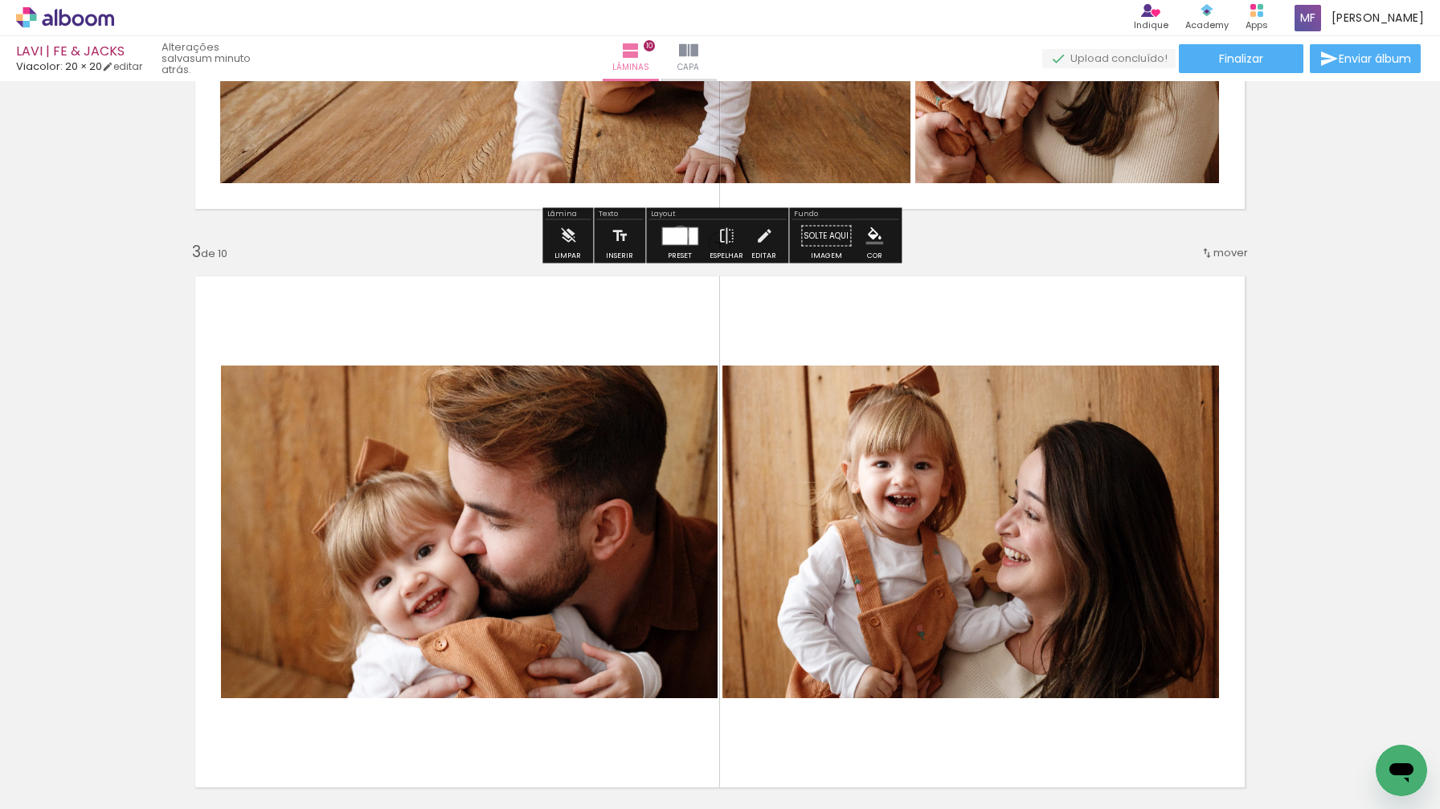
click at [677, 235] on div at bounding box center [674, 235] width 25 height 17
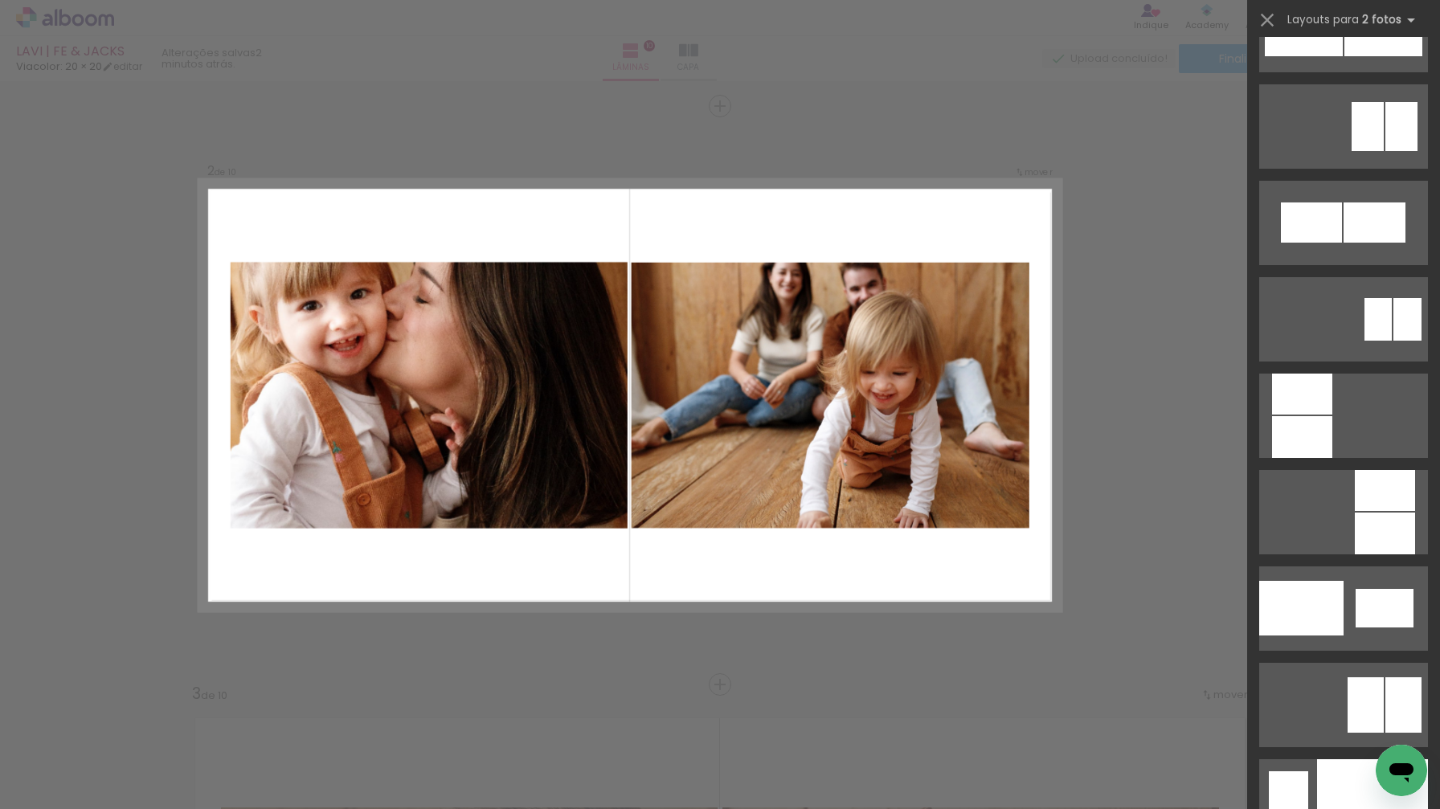
scroll to position [5753, 0]
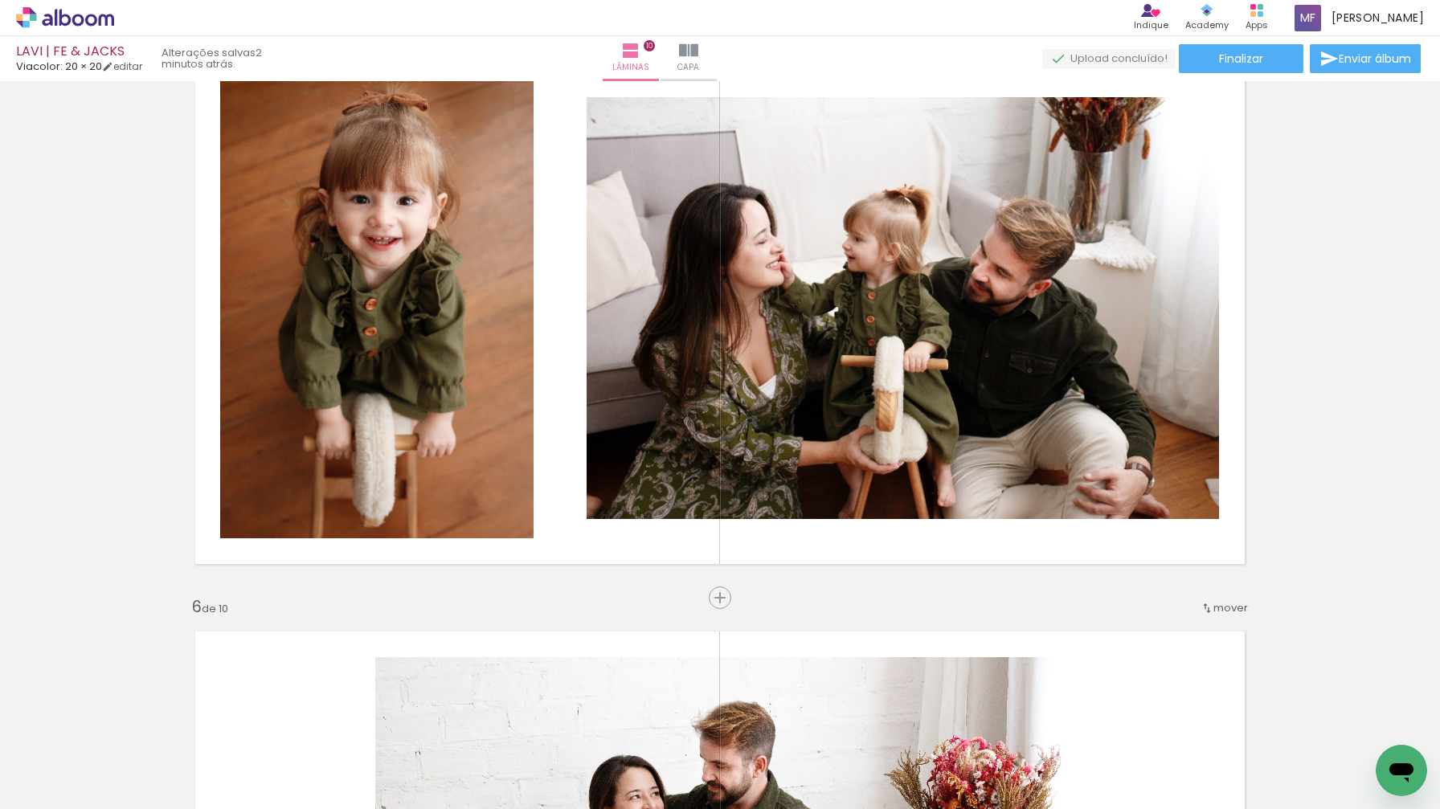
scroll to position [2405, 0]
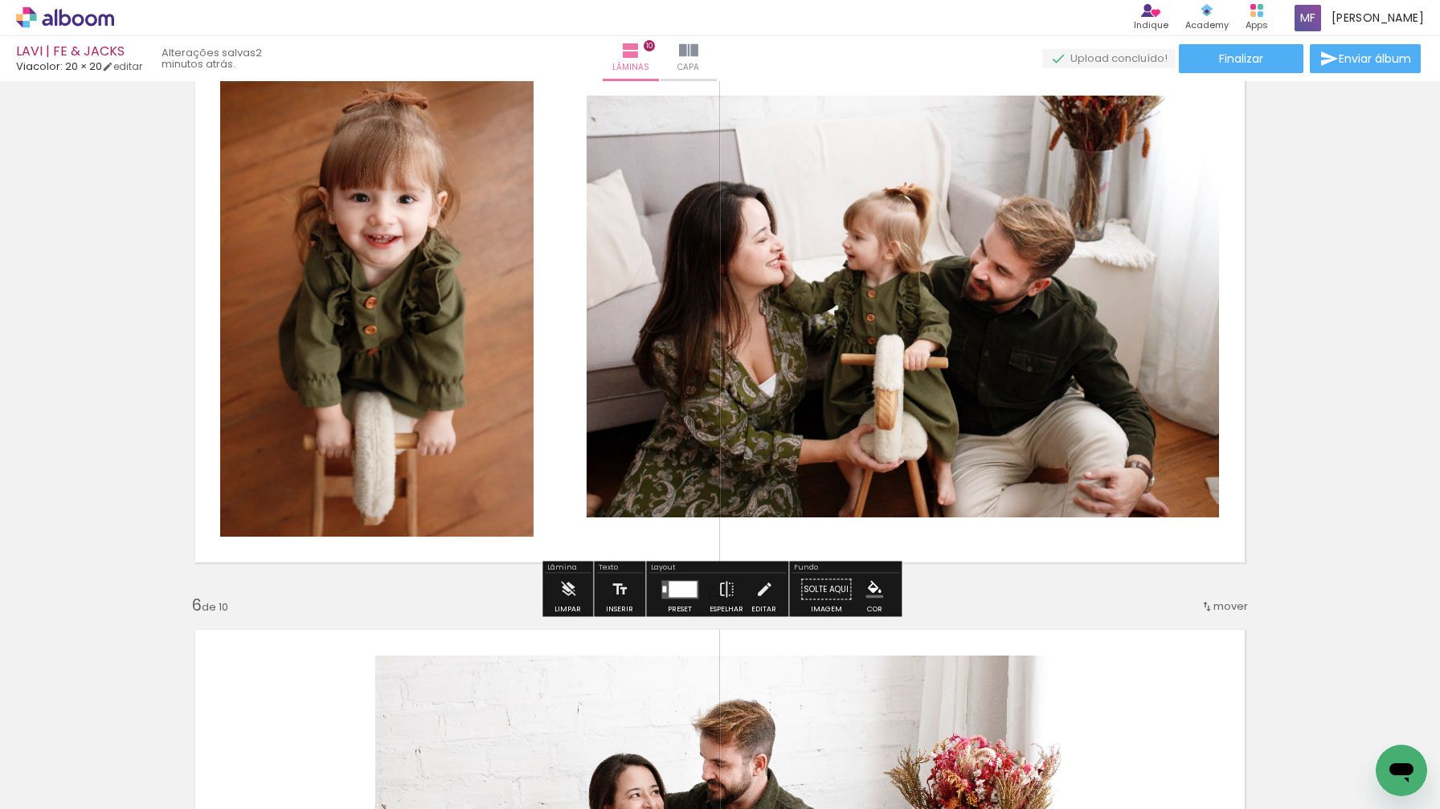
click at [555, 272] on quentale-layouter at bounding box center [720, 307] width 1077 height 539
click at [690, 585] on div at bounding box center [683, 589] width 28 height 16
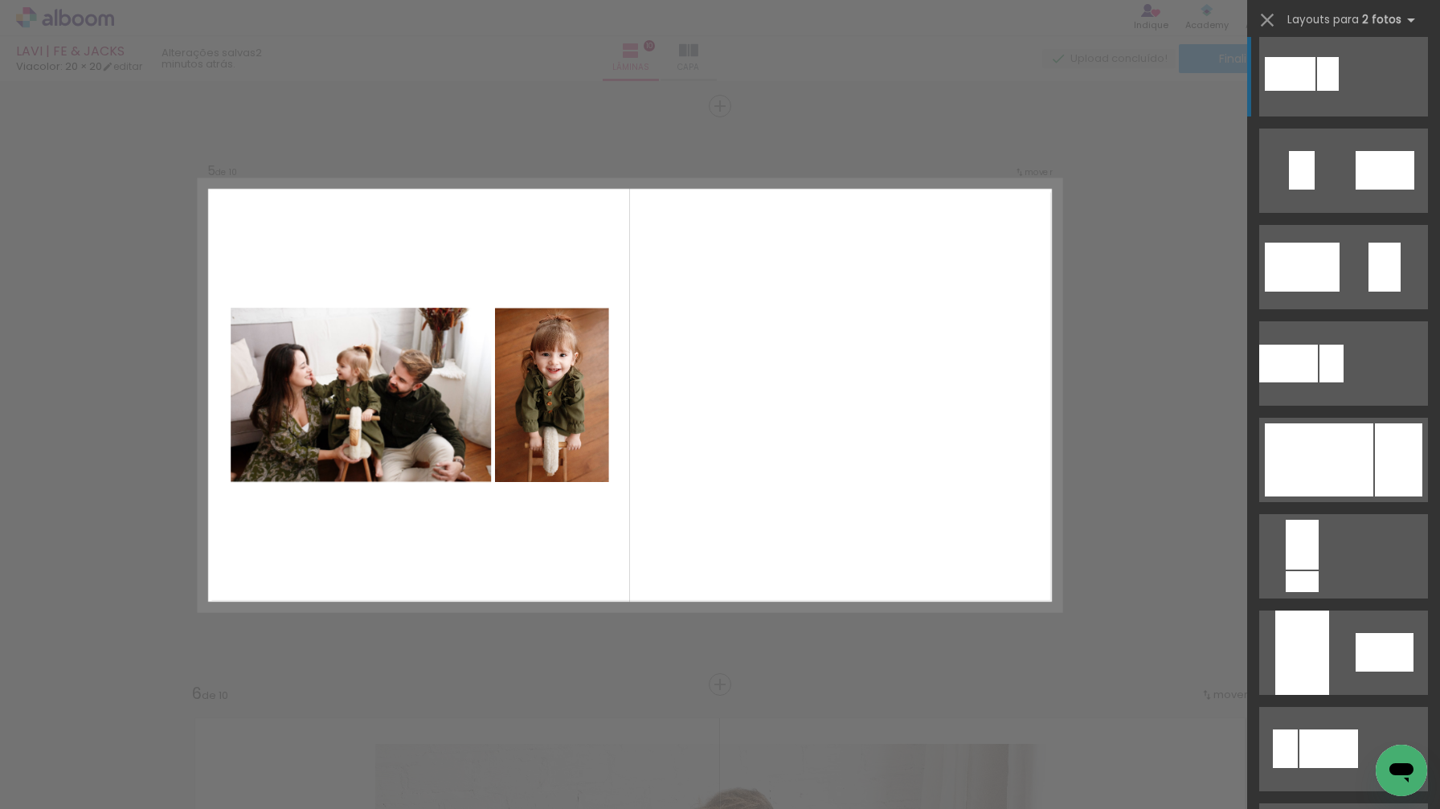
scroll to position [404, 0]
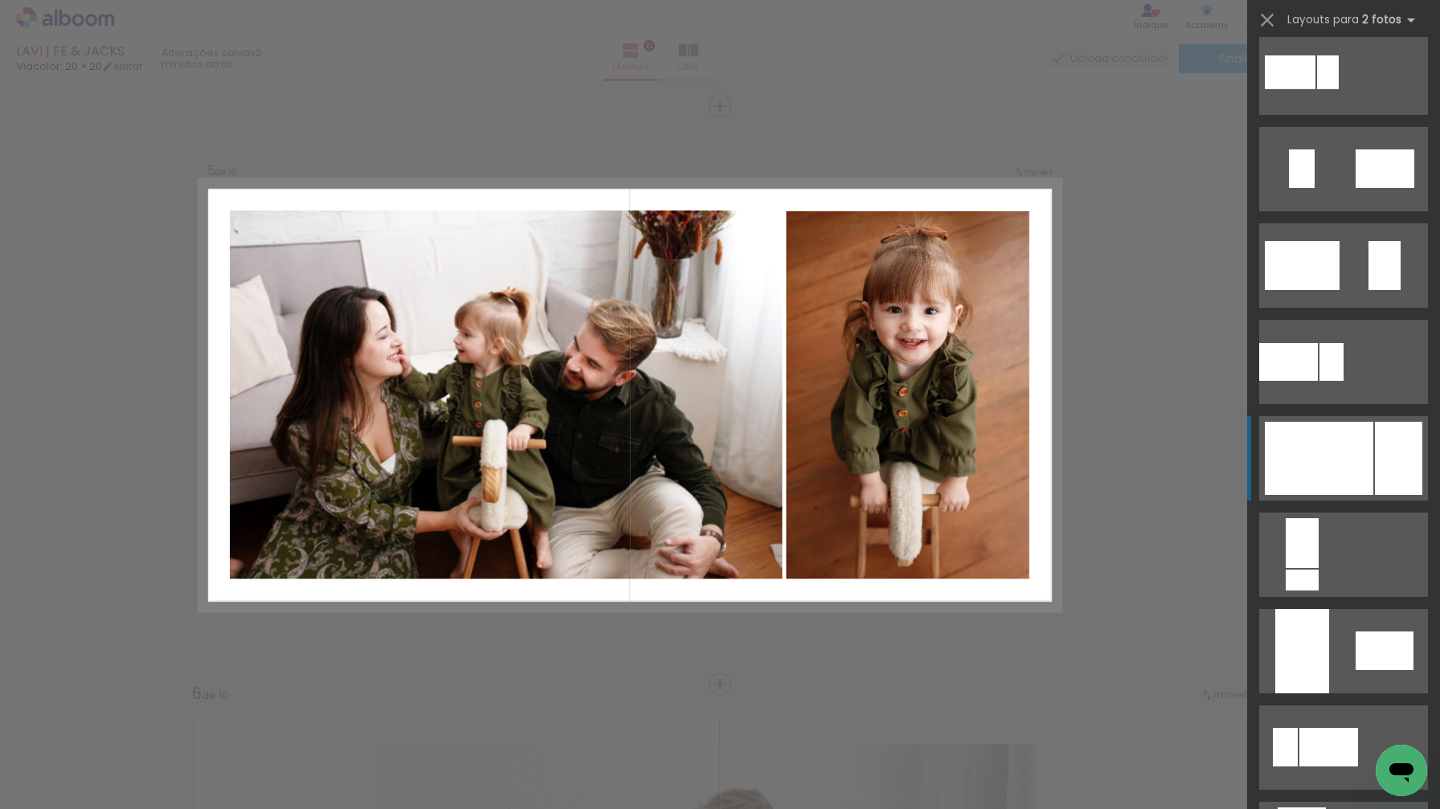
click at [1370, 462] on div at bounding box center [1319, 458] width 109 height 73
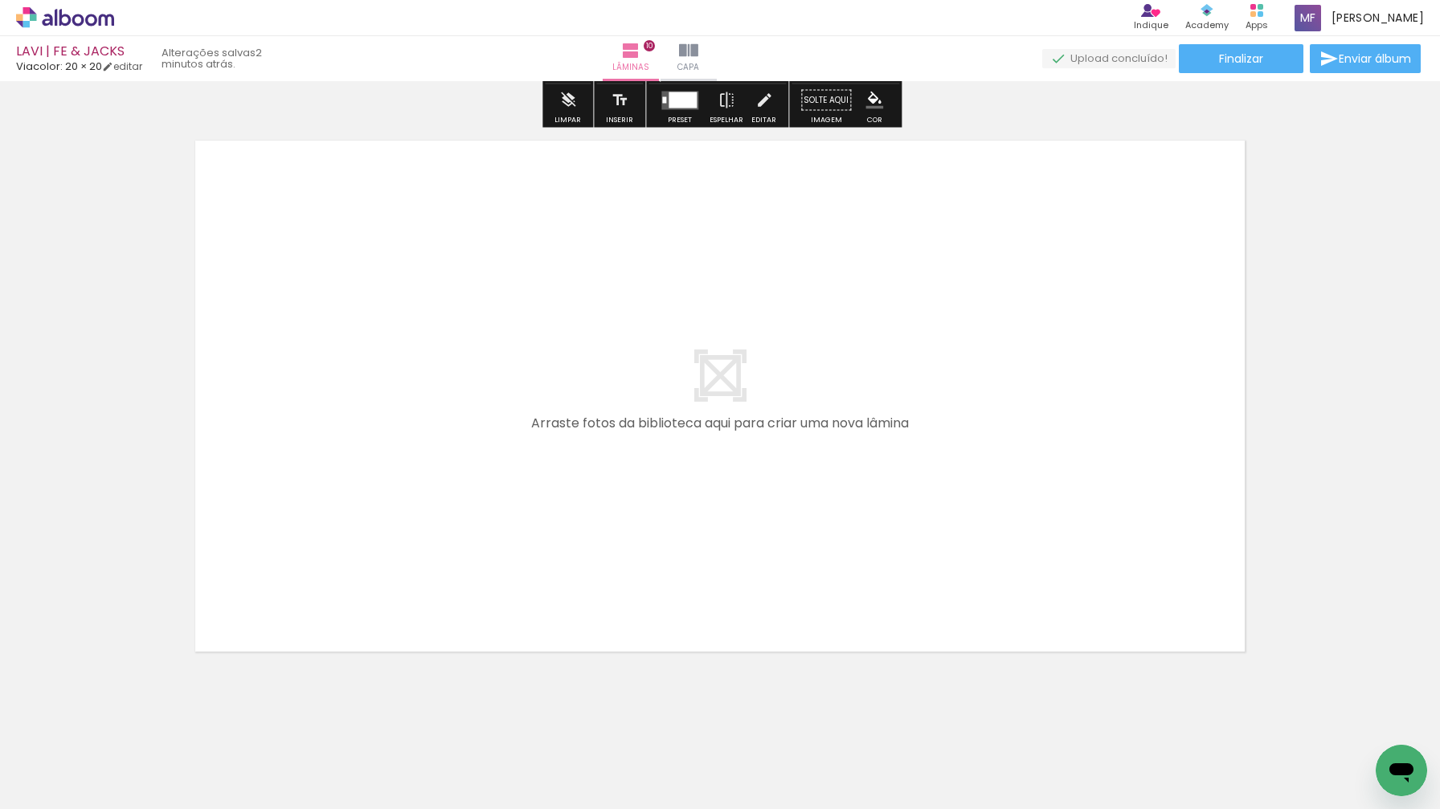
scroll to position [5776, 0]
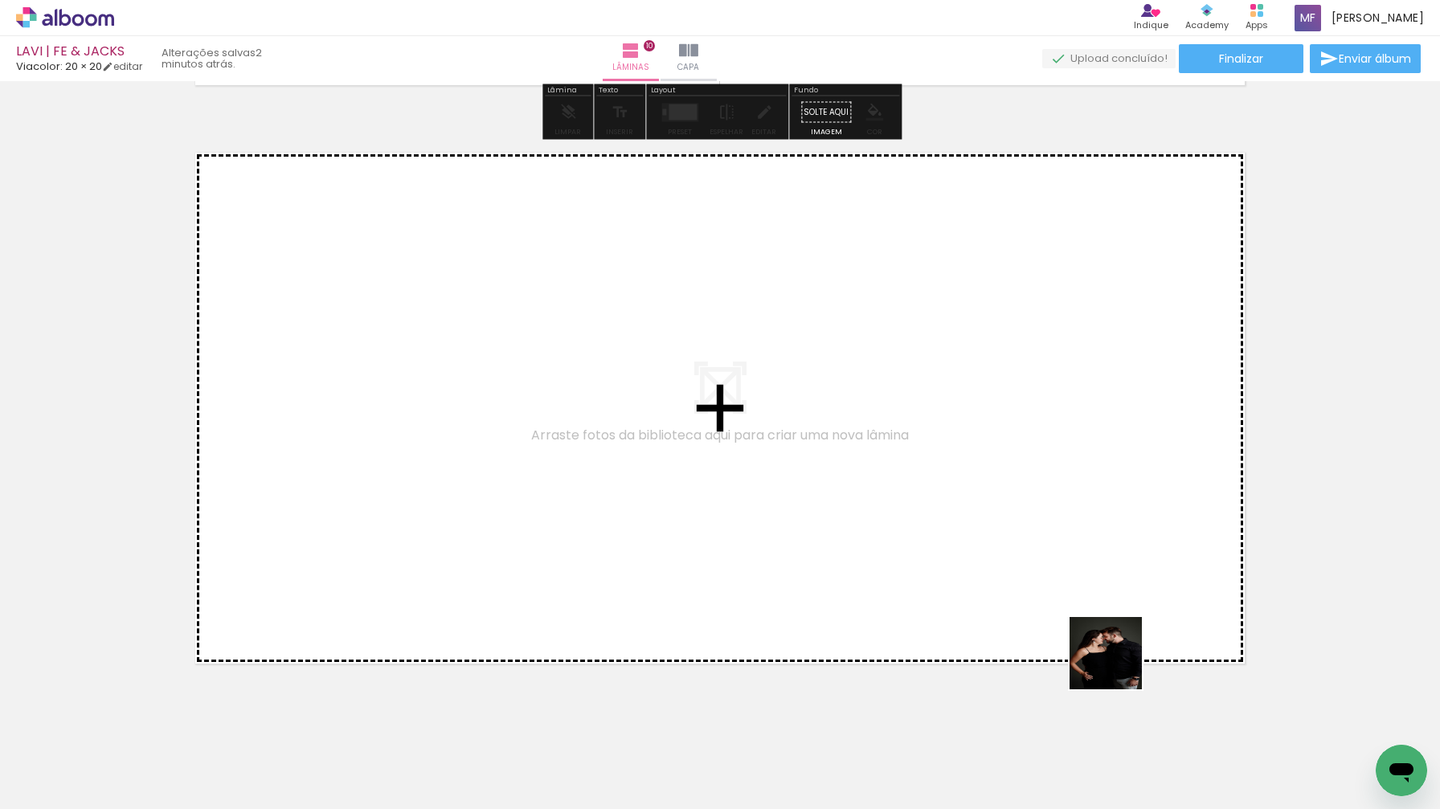
drag, startPoint x: 1125, startPoint y: 766, endPoint x: 1114, endPoint y: 608, distance: 158.7
click at [1114, 608] on quentale-workspace at bounding box center [720, 404] width 1440 height 809
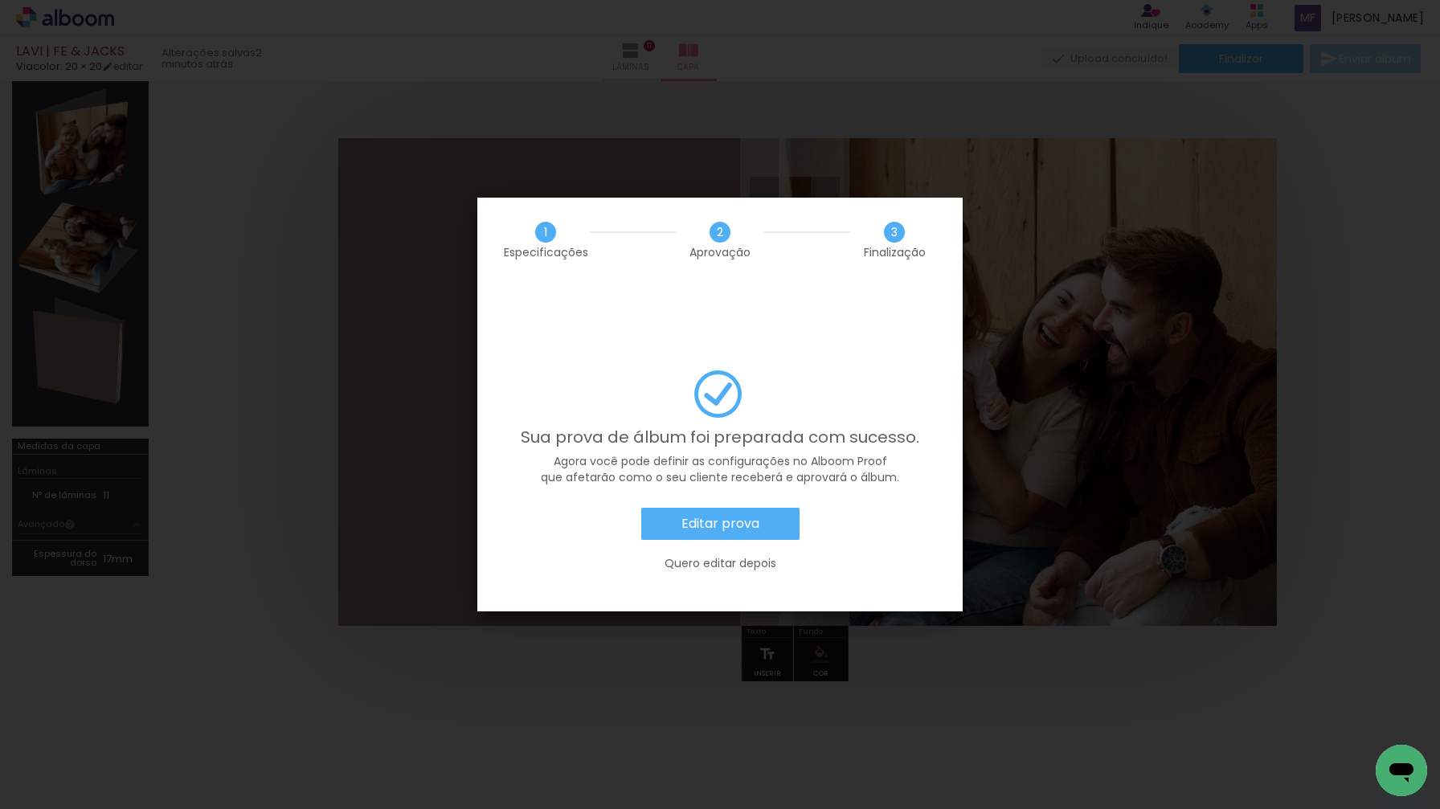
click at [0, 0] on slot "Editar prova" at bounding box center [0, 0] width 0 height 0
